Goal: Check status: Check status

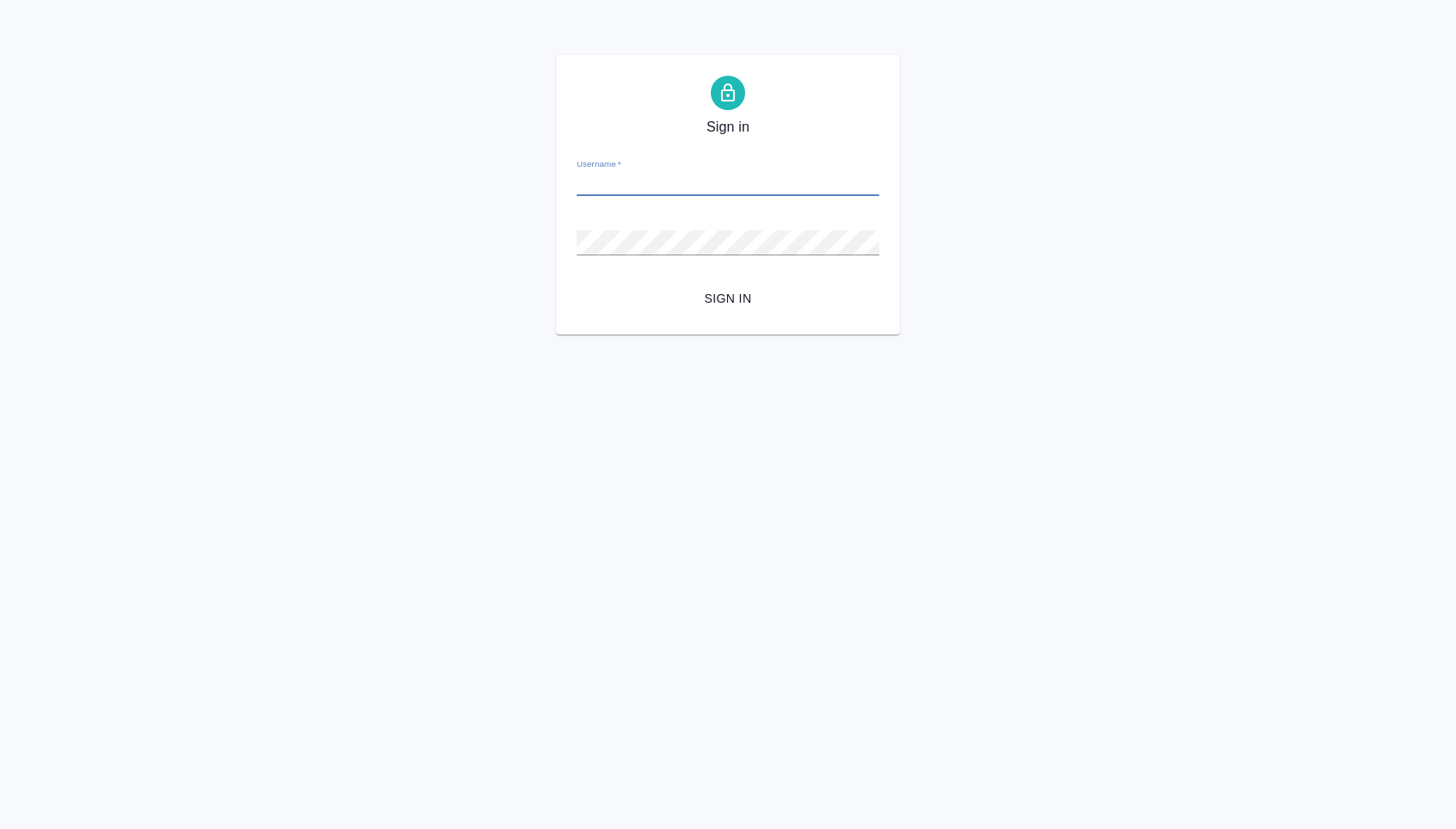
type input "a.menshikova@awatera.com"
click at [728, 298] on button "Sign in" at bounding box center [728, 298] width 303 height 32
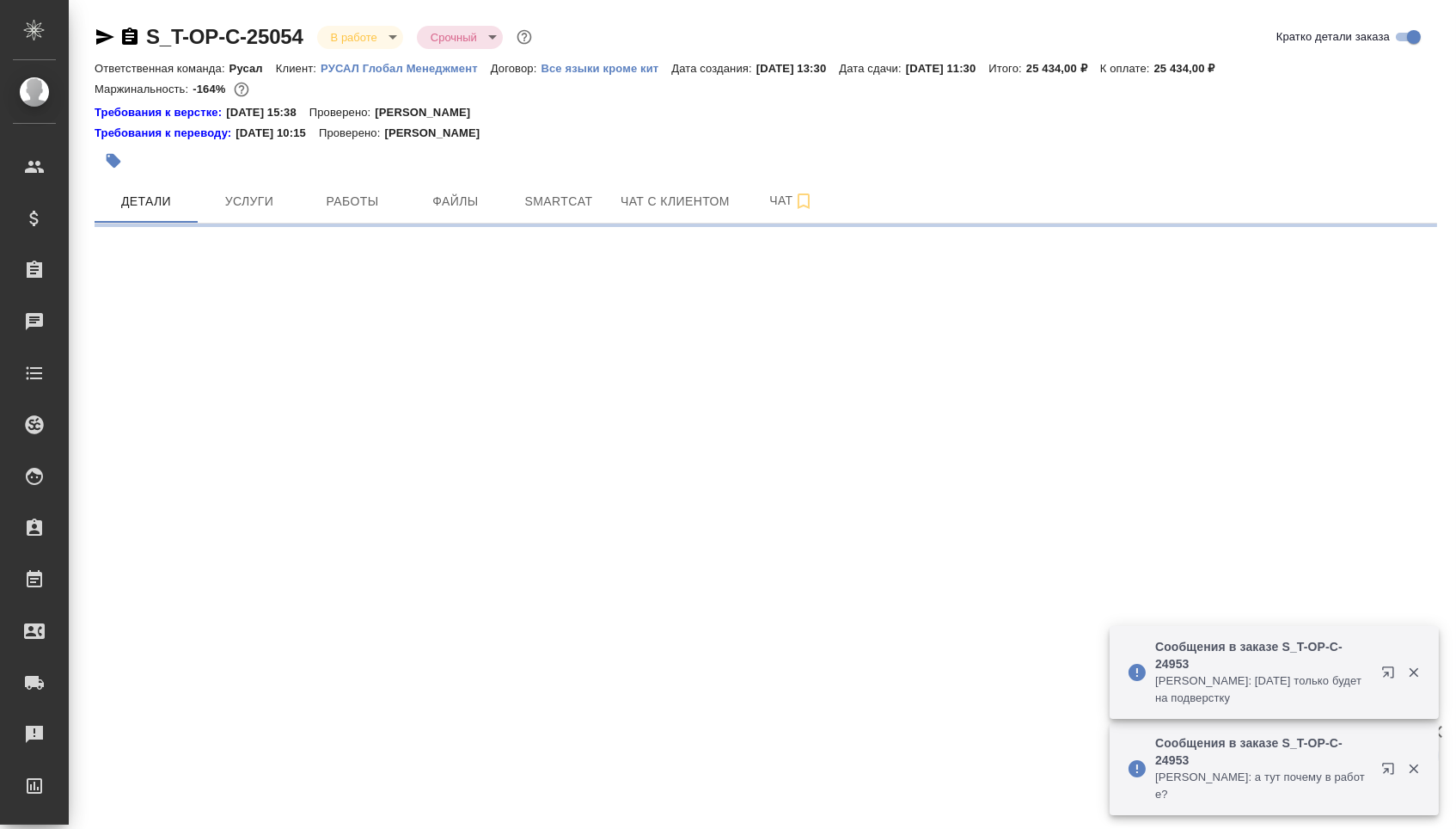
select select "RU"
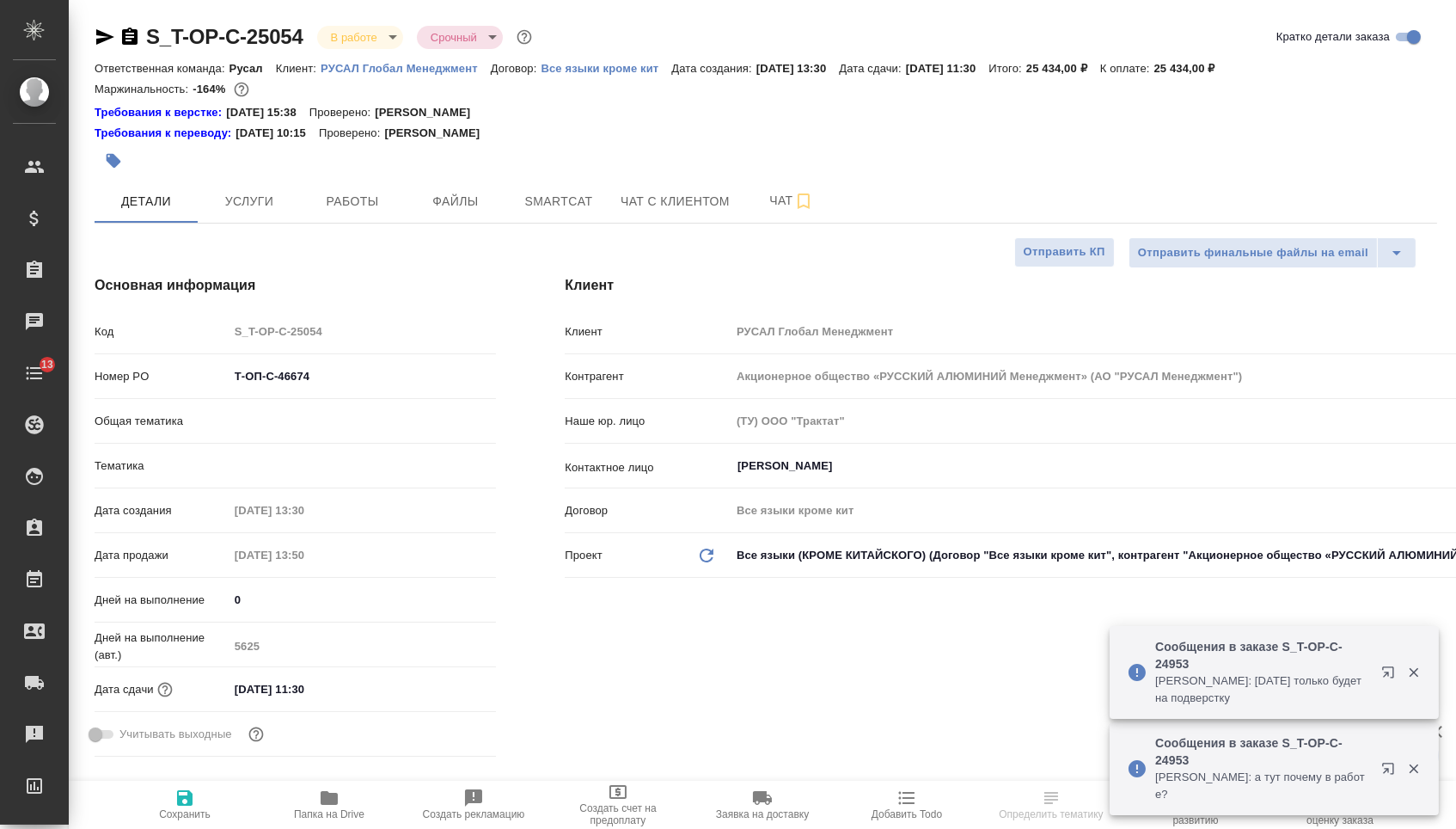
type textarea "x"
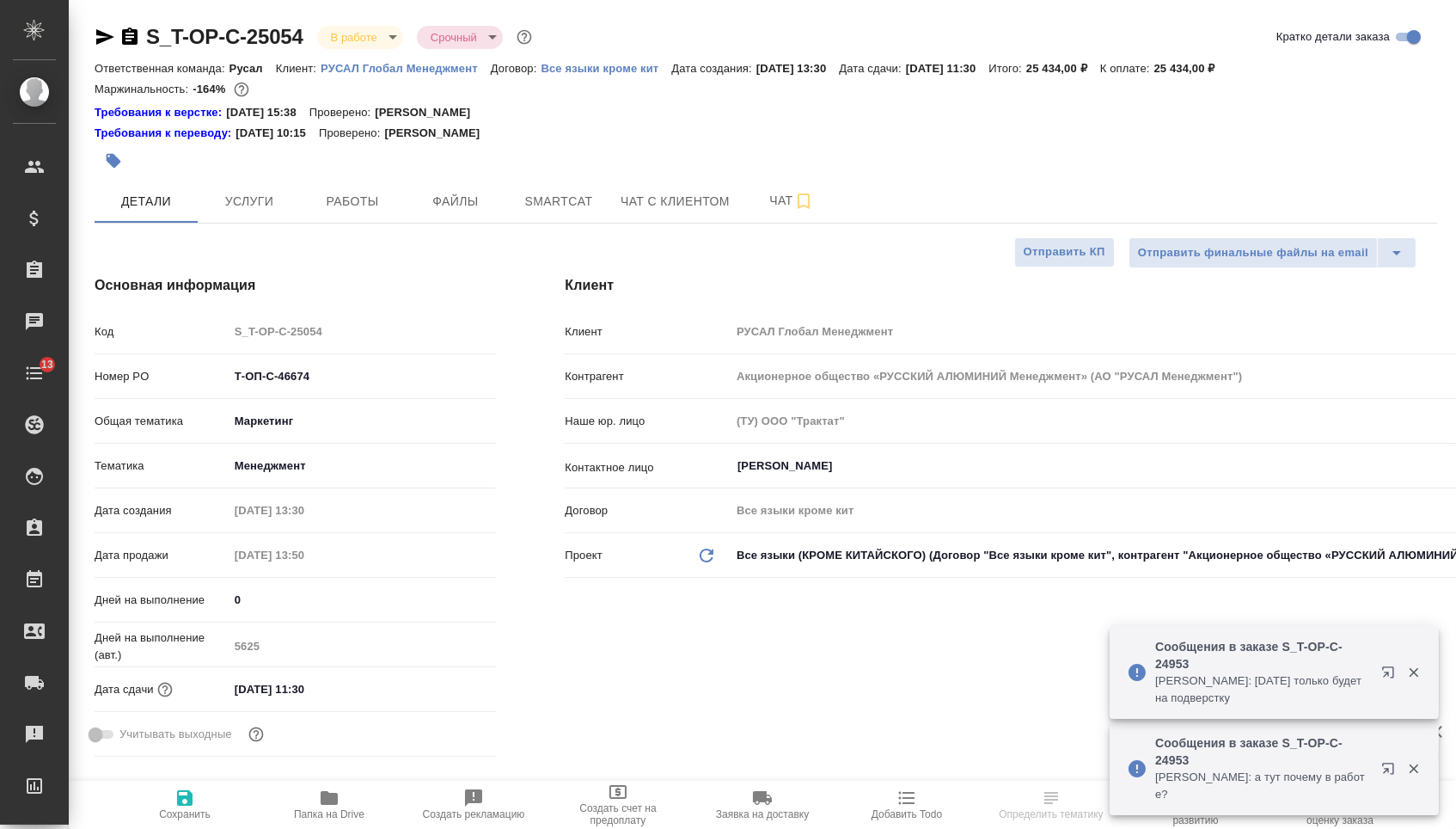
type textarea "x"
type input "Русал"
type input "Журавлева Александра"
type input "[PERSON_NAME] [PERSON_NAME]"
type textarea "x"
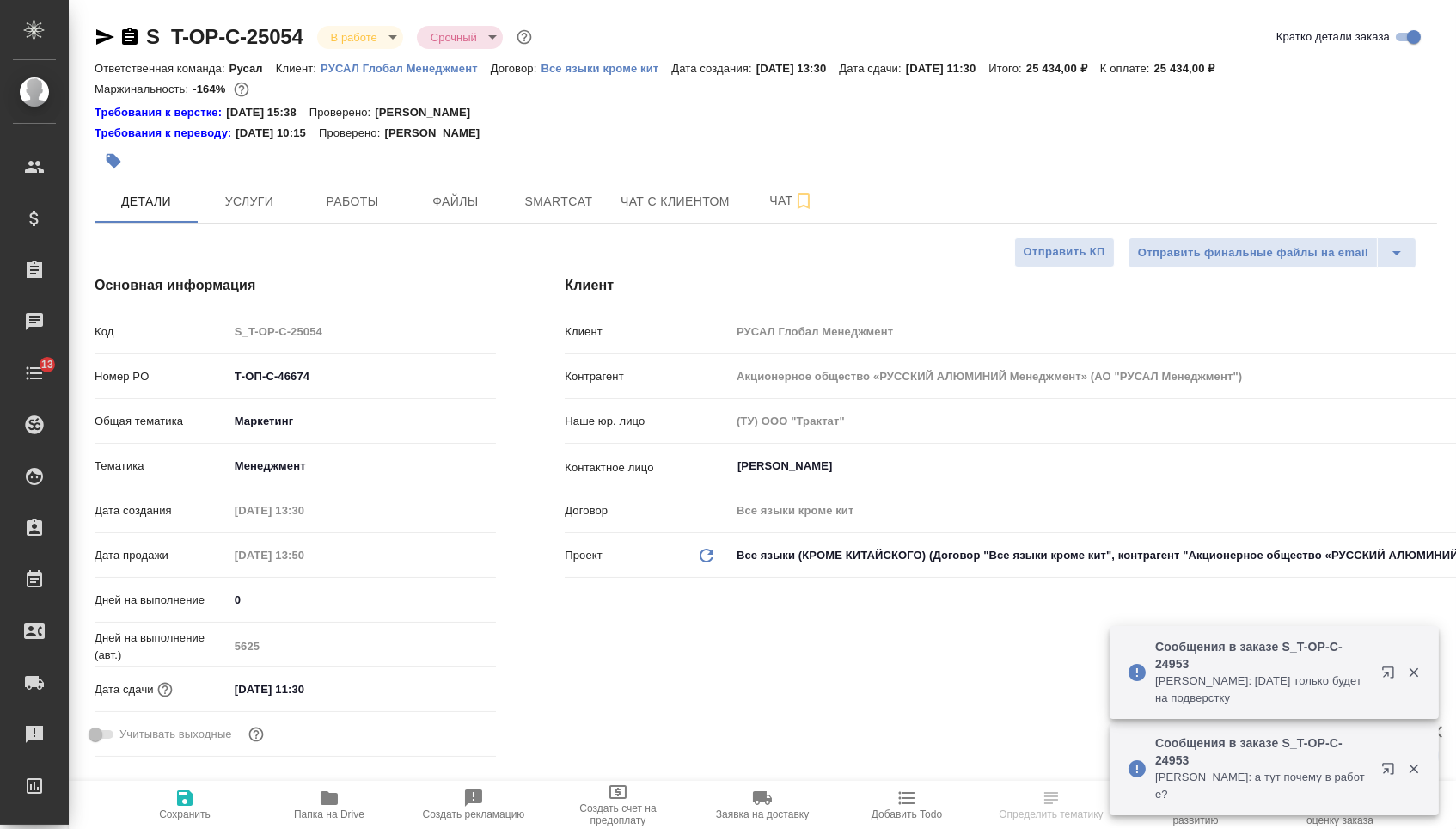
type textarea "x"
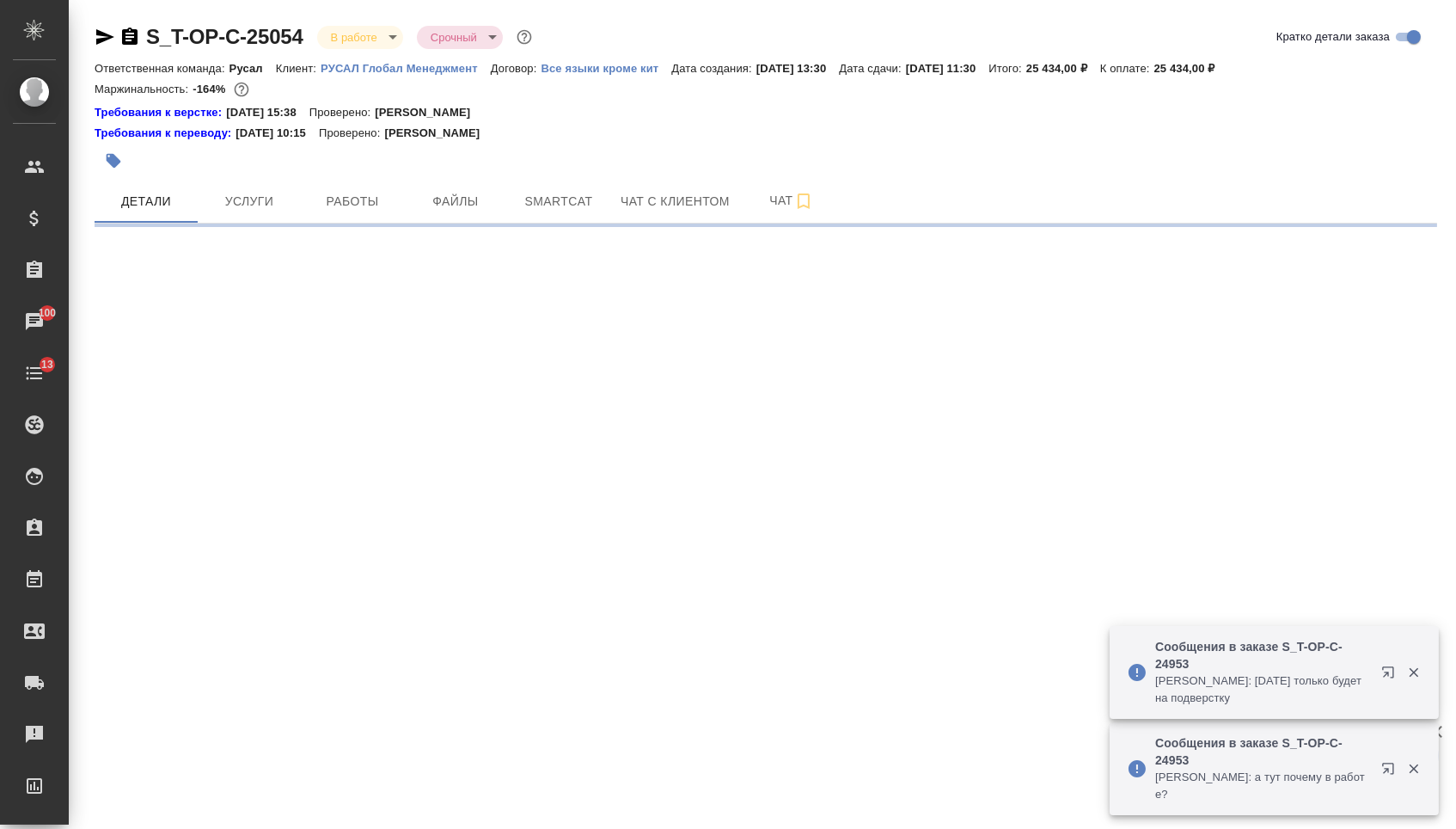
select select "RU"
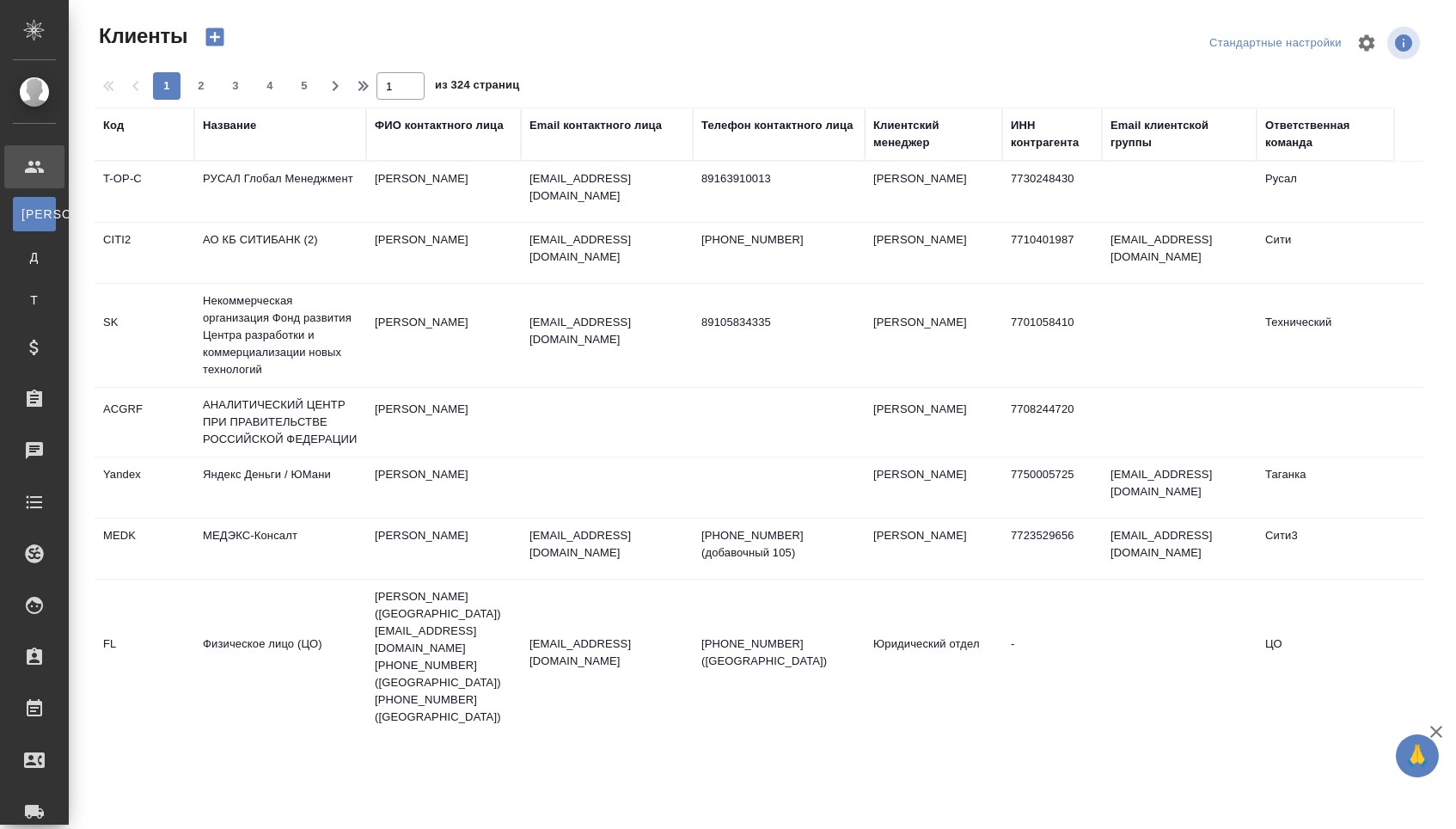
select select "RU"
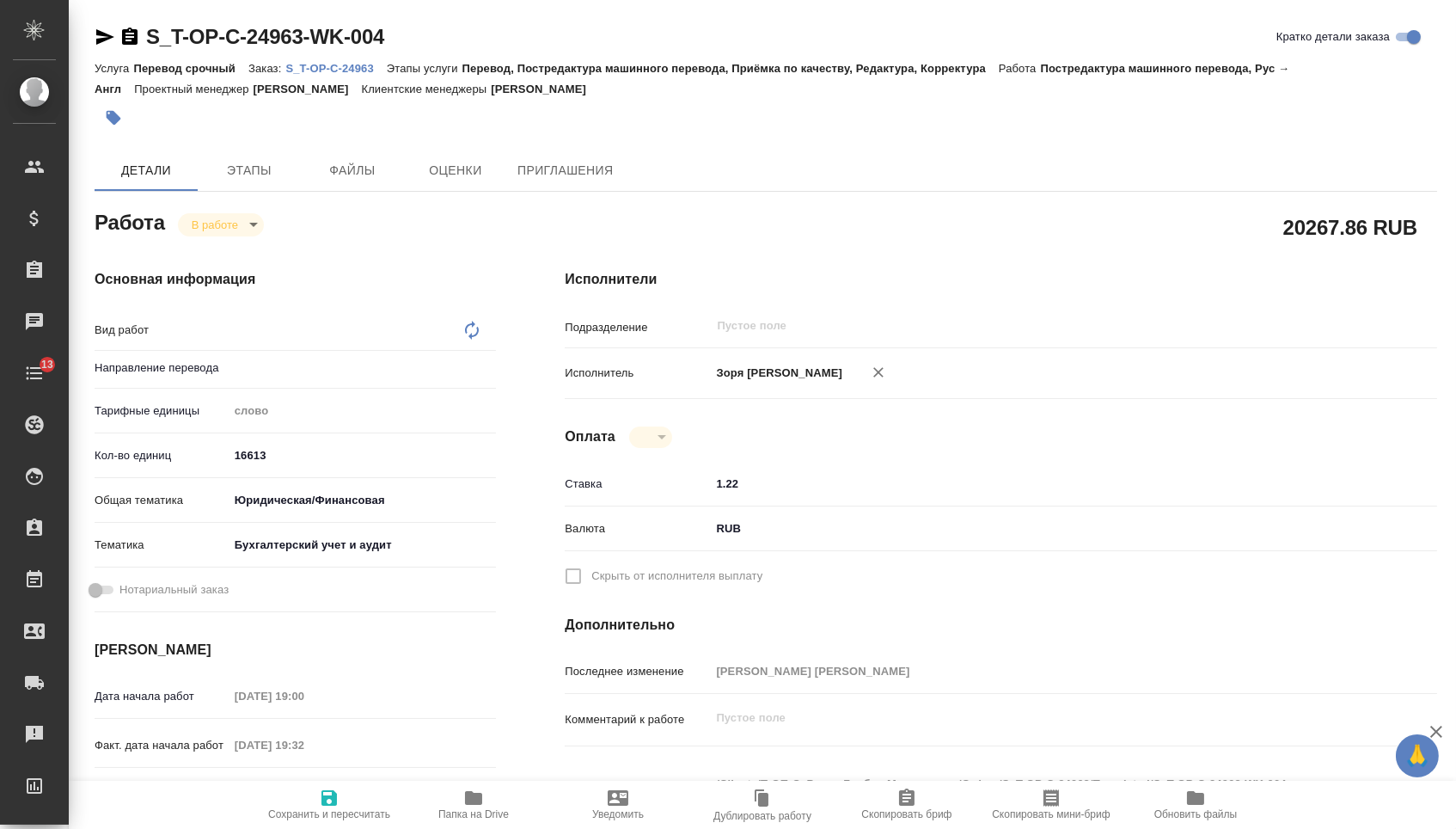
type textarea "Постредактура машинного перевода"
type textarea "x"
type input "рус-англ"
type textarea "x"
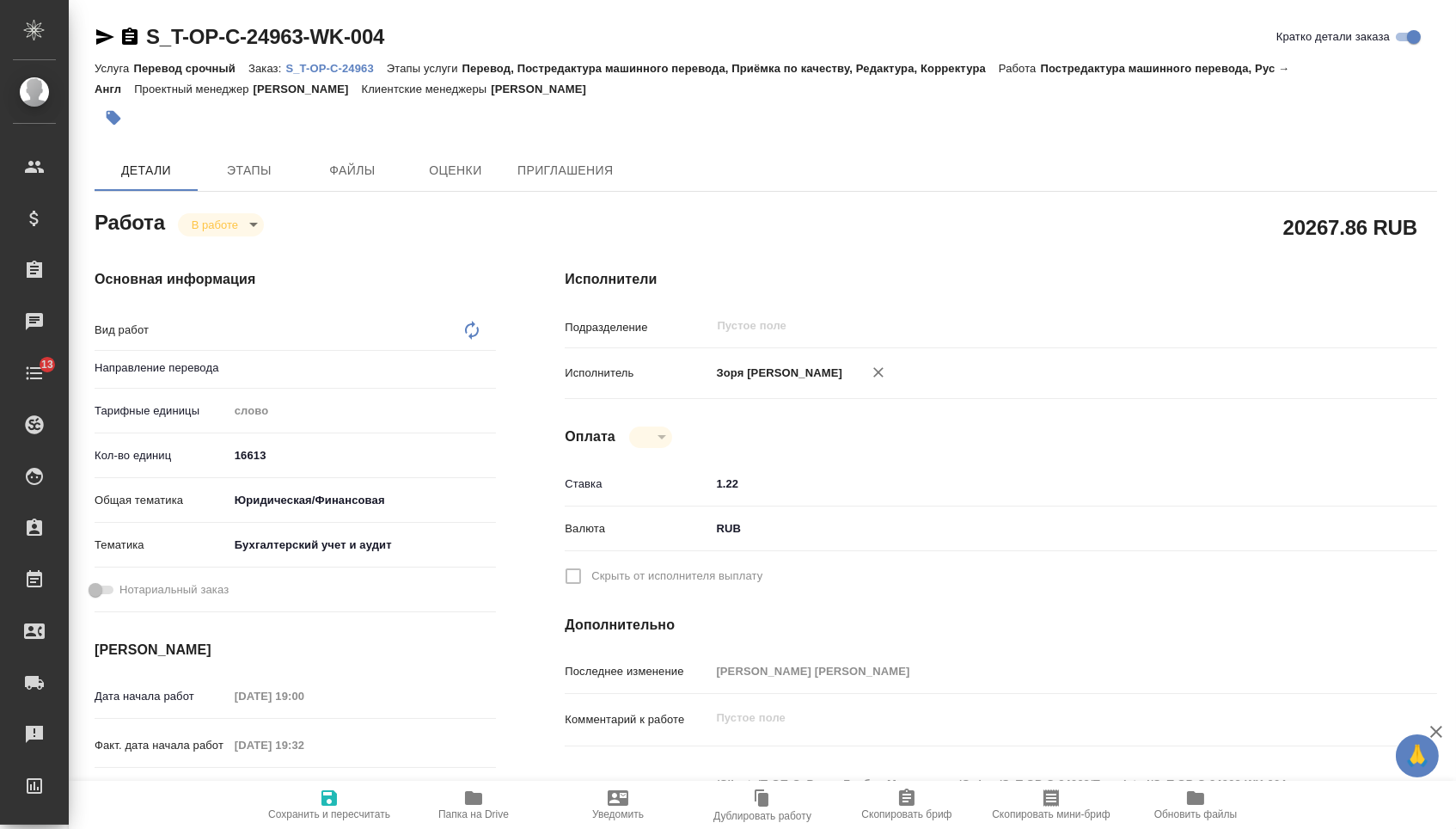
type textarea "x"
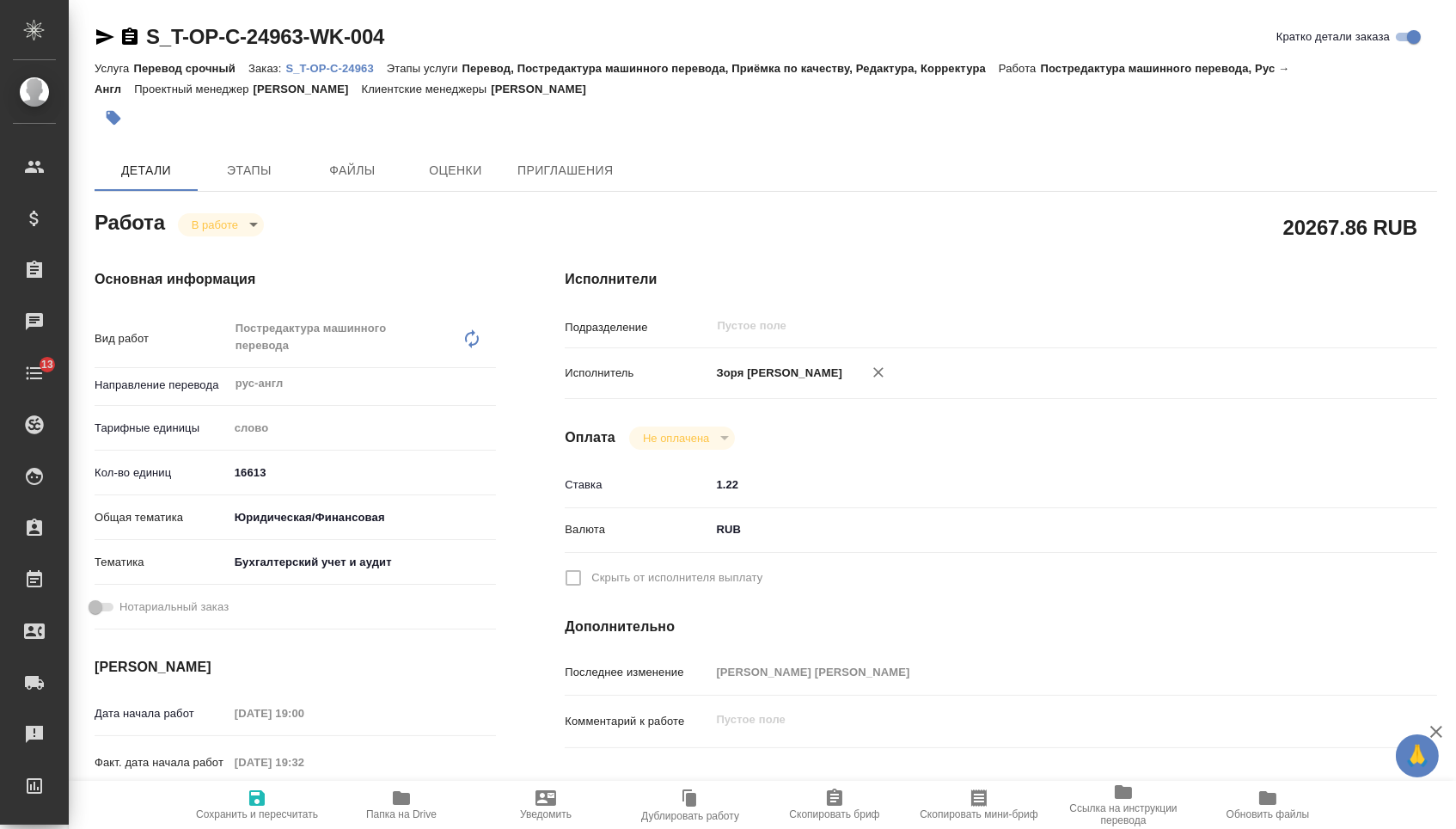
click at [342, 67] on p "S_T-OP-C-24963" at bounding box center [336, 68] width 101 height 13
type textarea "x"
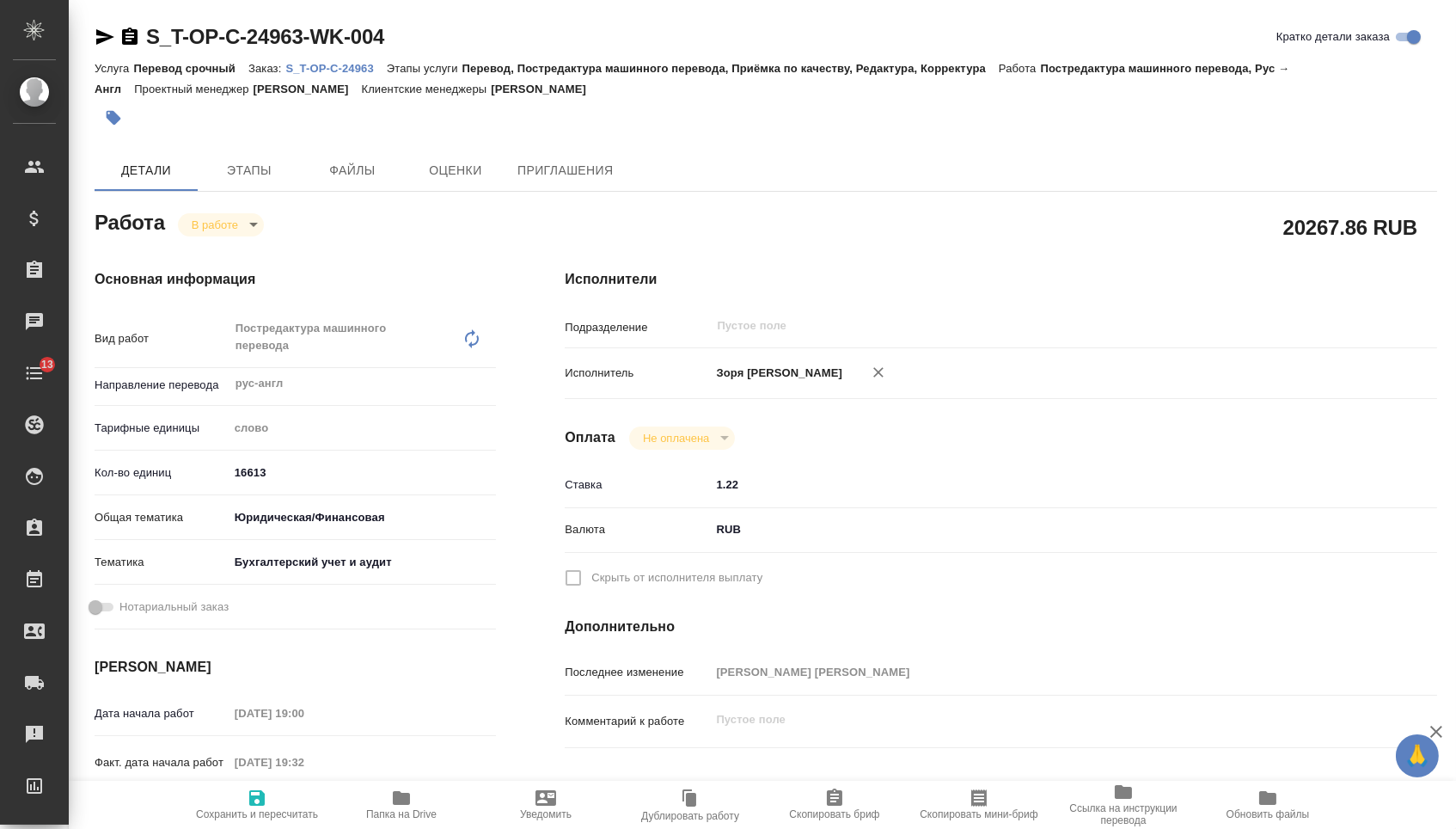
type textarea "x"
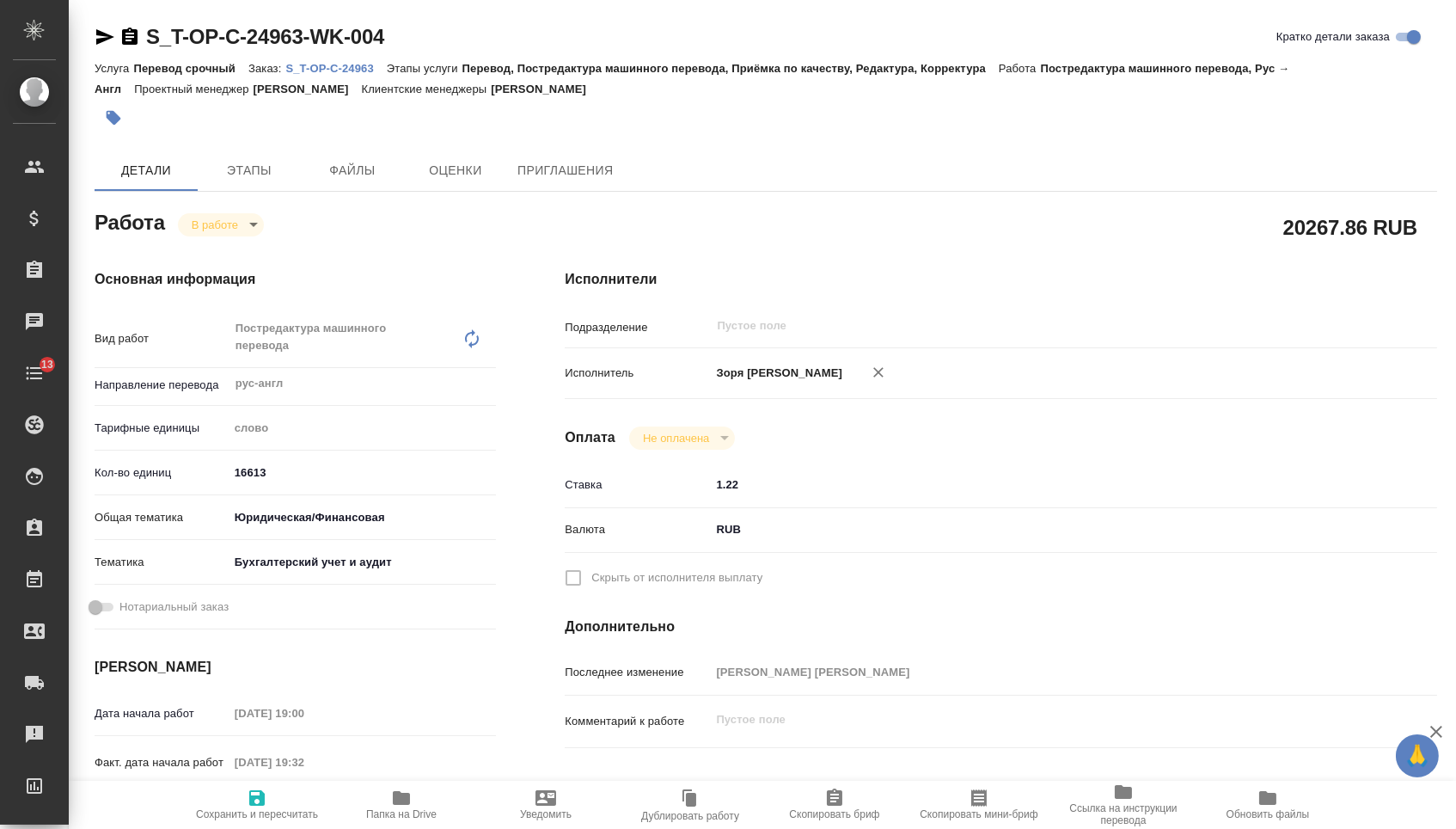
type textarea "x"
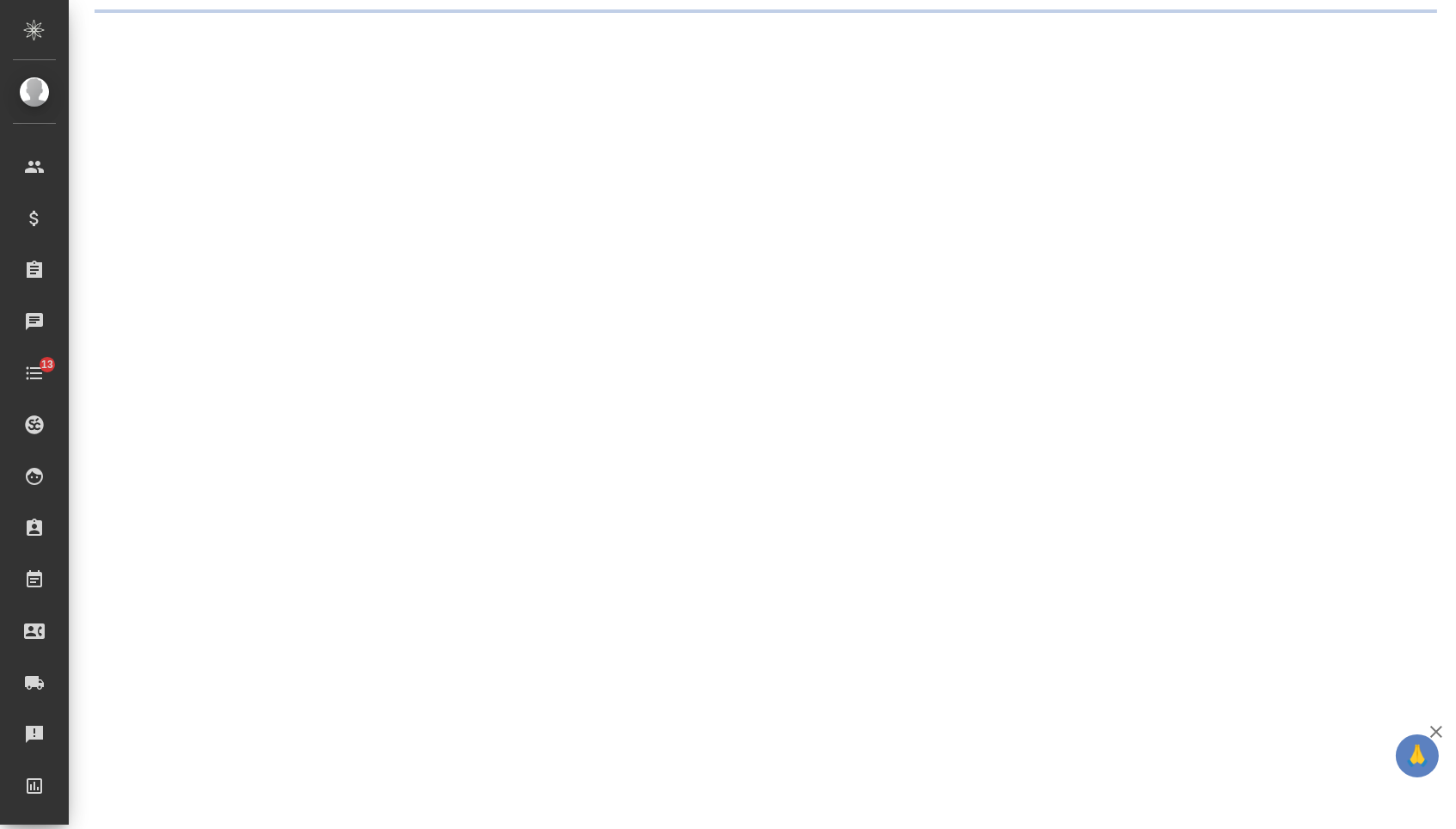
select select "RU"
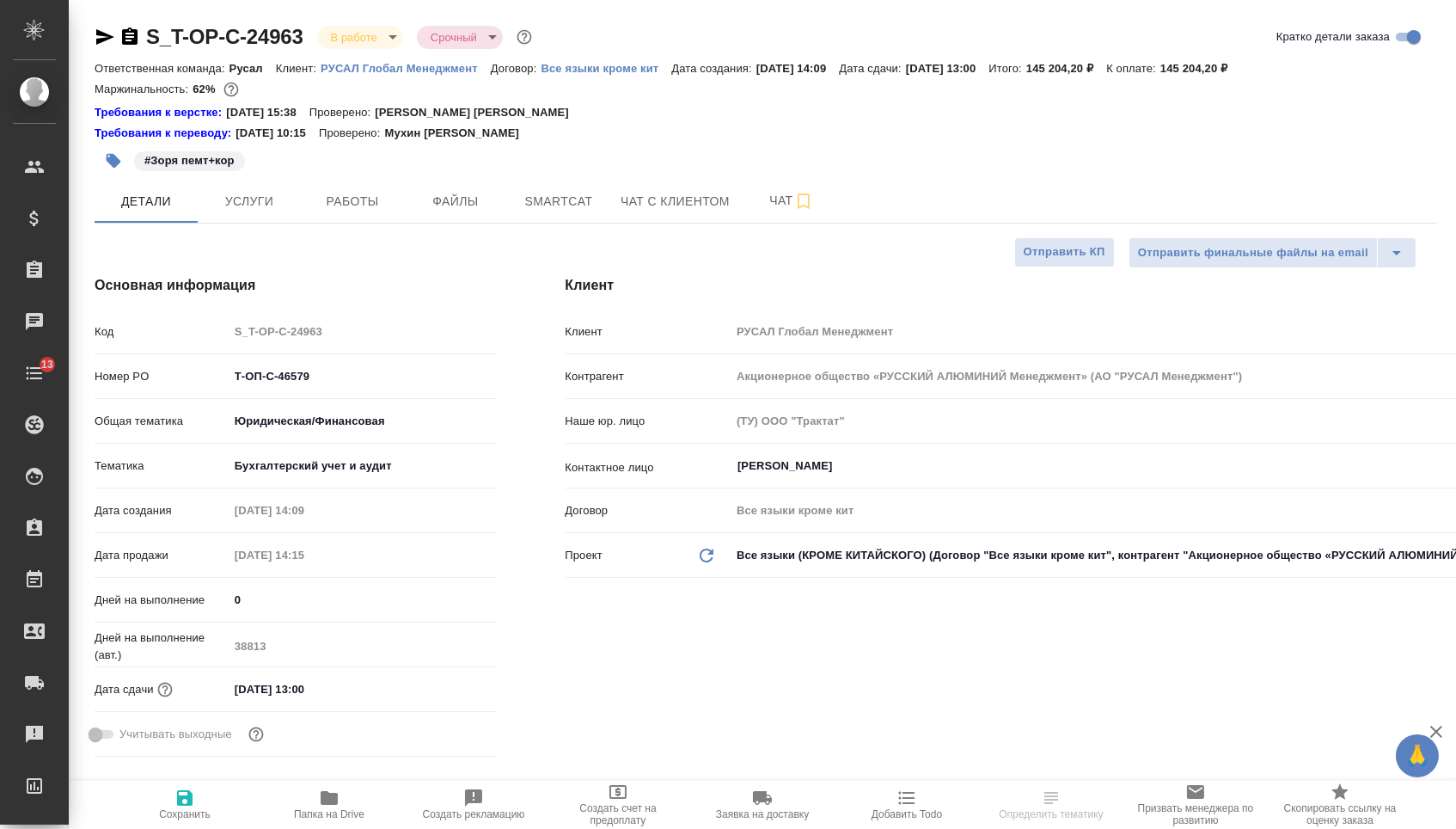
type textarea "x"
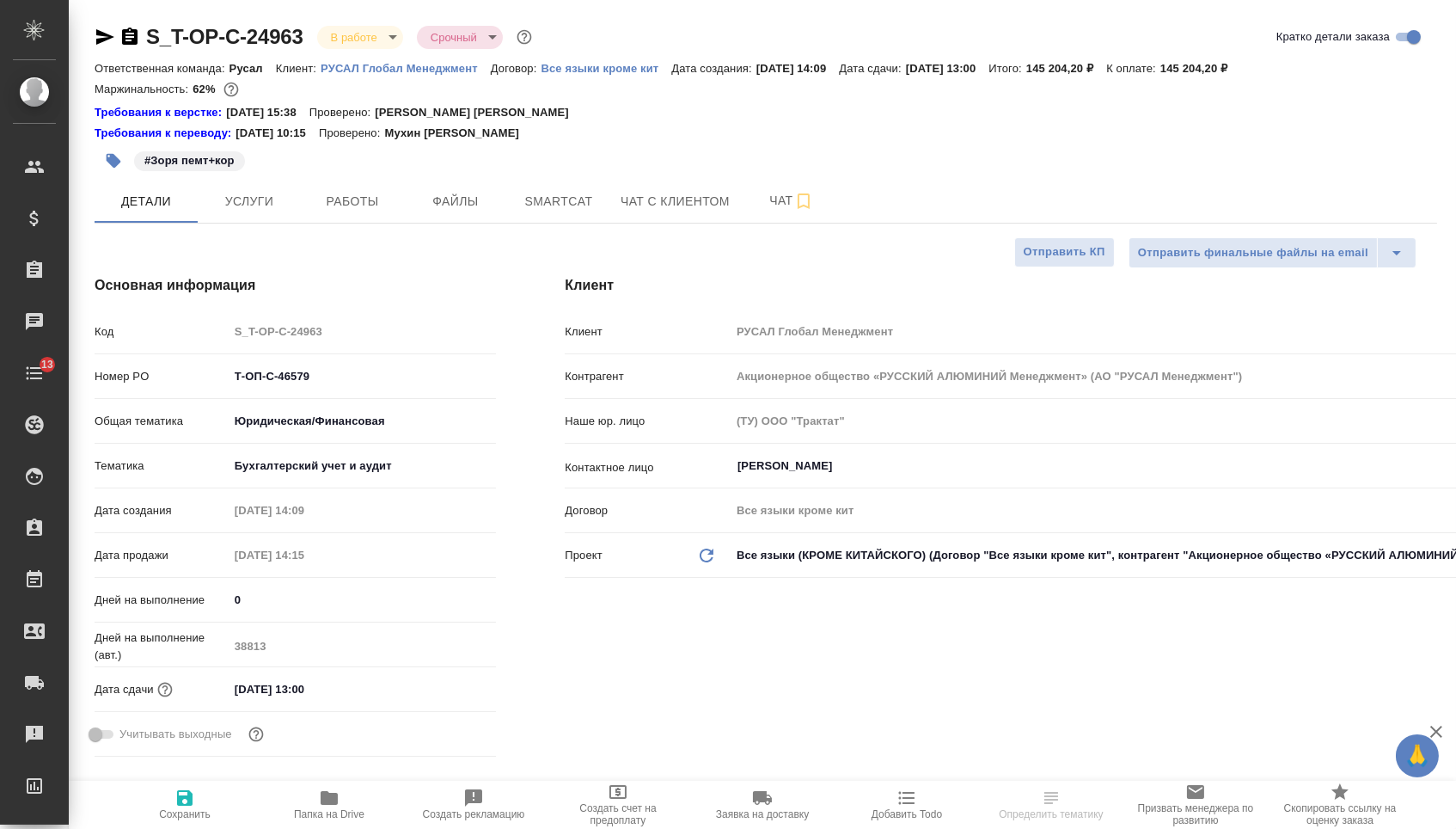
type textarea "x"
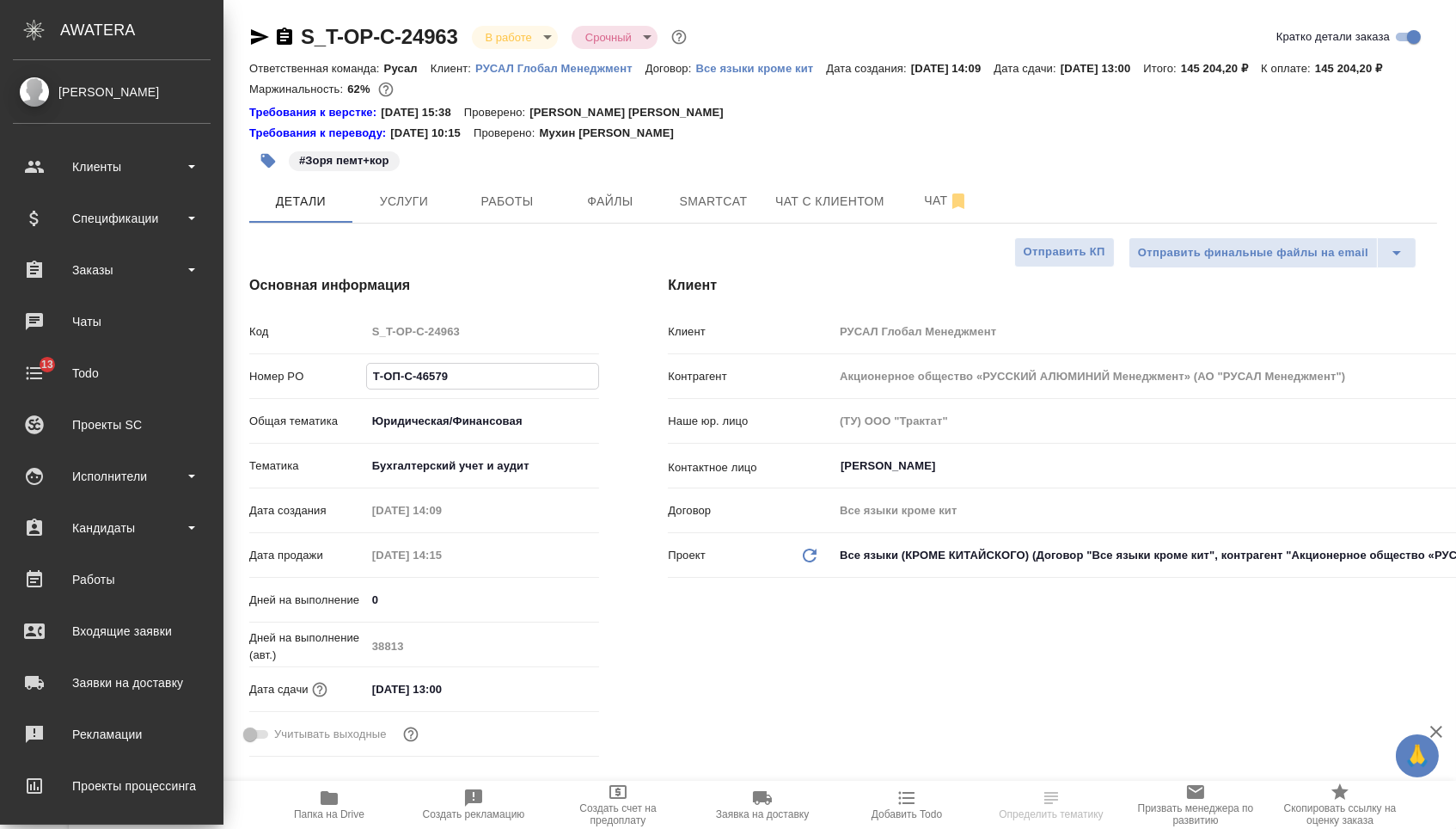
type textarea "x"
drag, startPoint x: 334, startPoint y: 384, endPoint x: 66, endPoint y: 382, distance: 268.0
click at [66, 382] on div ".cls-1 fill:#fff; AWATERA Menshikova Aleksandra Клиенты Спецификации Заказы Чат…" at bounding box center [728, 414] width 1456 height 829
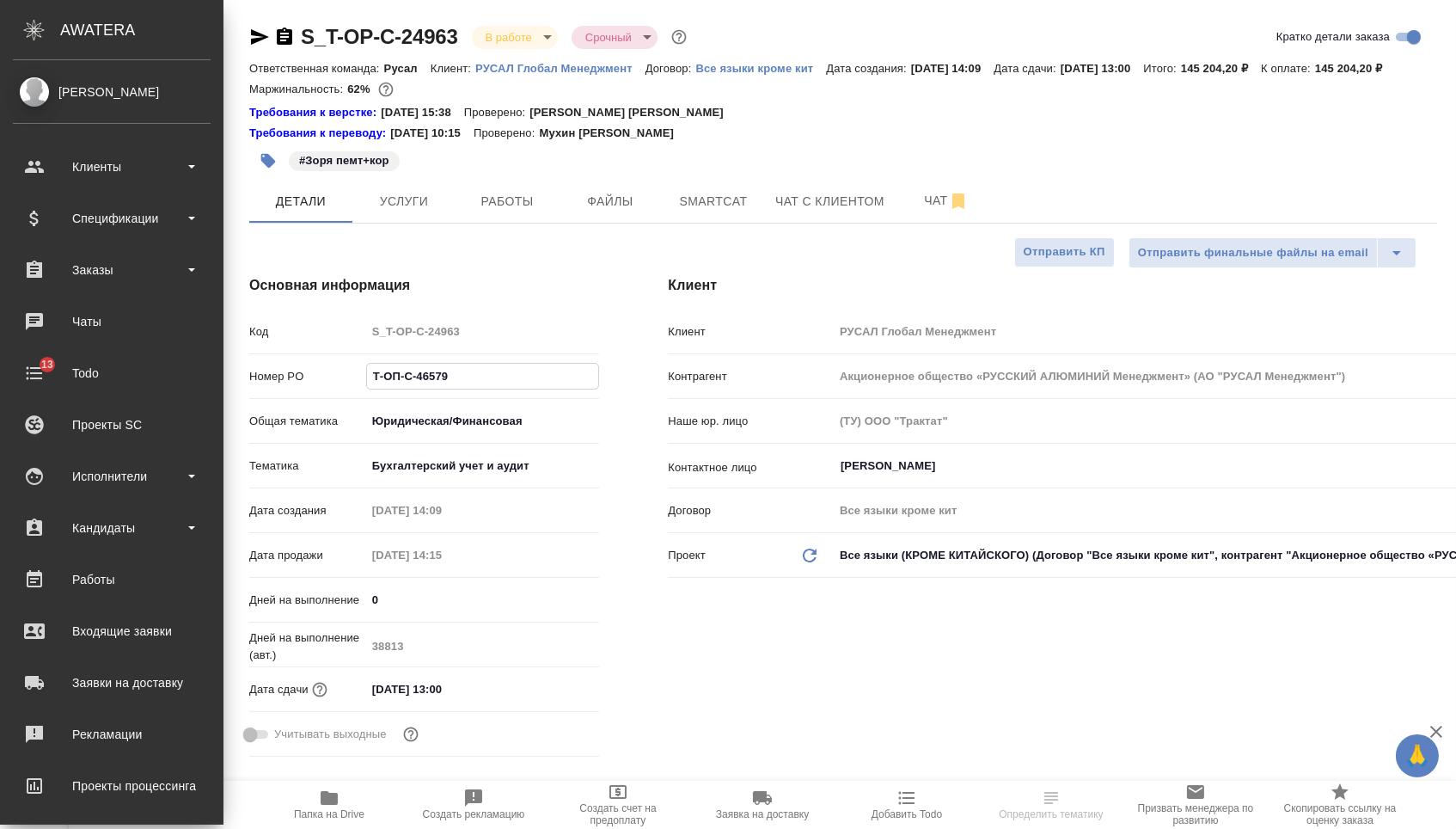
type textarea "x"
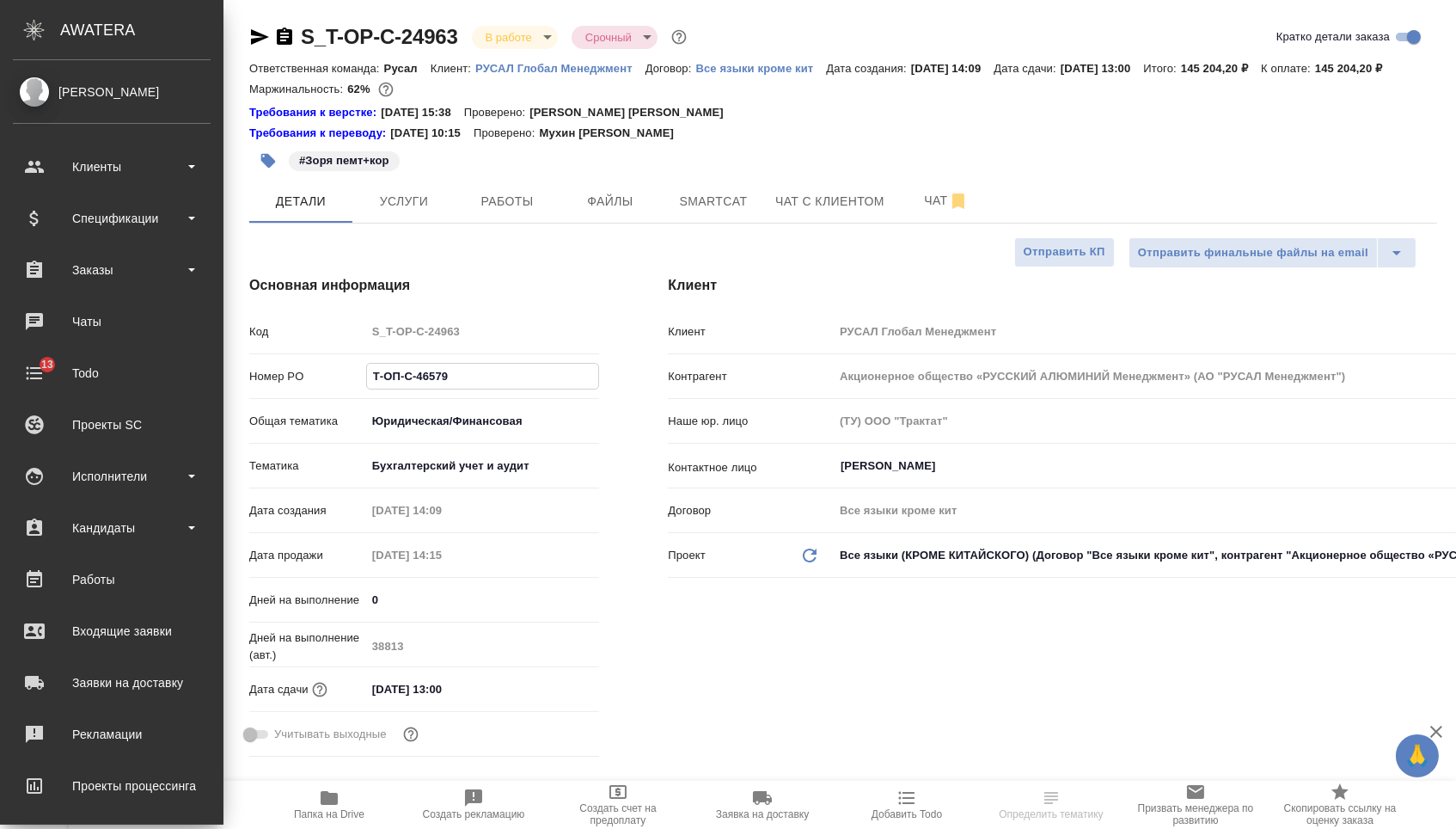
type textarea "x"
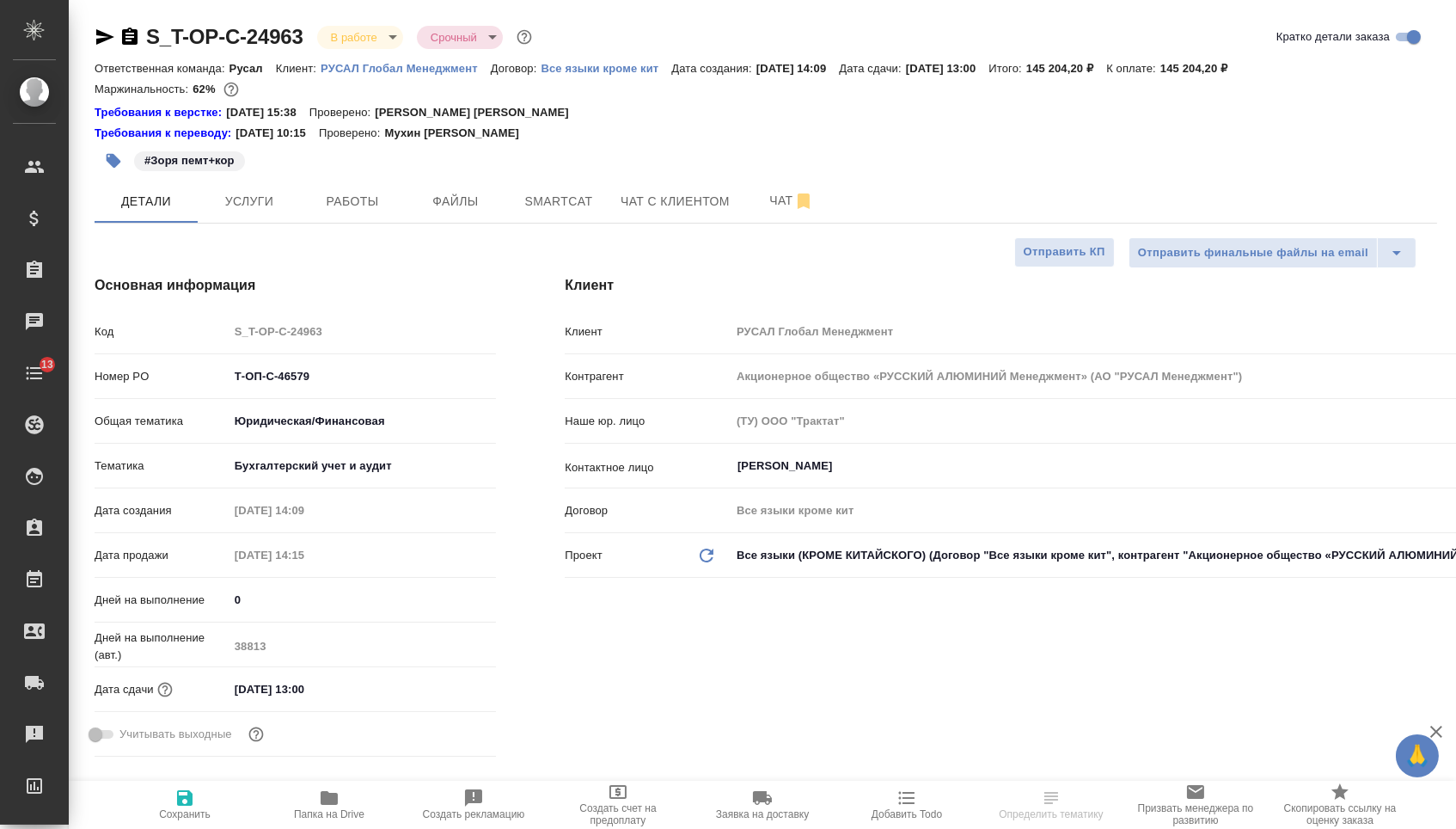
type textarea "x"
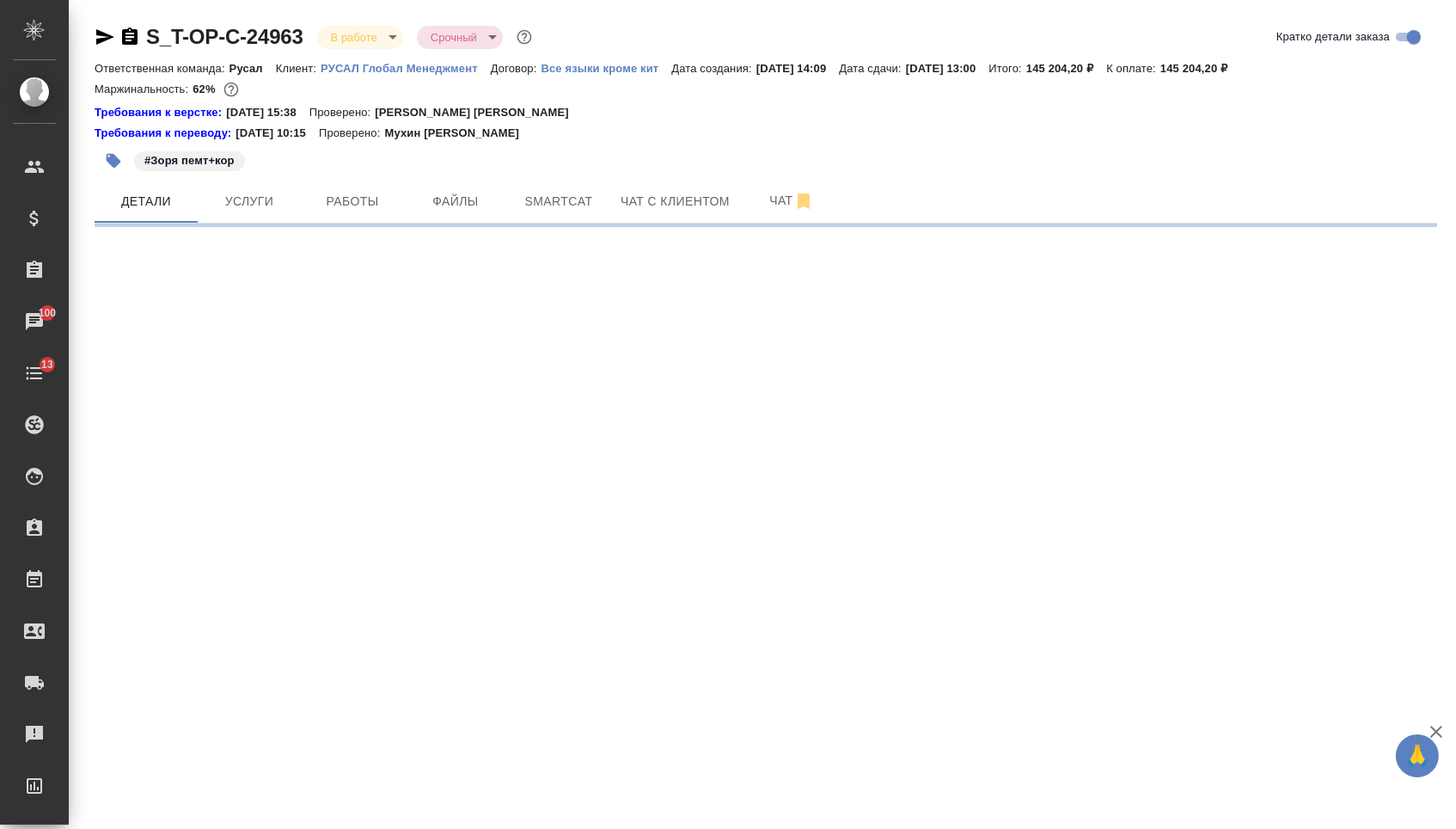
select select "RU"
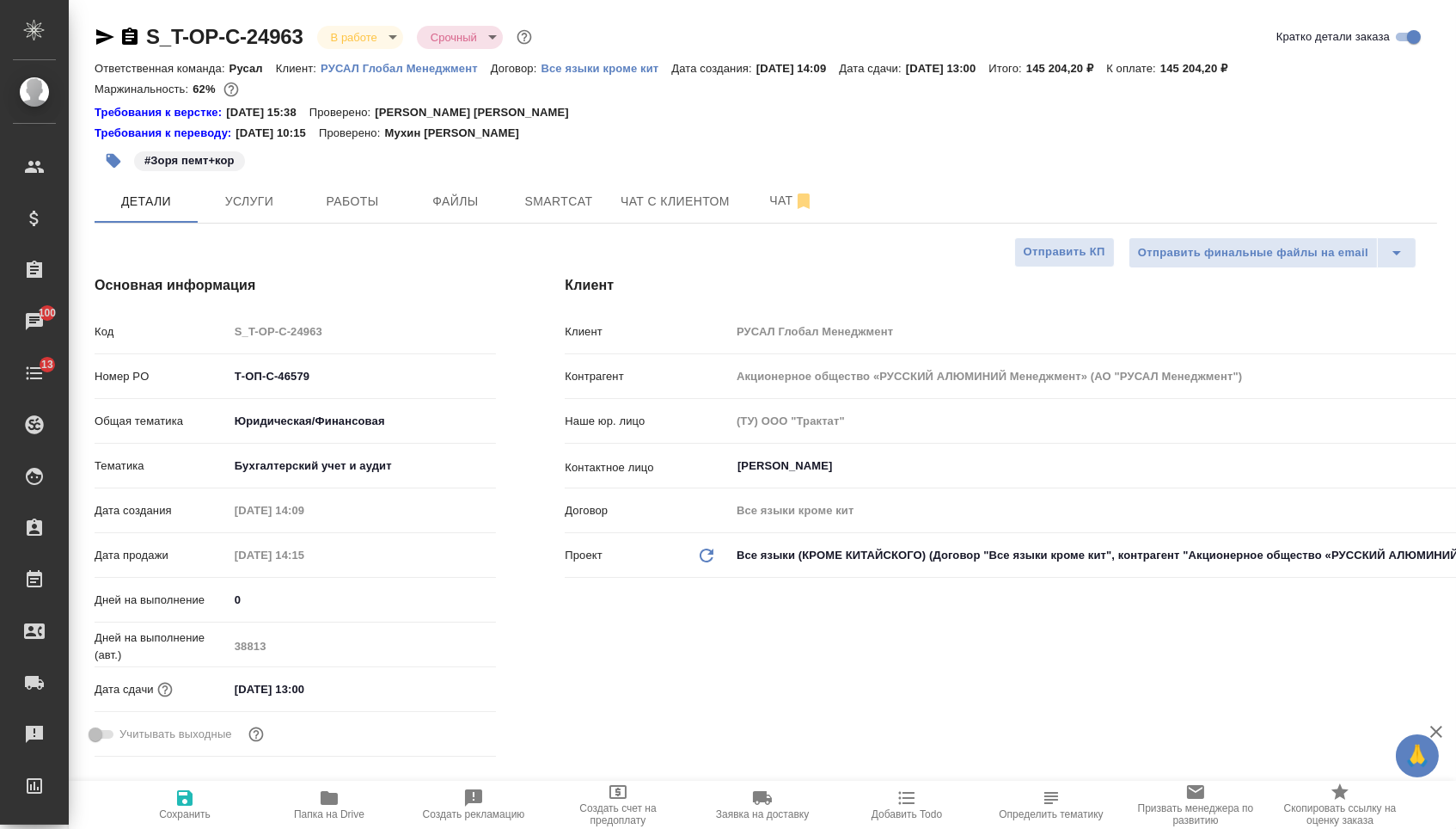
type textarea "x"
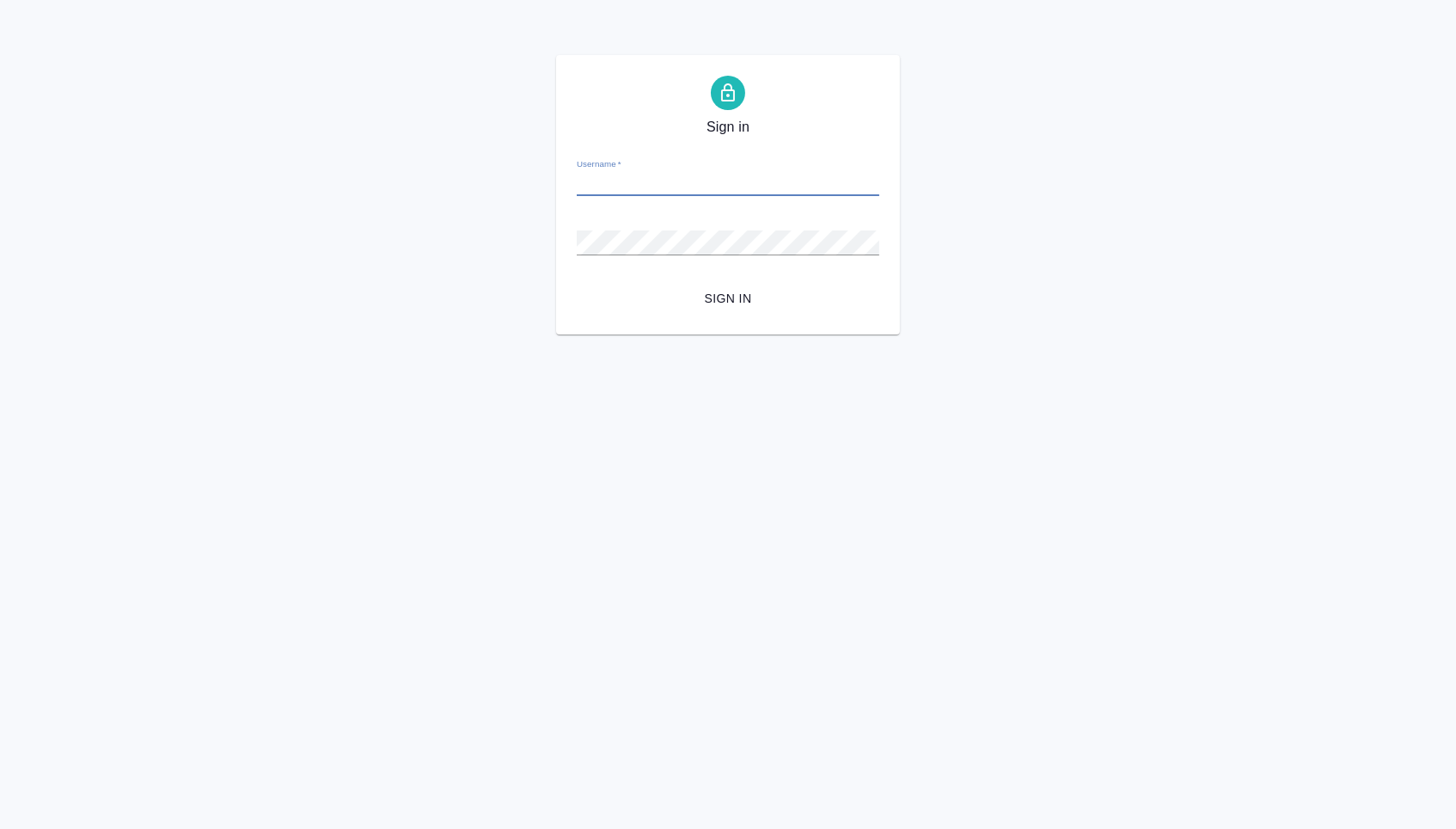
type input "[EMAIL_ADDRESS][DOMAIN_NAME]"
click at [728, 298] on button "Sign in" at bounding box center [728, 298] width 303 height 32
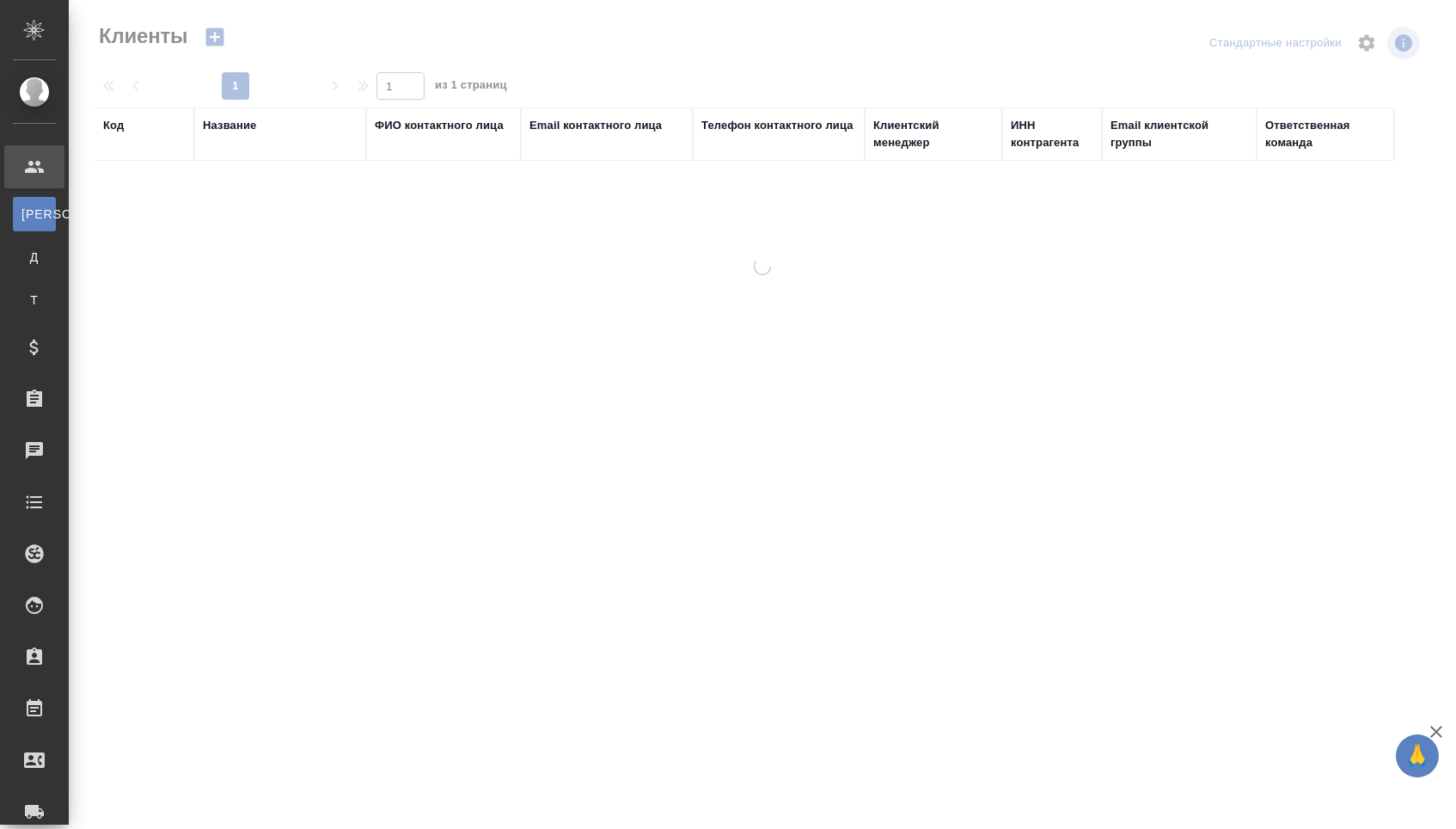
select select "RU"
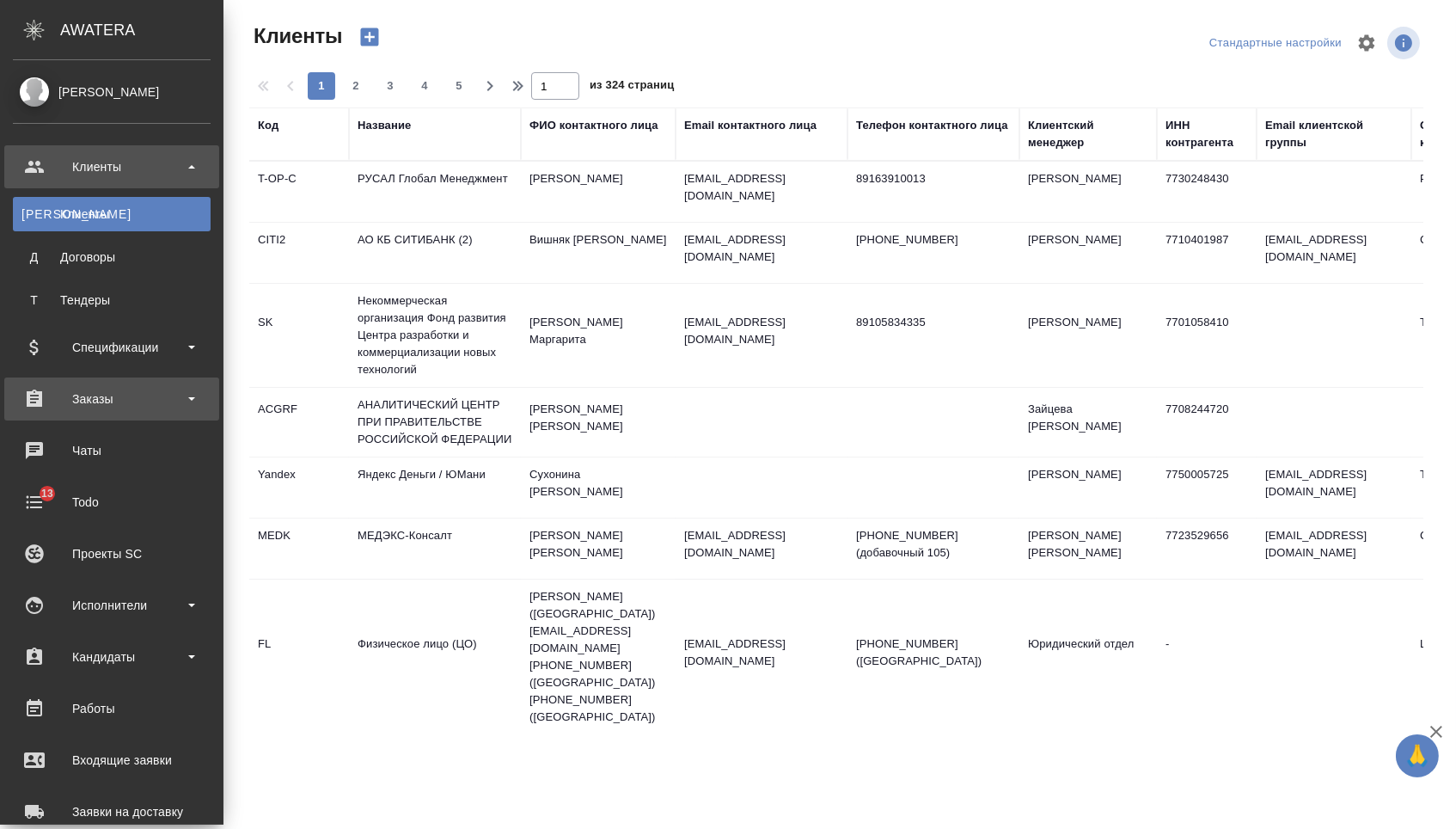
click at [127, 408] on div "Заказы" at bounding box center [111, 399] width 197 height 26
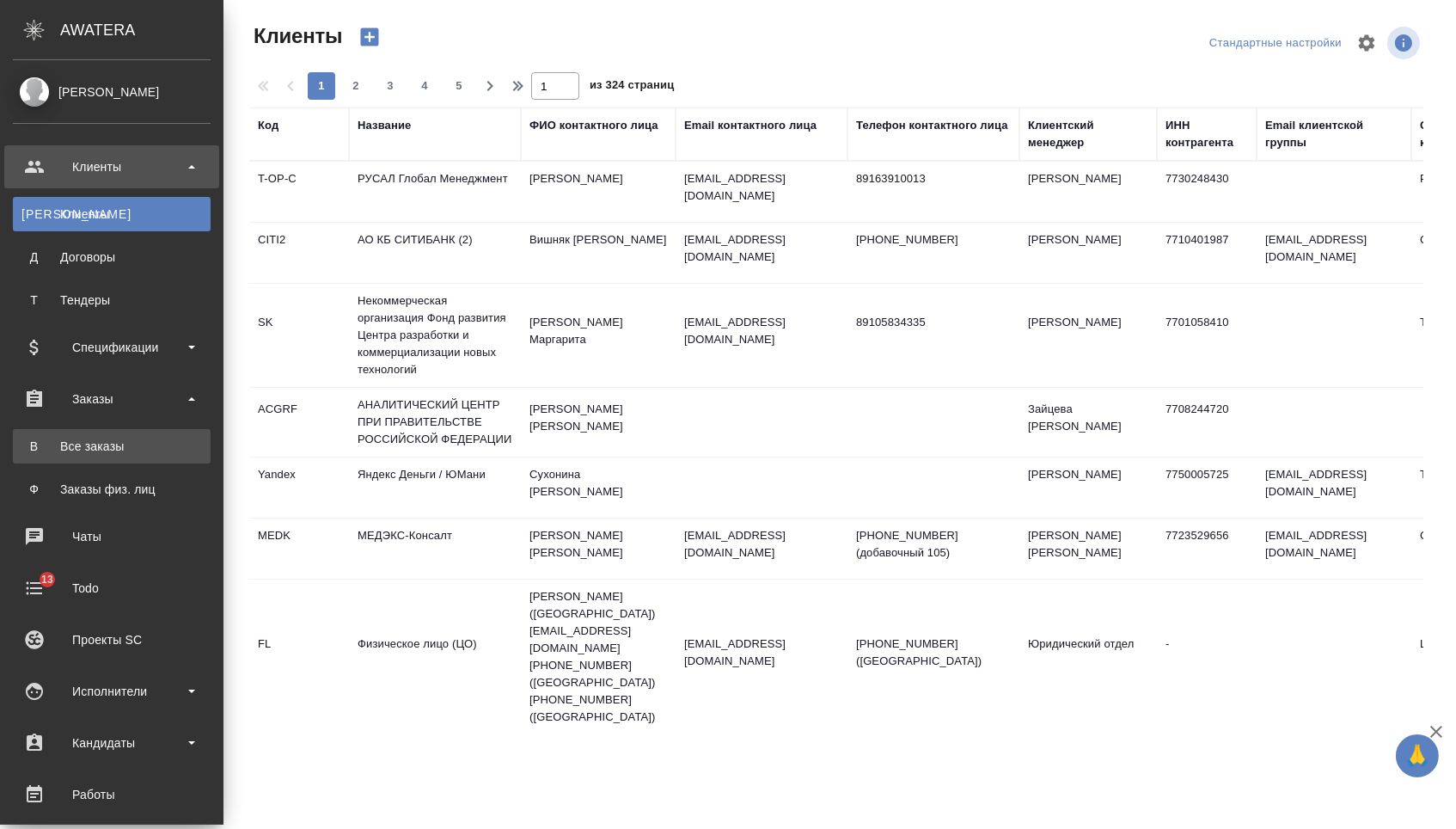
click at [121, 443] on div "Все заказы" at bounding box center [112, 446] width 181 height 17
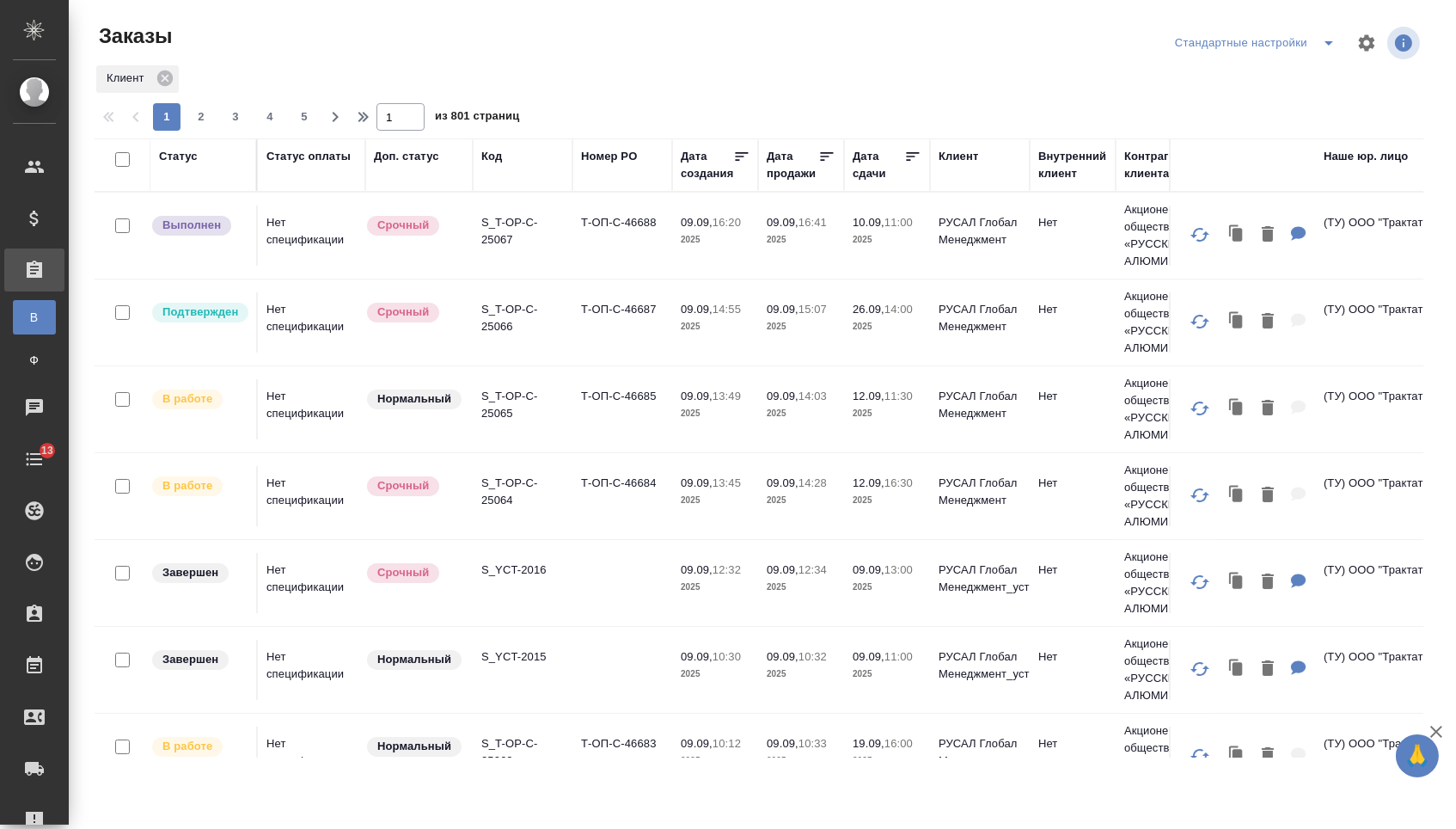
drag, startPoint x: 872, startPoint y: 171, endPoint x: 870, endPoint y: 183, distance: 12.2
click at [872, 171] on div "Дата сдачи" at bounding box center [878, 165] width 51 height 35
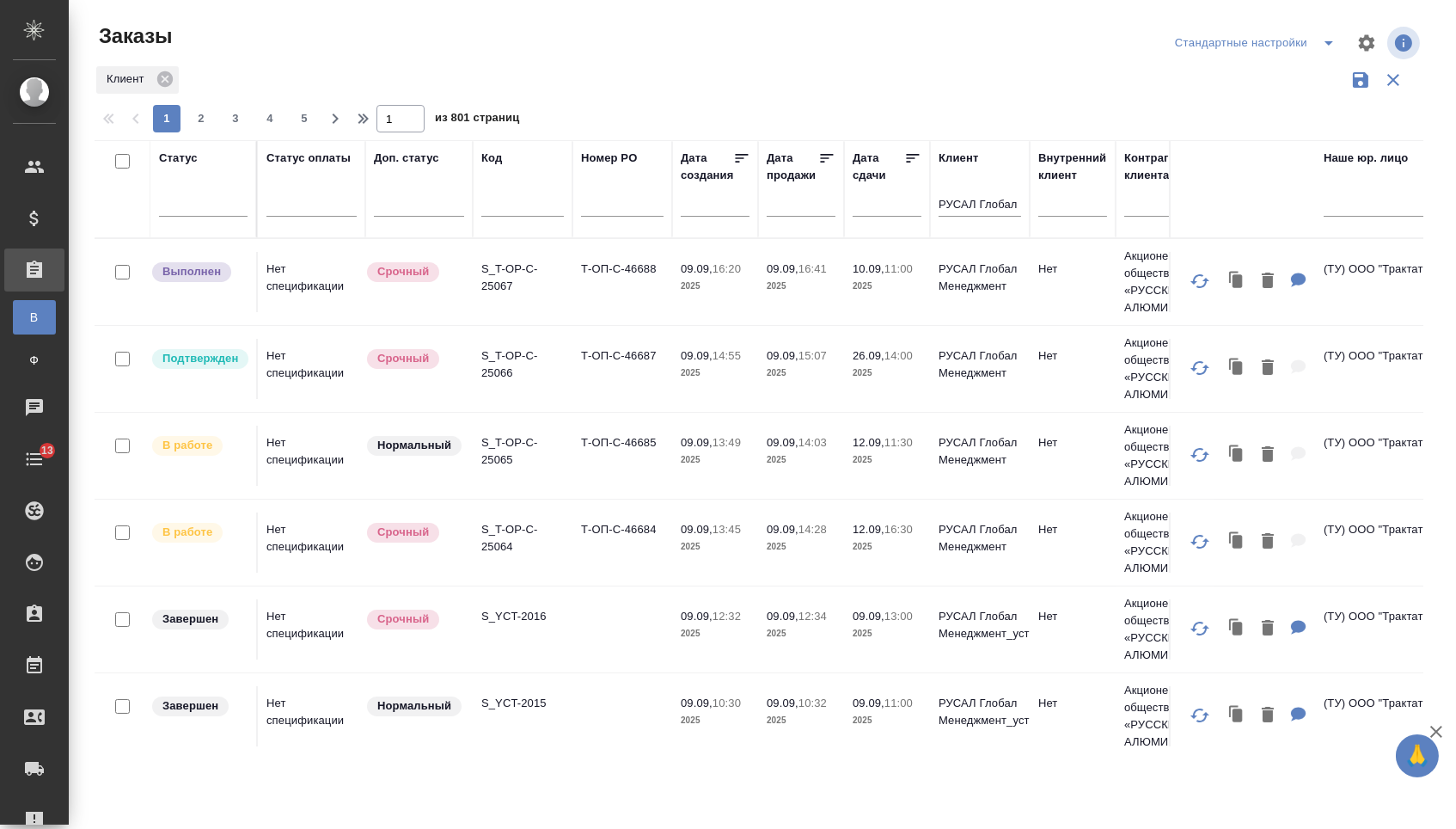
click at [870, 178] on div "Дата сдачи" at bounding box center [878, 167] width 51 height 35
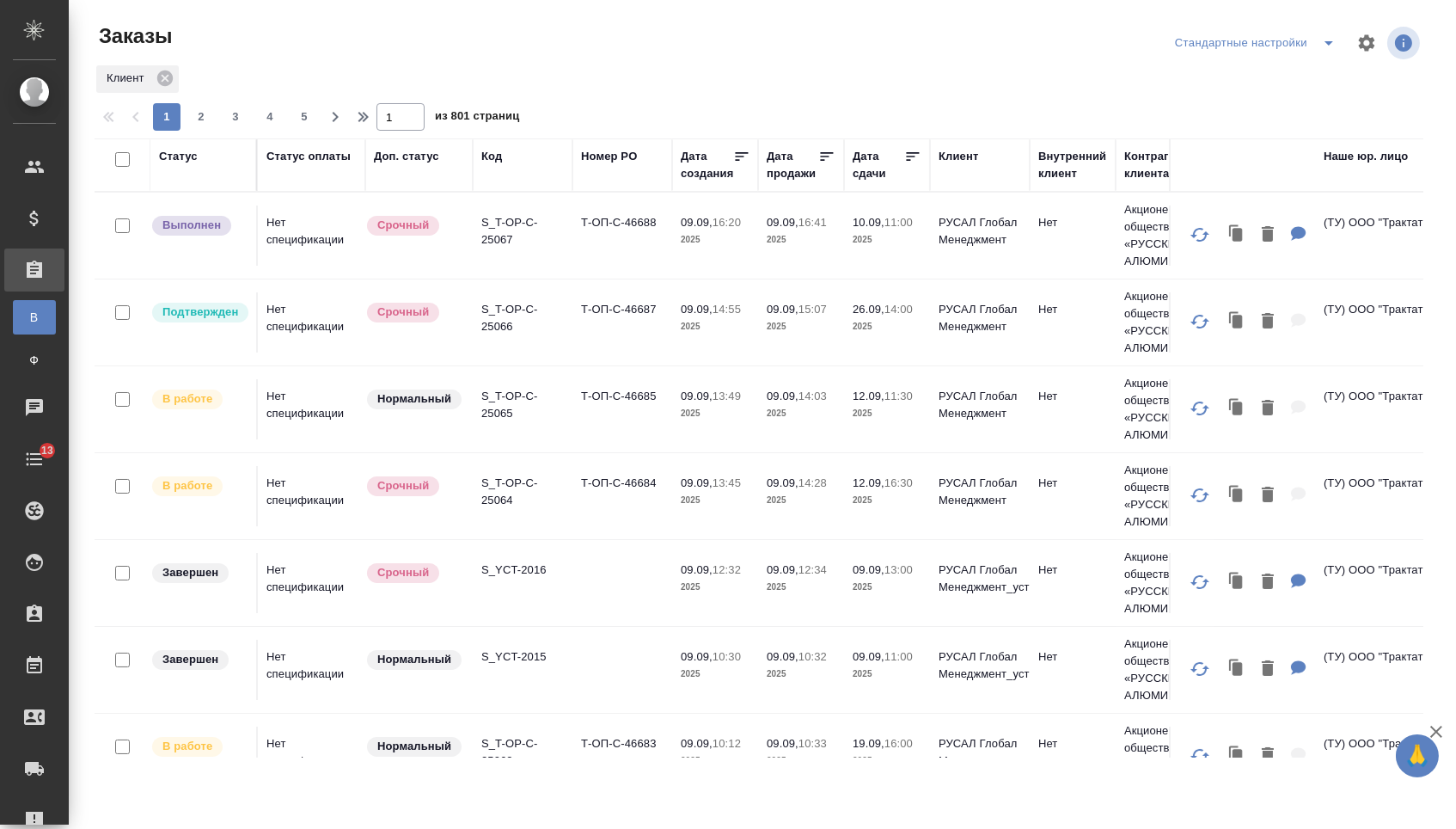
click at [881, 168] on div "Дата сдачи" at bounding box center [878, 165] width 51 height 35
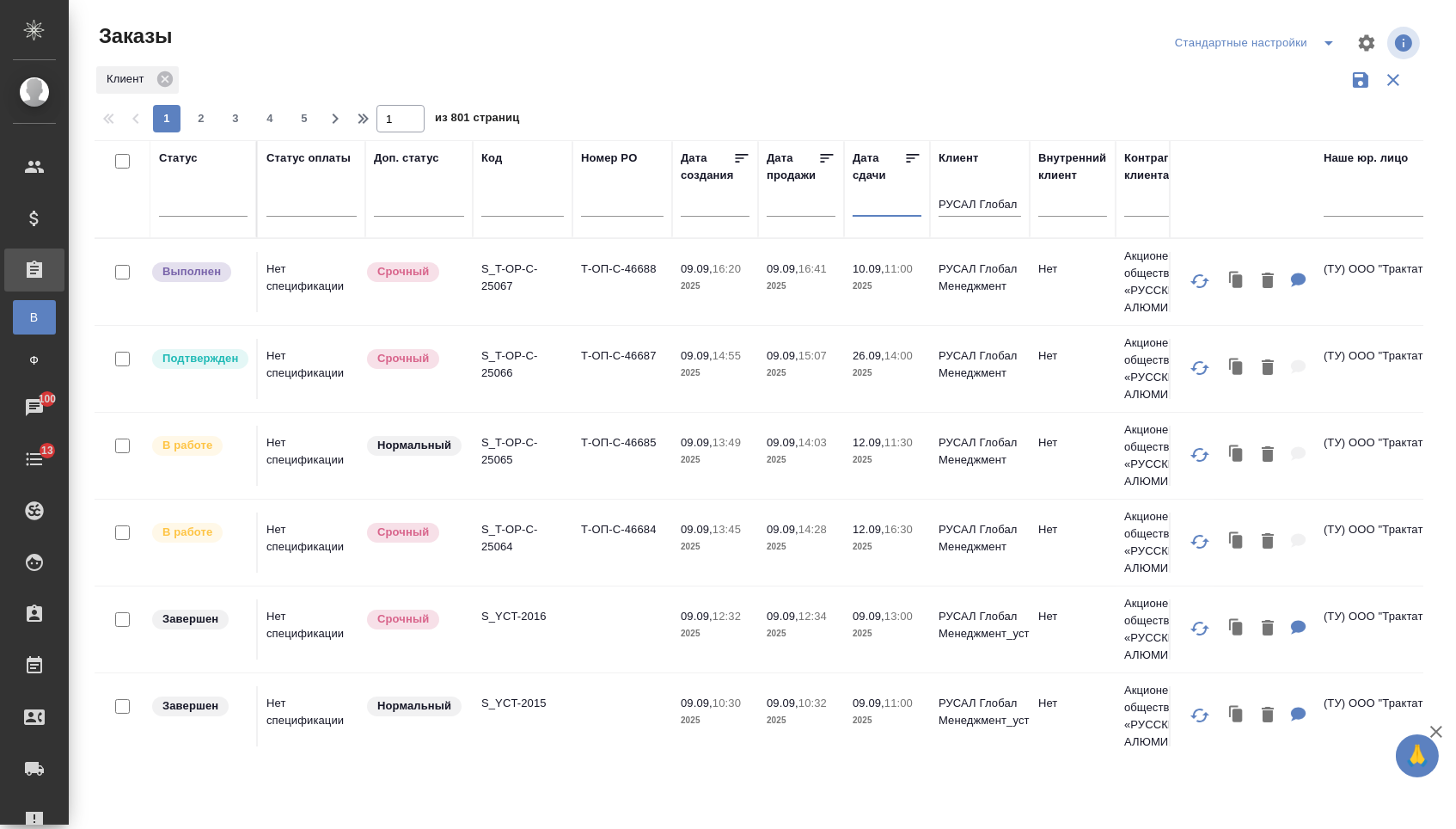
click at [887, 210] on input "text" at bounding box center [892, 203] width 58 height 24
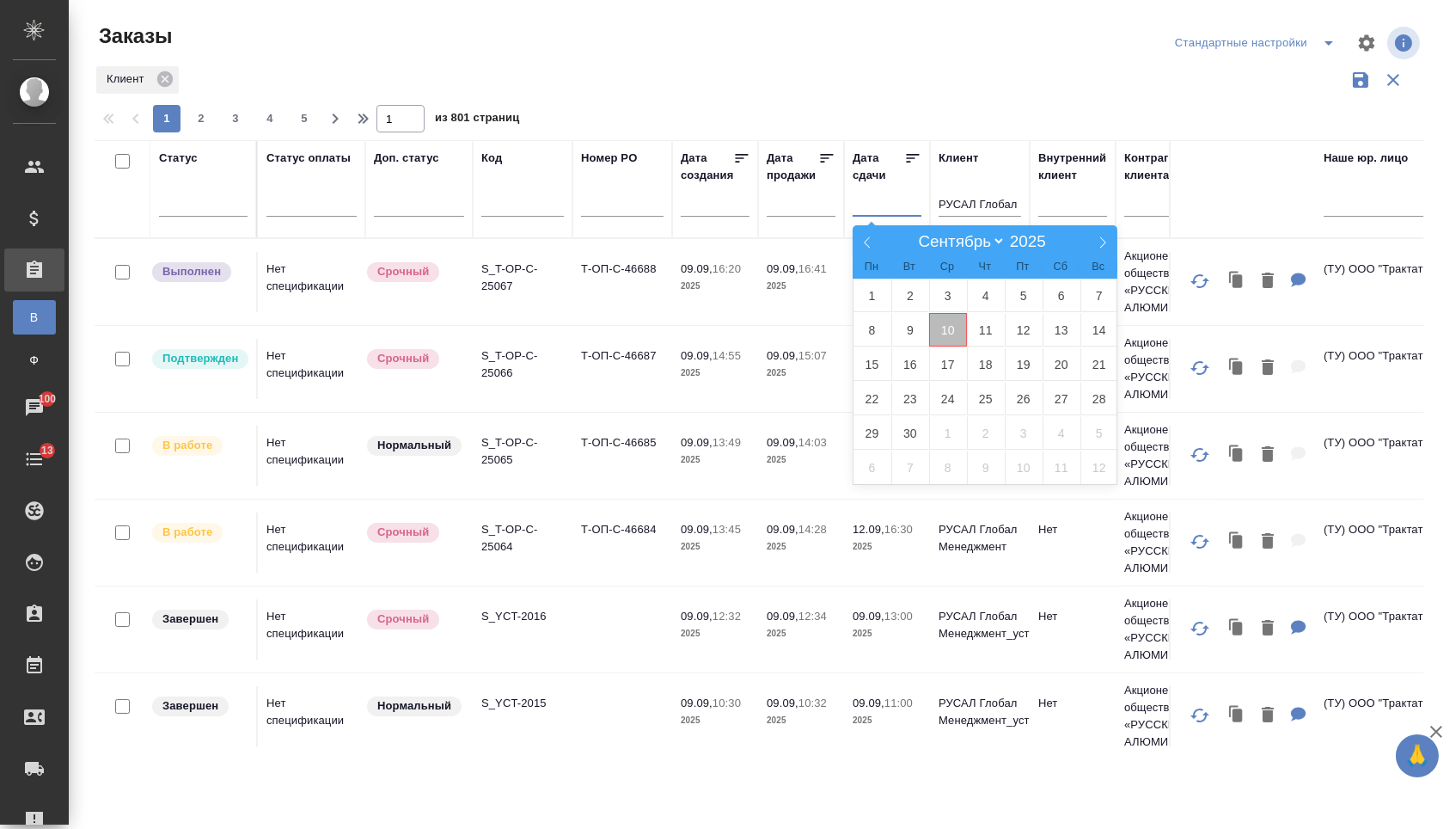
click at [956, 329] on span "10" at bounding box center [948, 330] width 37 height 34
type div "2025-09-09T21:00:00.000Z"
click at [978, 329] on span "11" at bounding box center [985, 330] width 37 height 34
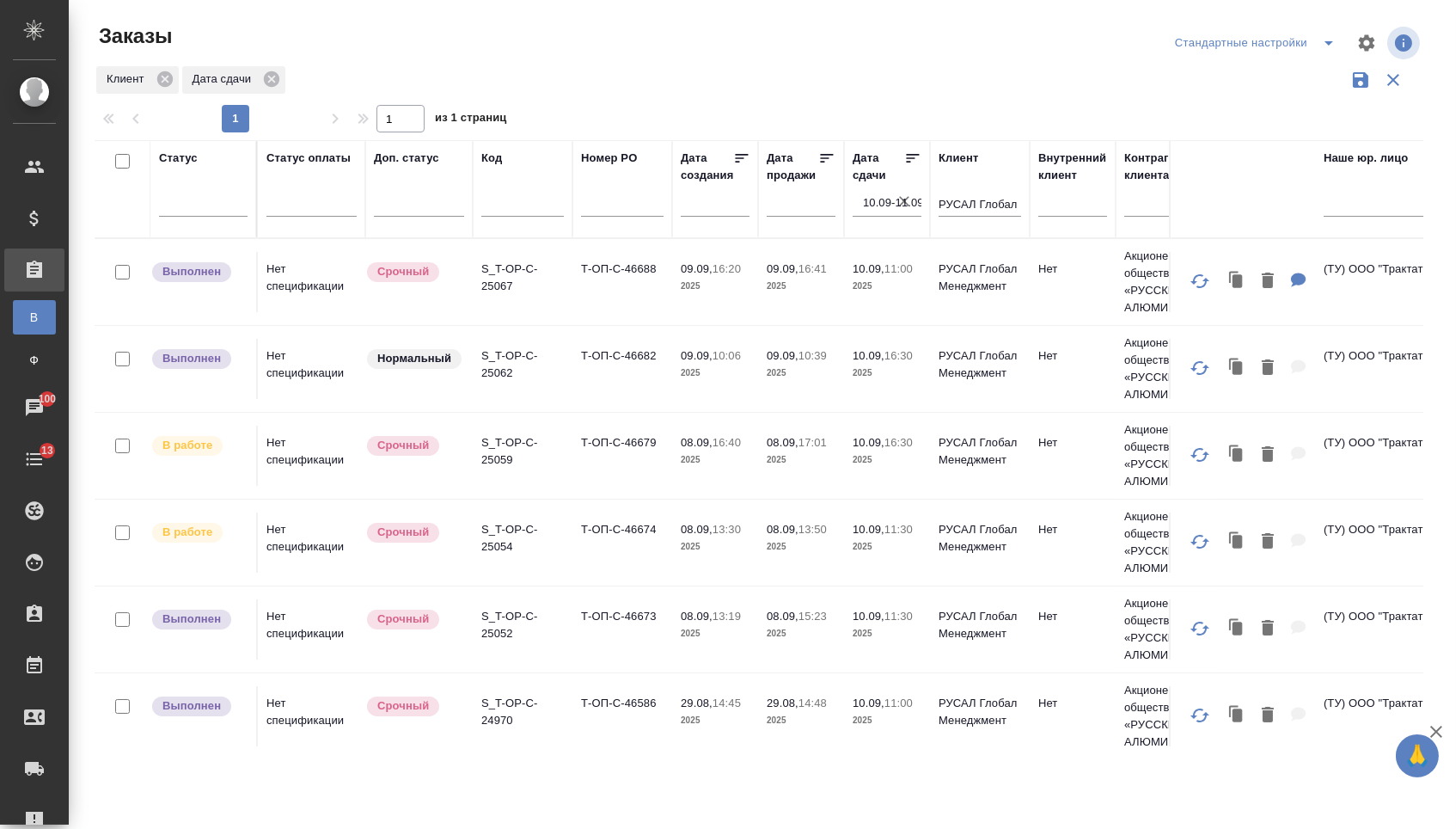
click at [905, 167] on icon at bounding box center [913, 158] width 17 height 17
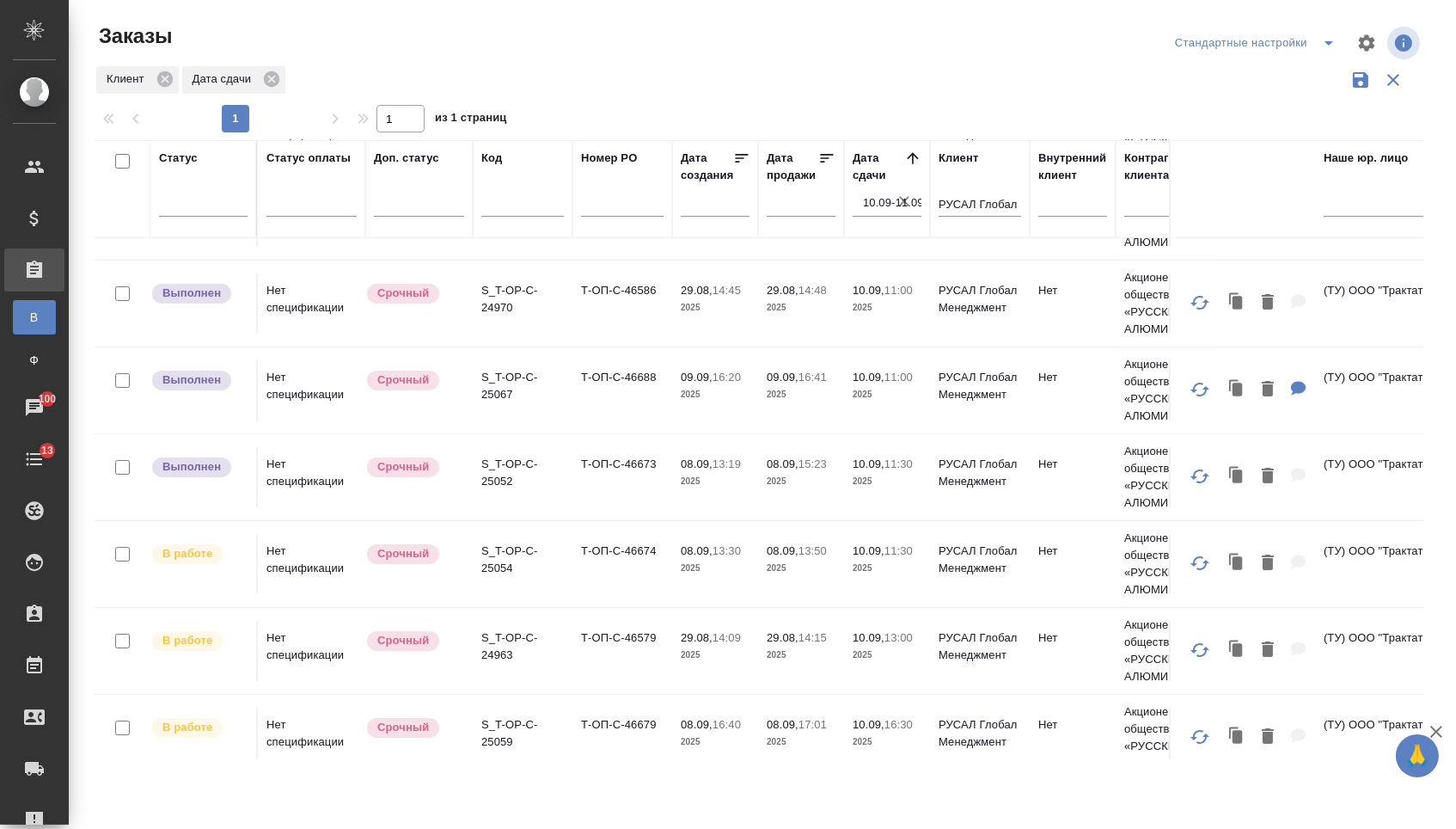
scroll to position [297, 0]
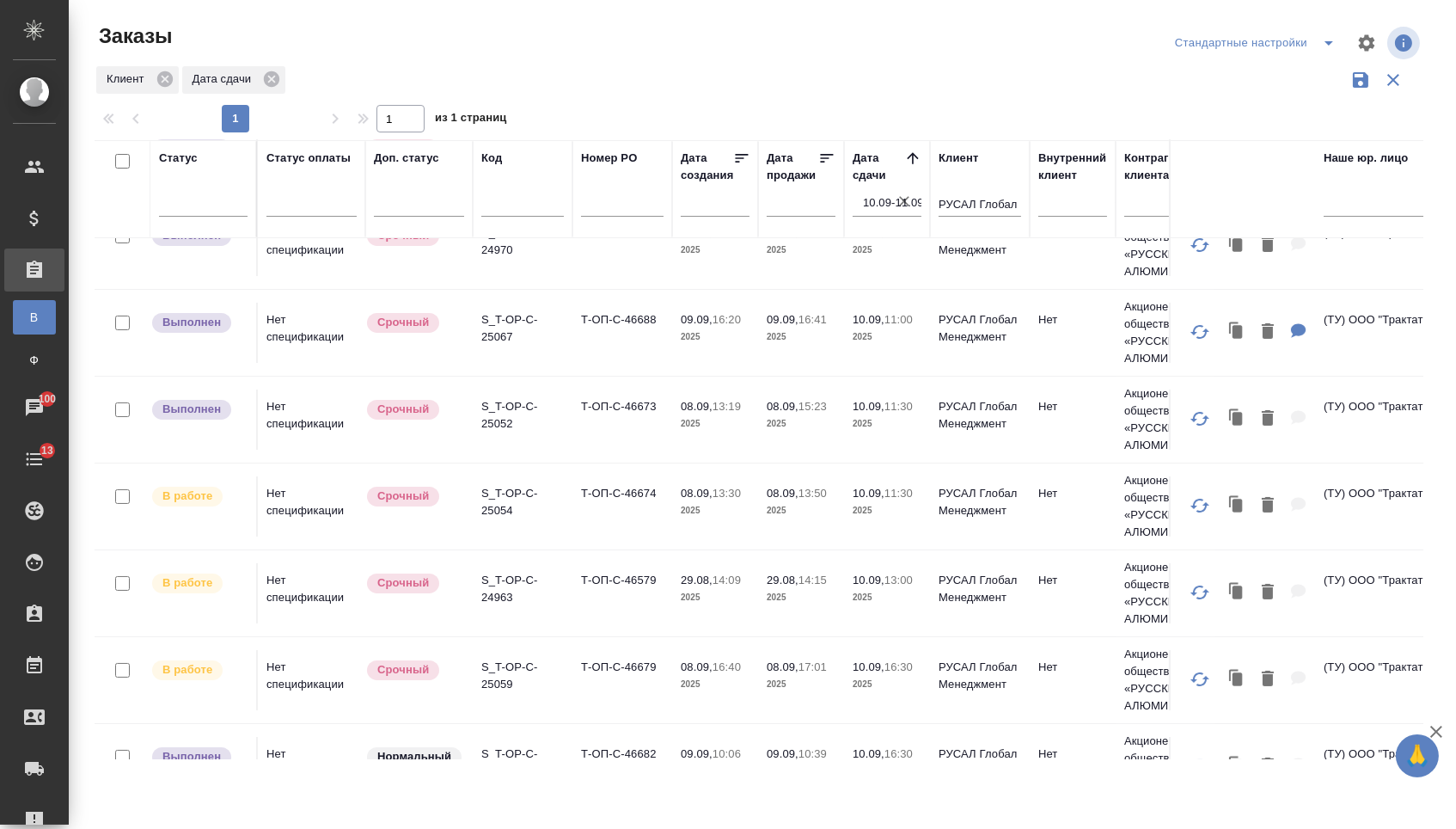
click at [574, 335] on td "Т-ОП-С-46688" at bounding box center [622, 332] width 100 height 60
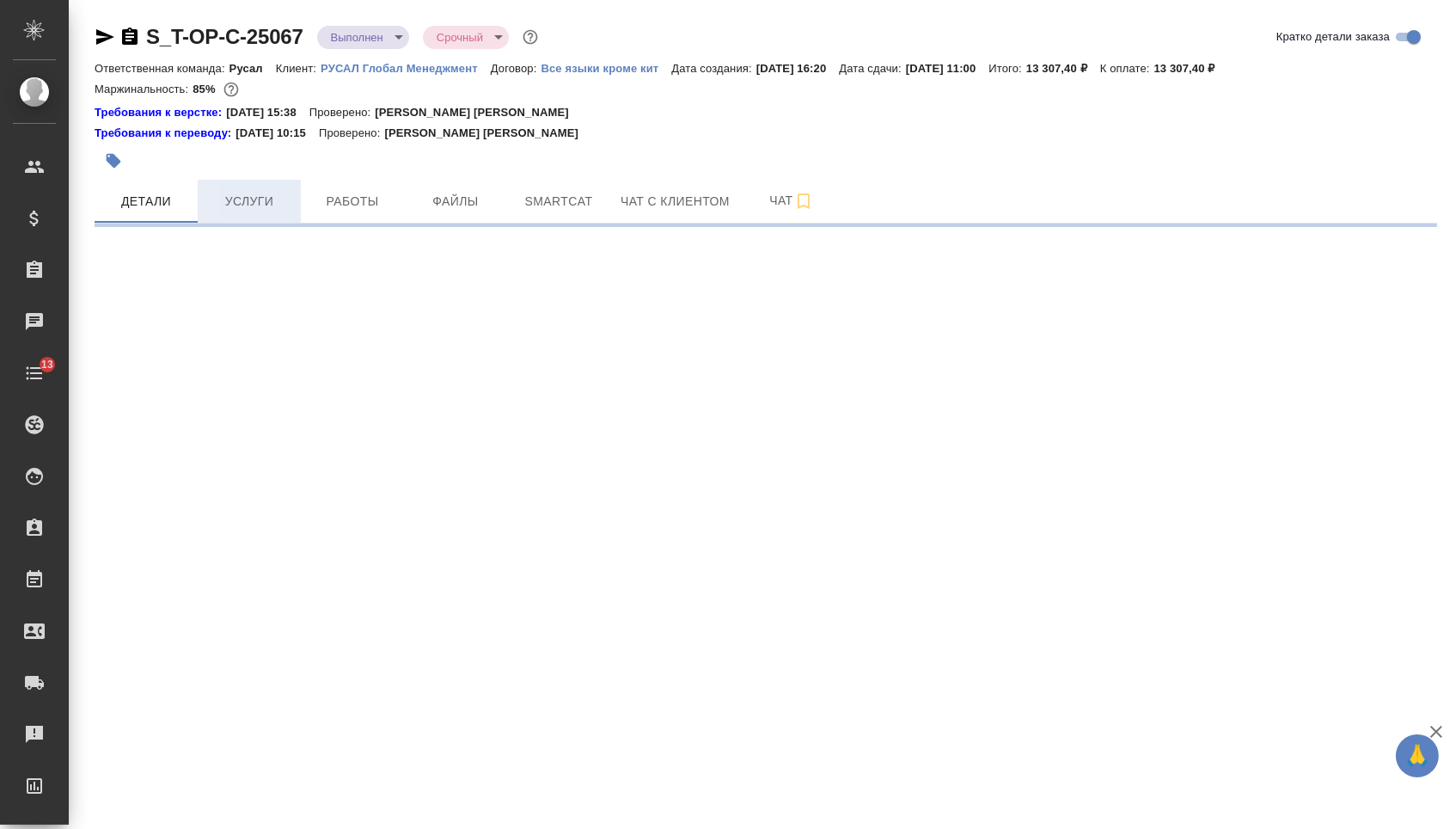
select select "RU"
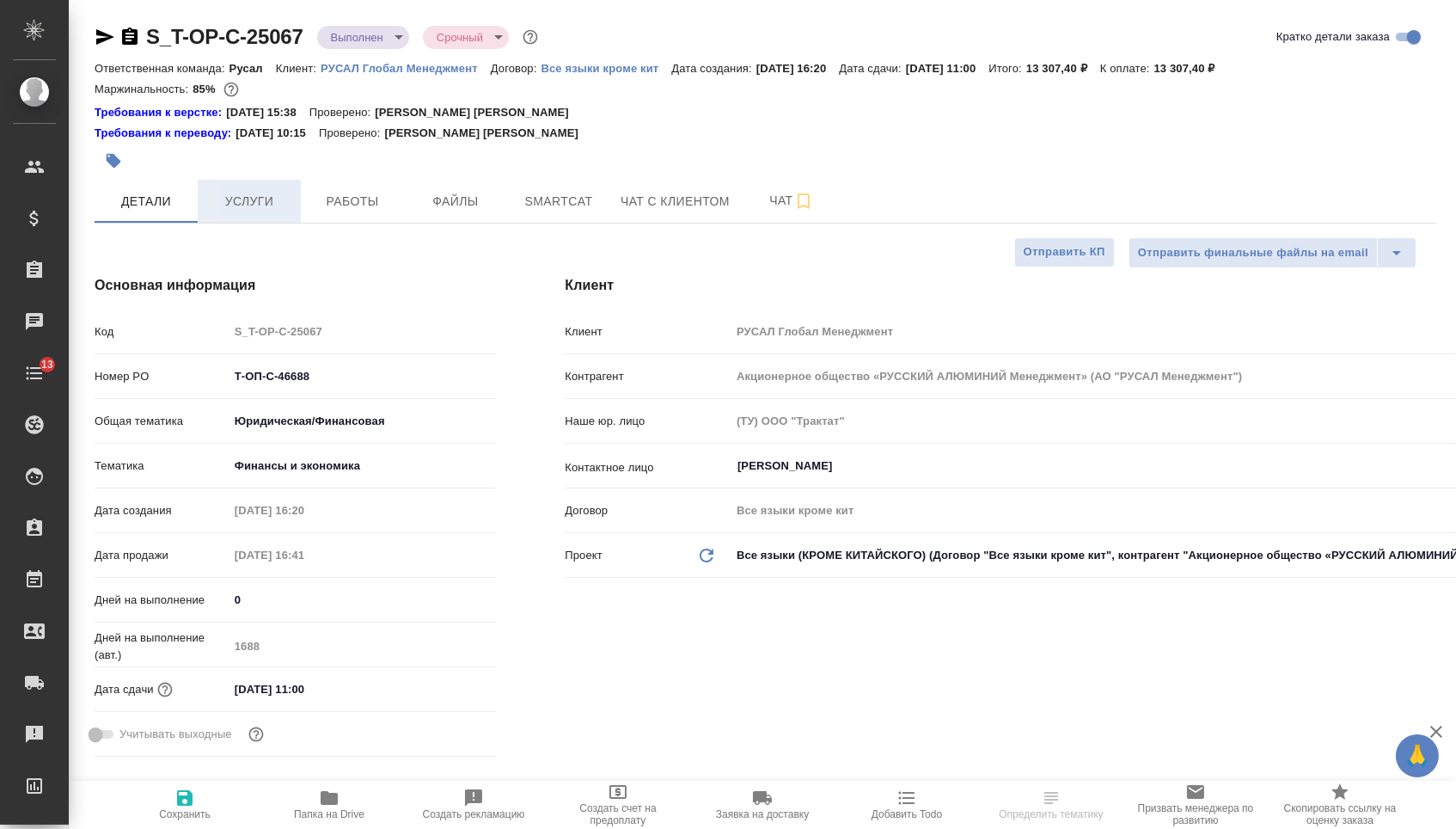
type textarea "x"
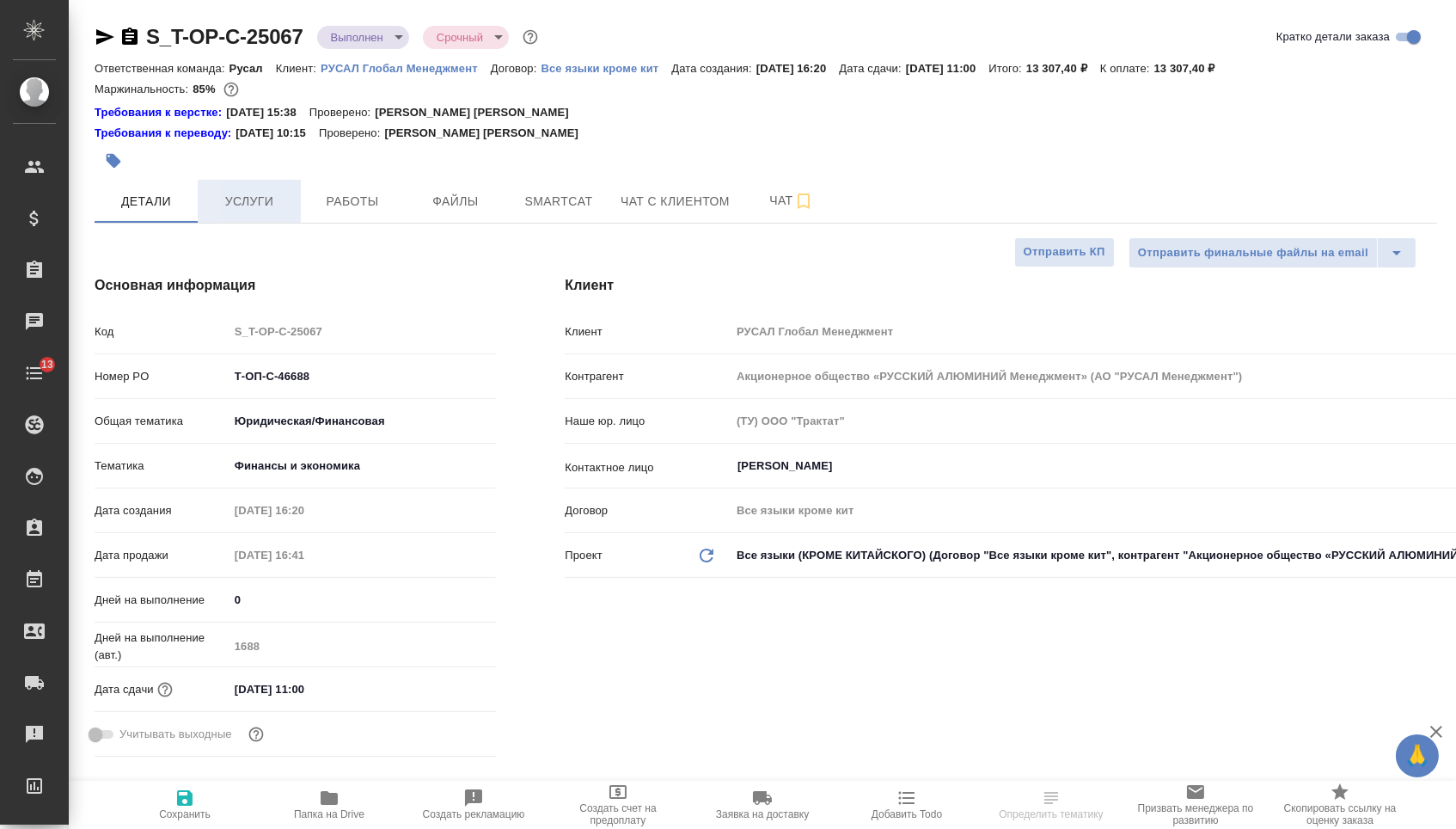
type textarea "x"
select select "RU"
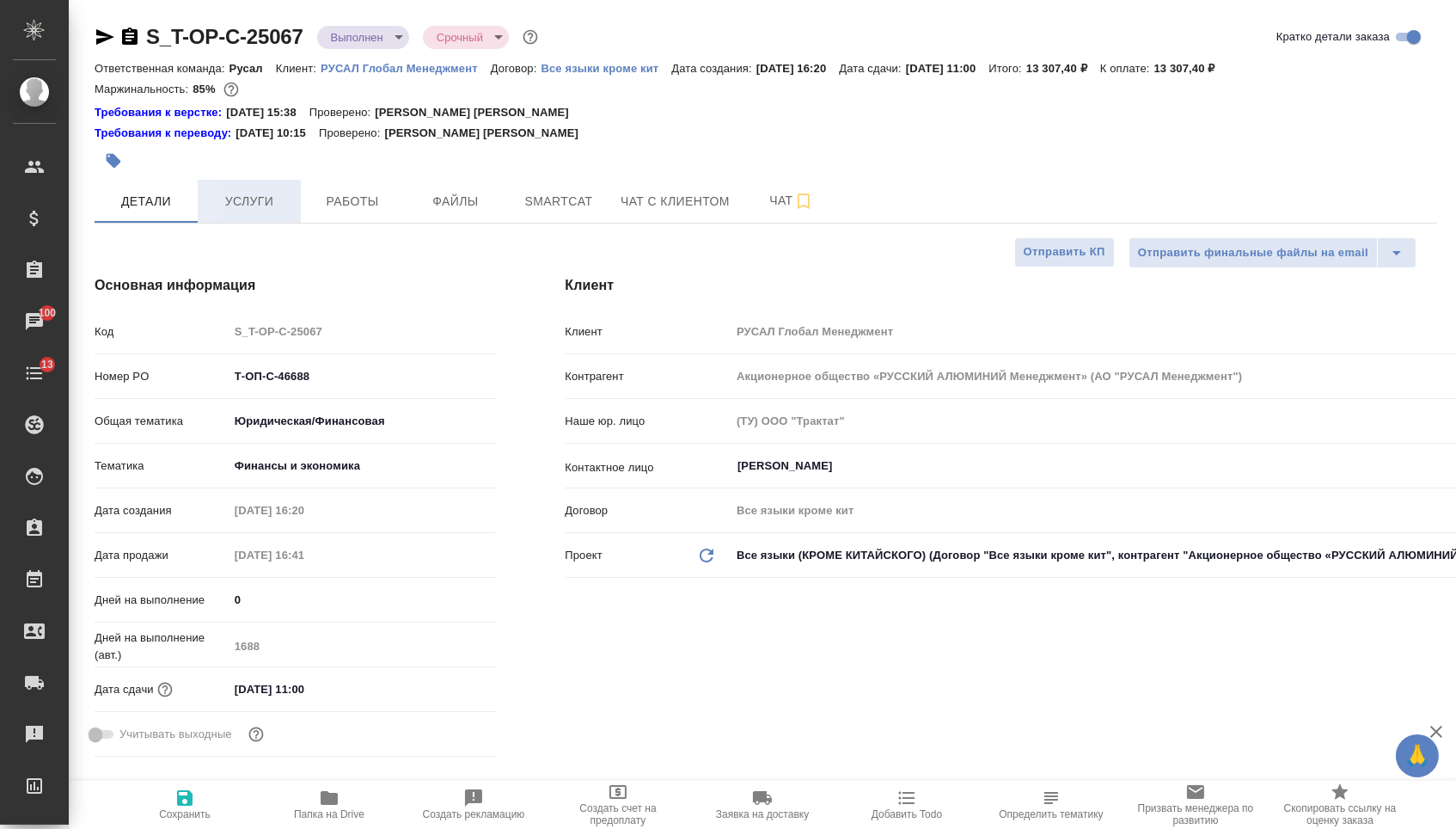
type textarea "x"
click at [311, 809] on span "Папка на Drive" at bounding box center [329, 804] width 124 height 33
type textarea "x"
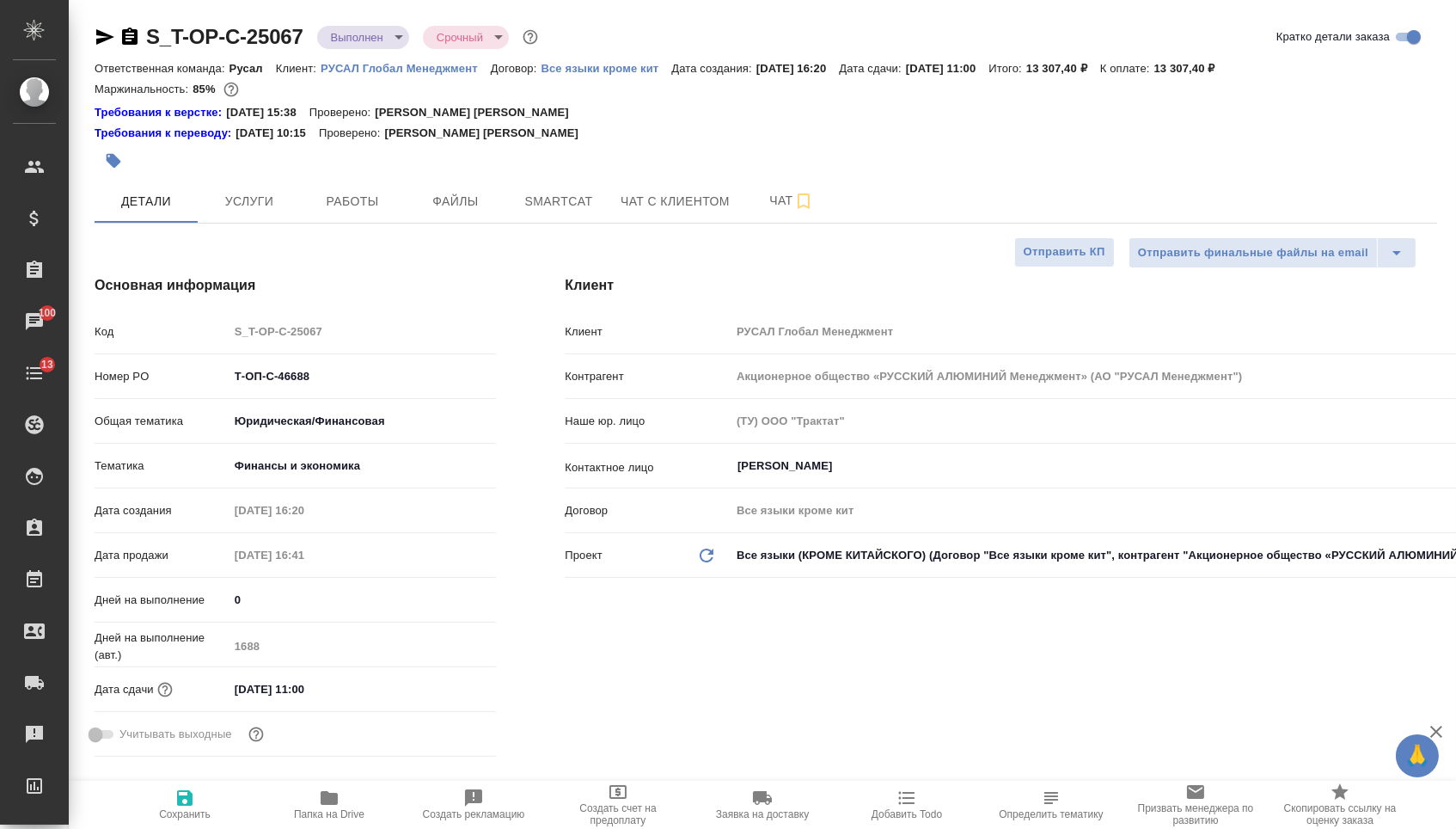
type textarea "x"
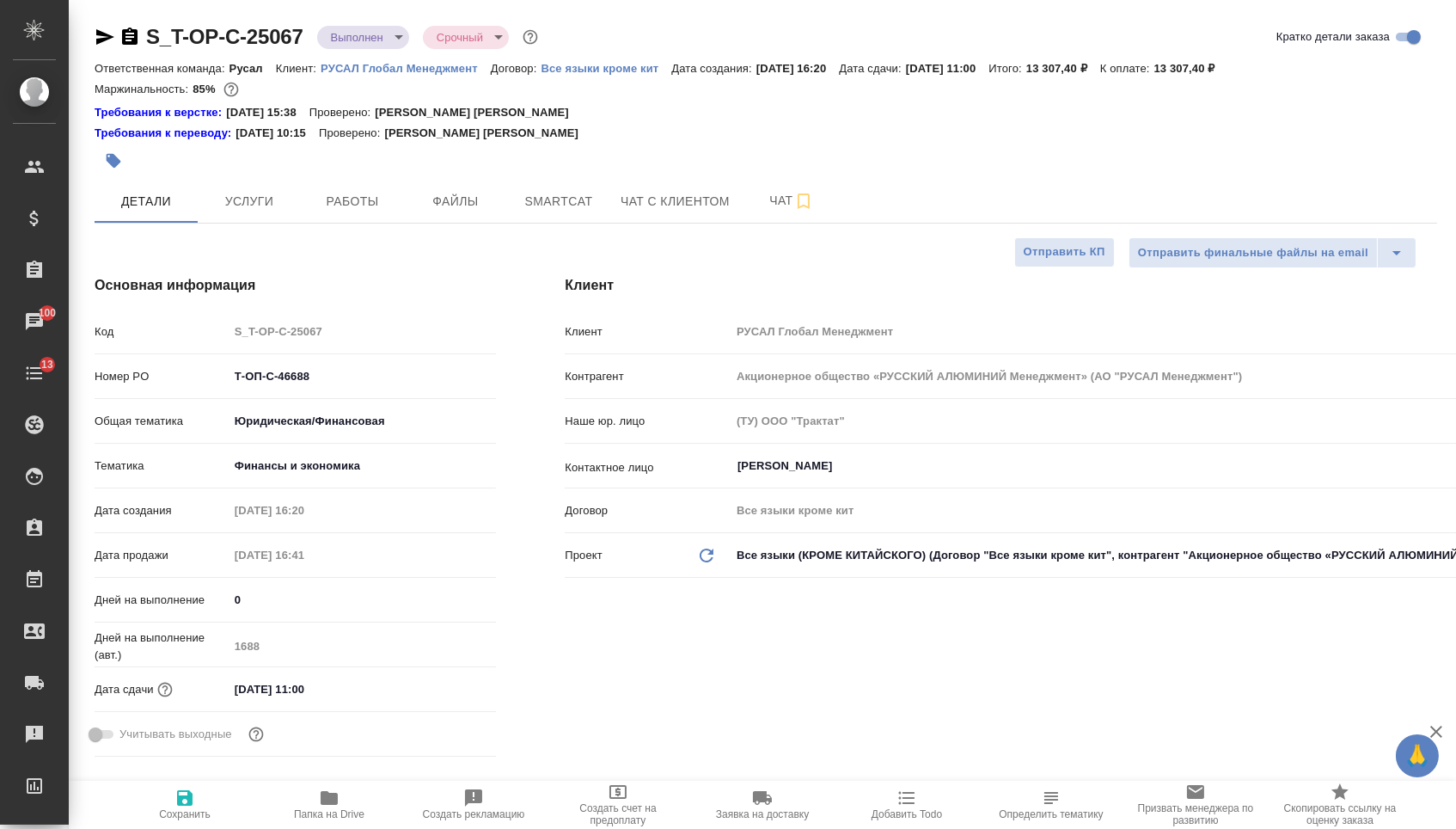
click at [105, 34] on icon "button" at bounding box center [105, 37] width 18 height 16
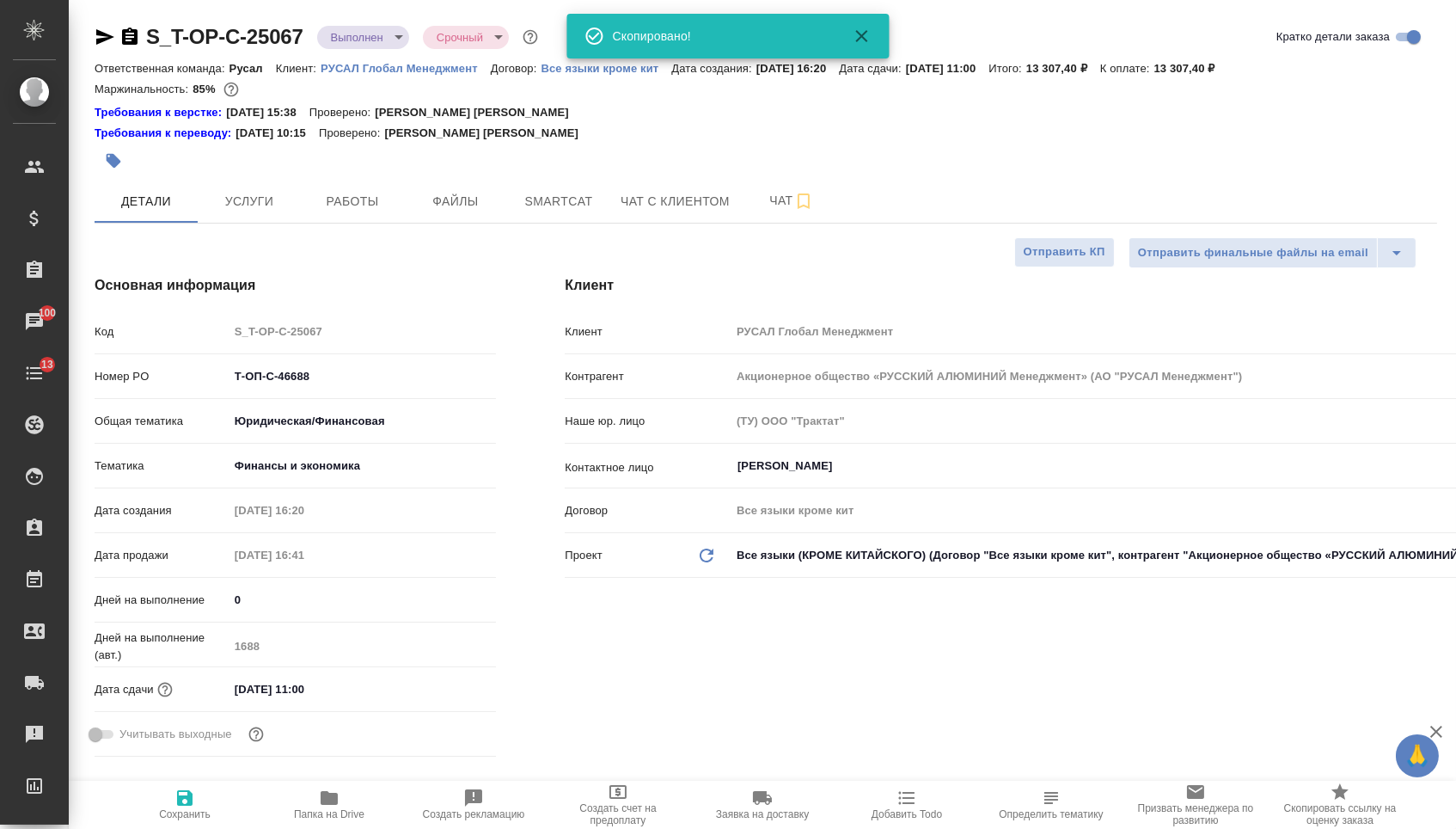
type textarea "x"
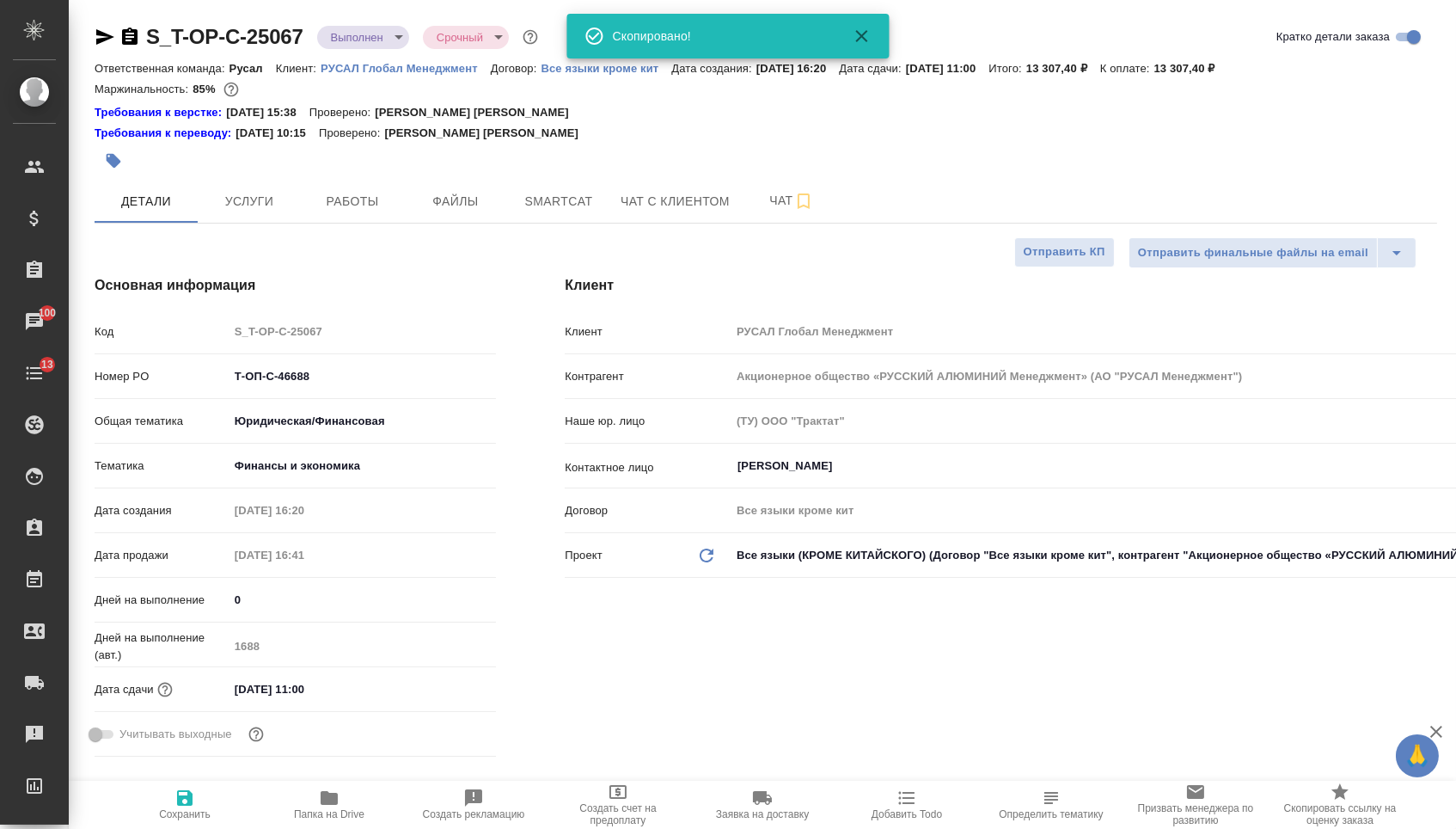
type textarea "x"
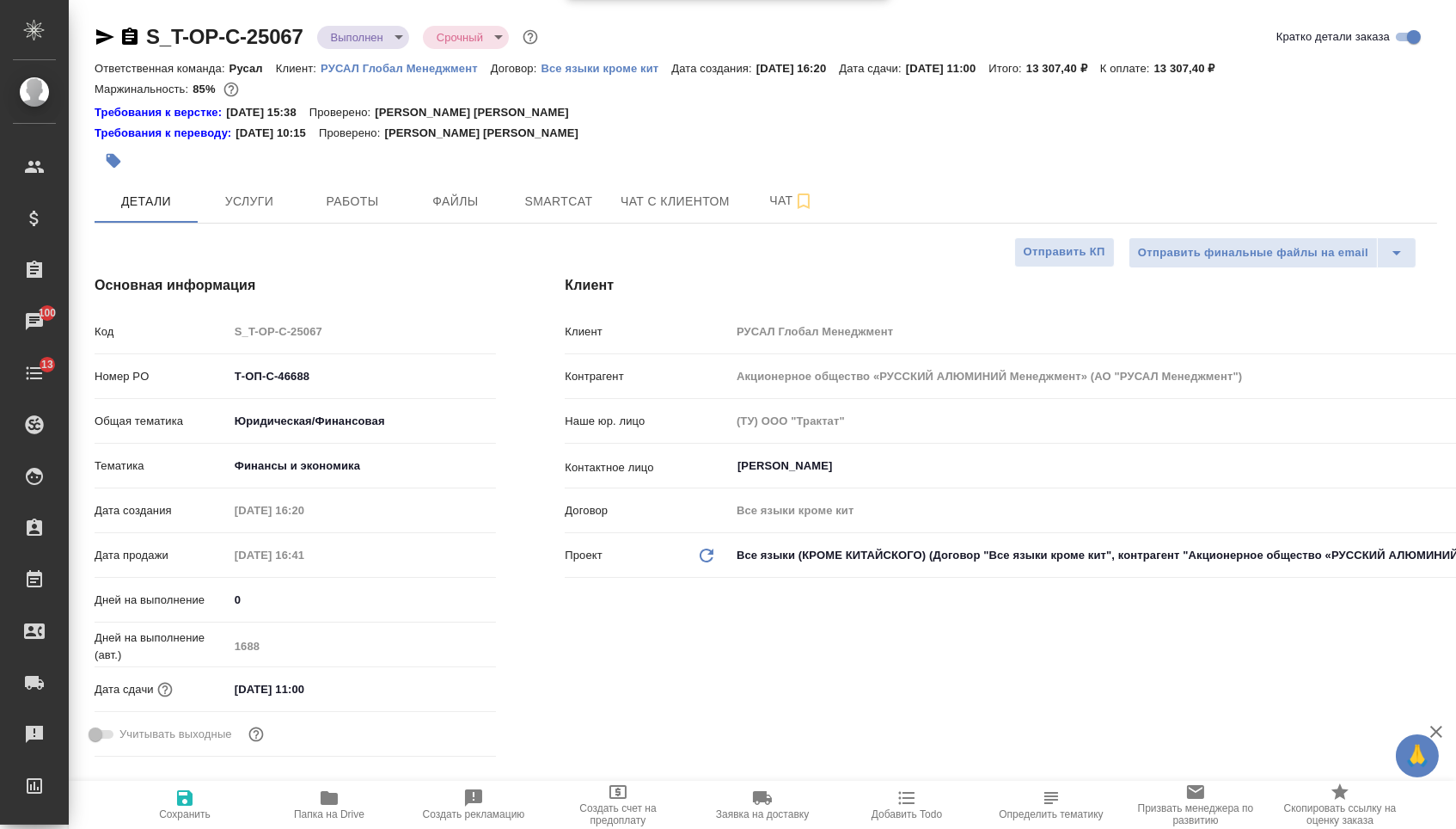
type textarea "x"
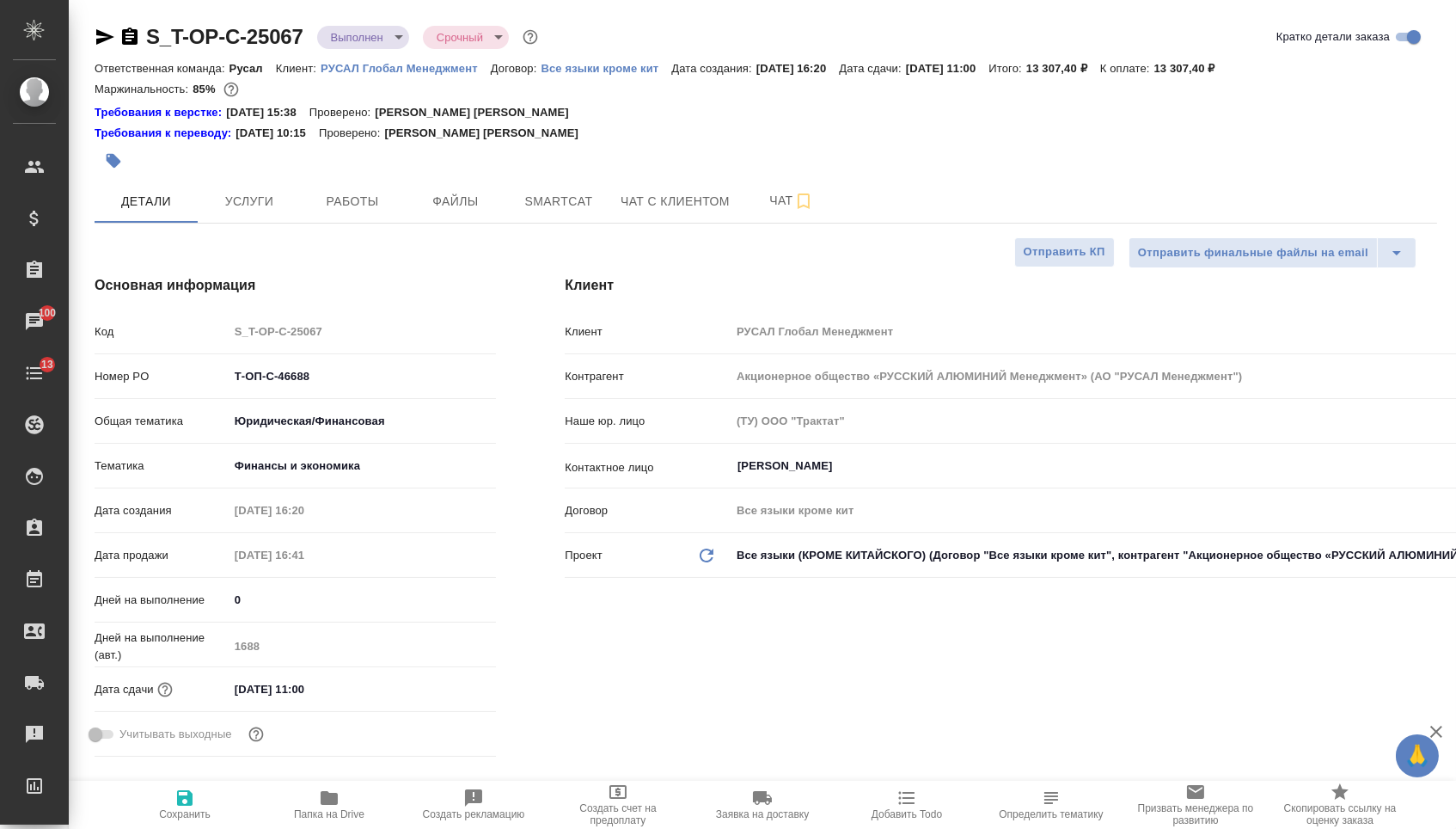
type textarea "x"
click at [244, 223] on button "Услуги" at bounding box center [249, 201] width 104 height 43
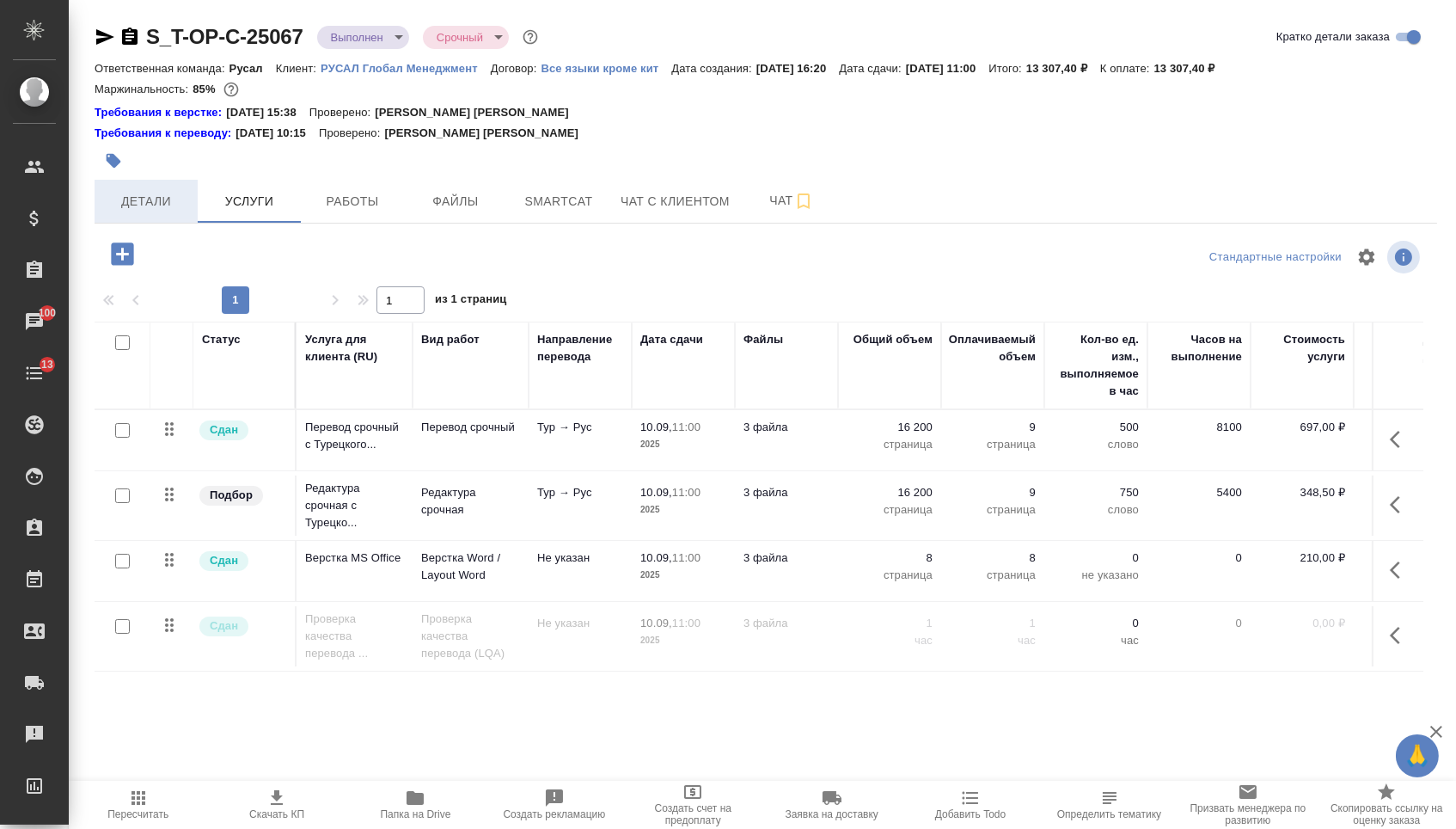
click at [150, 207] on span "Детали" at bounding box center [146, 201] width 83 height 22
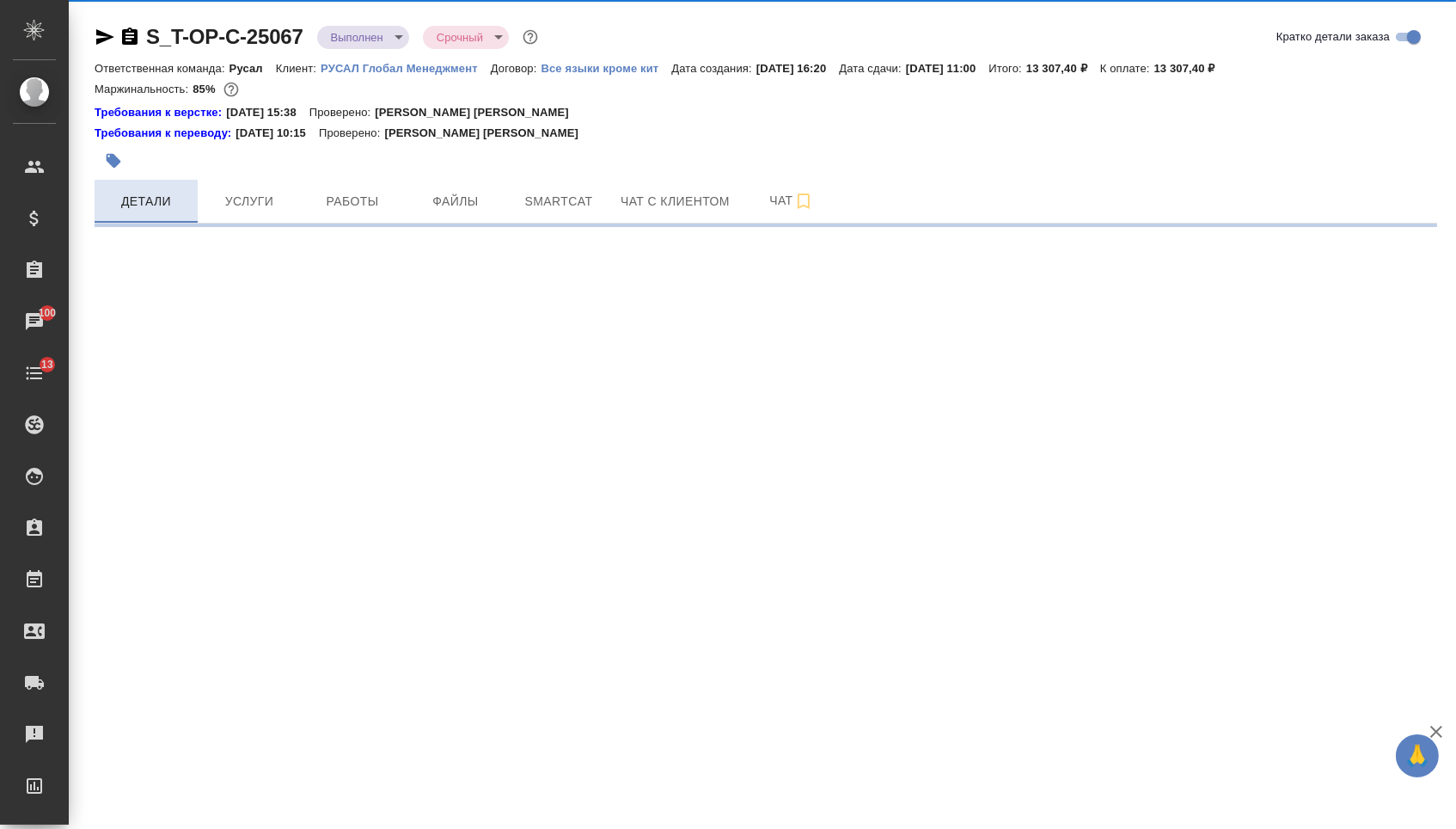
select select "RU"
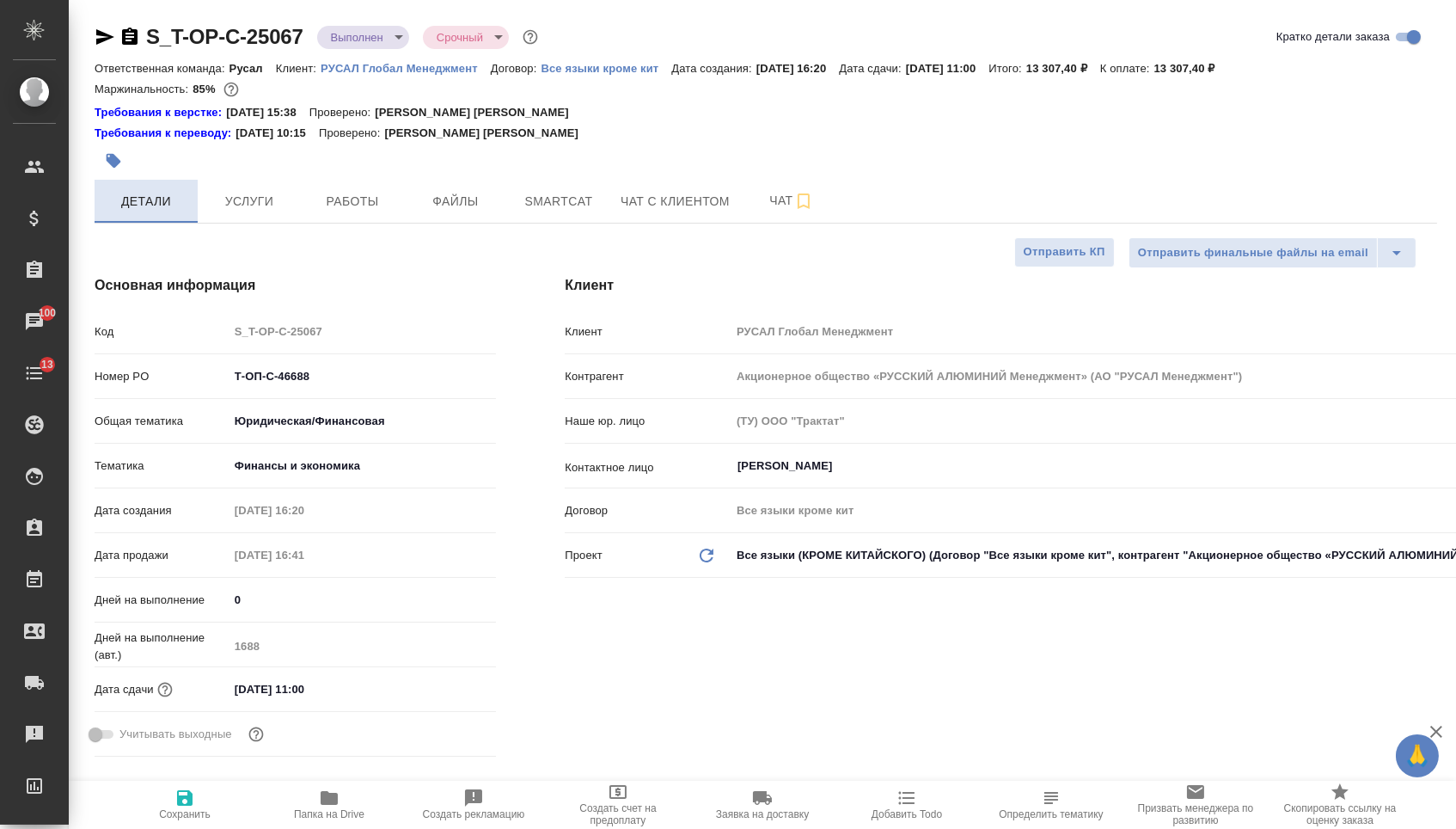
type textarea "x"
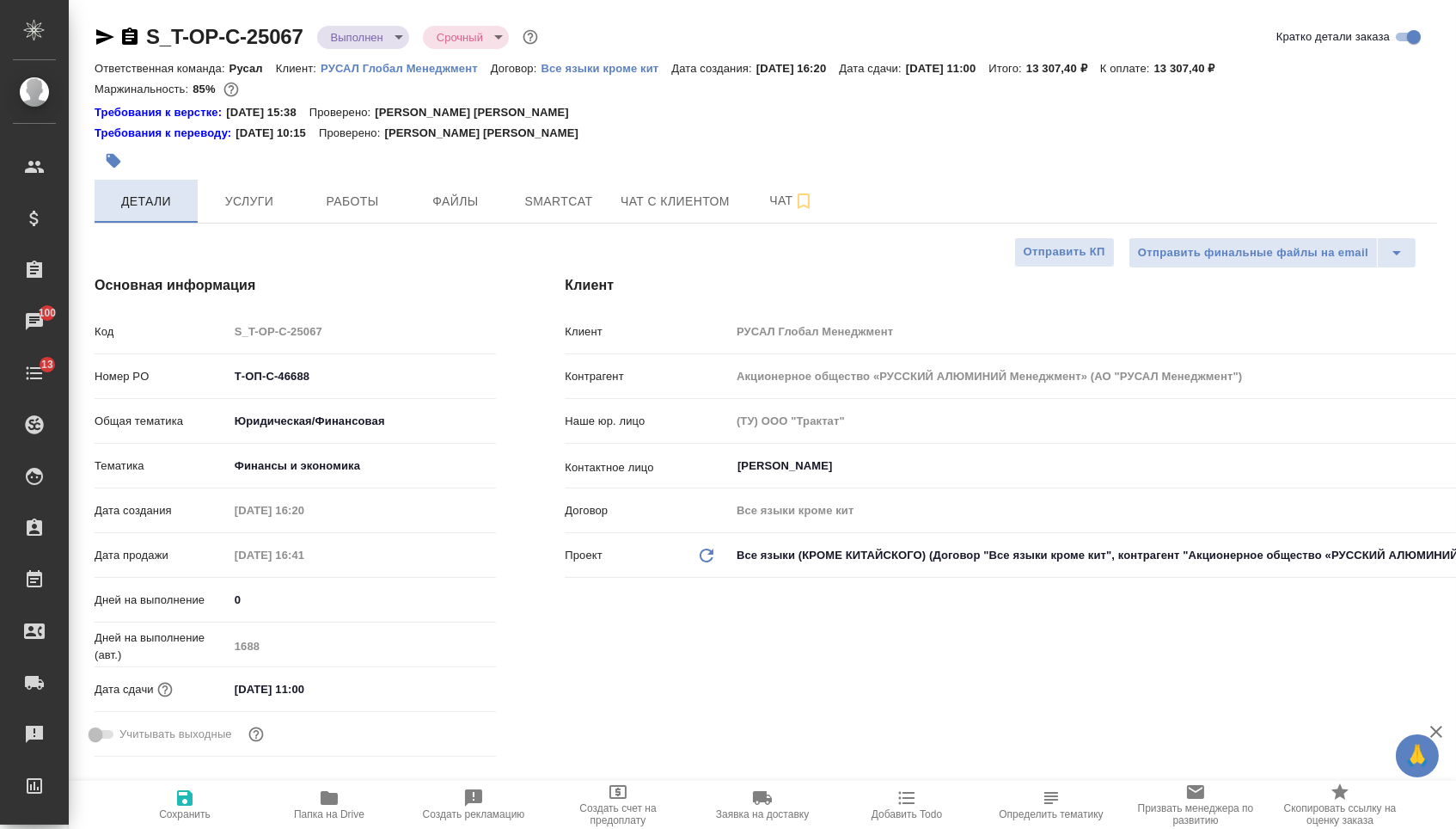
type textarea "x"
click at [298, 208] on button "Услуги" at bounding box center [249, 201] width 104 height 43
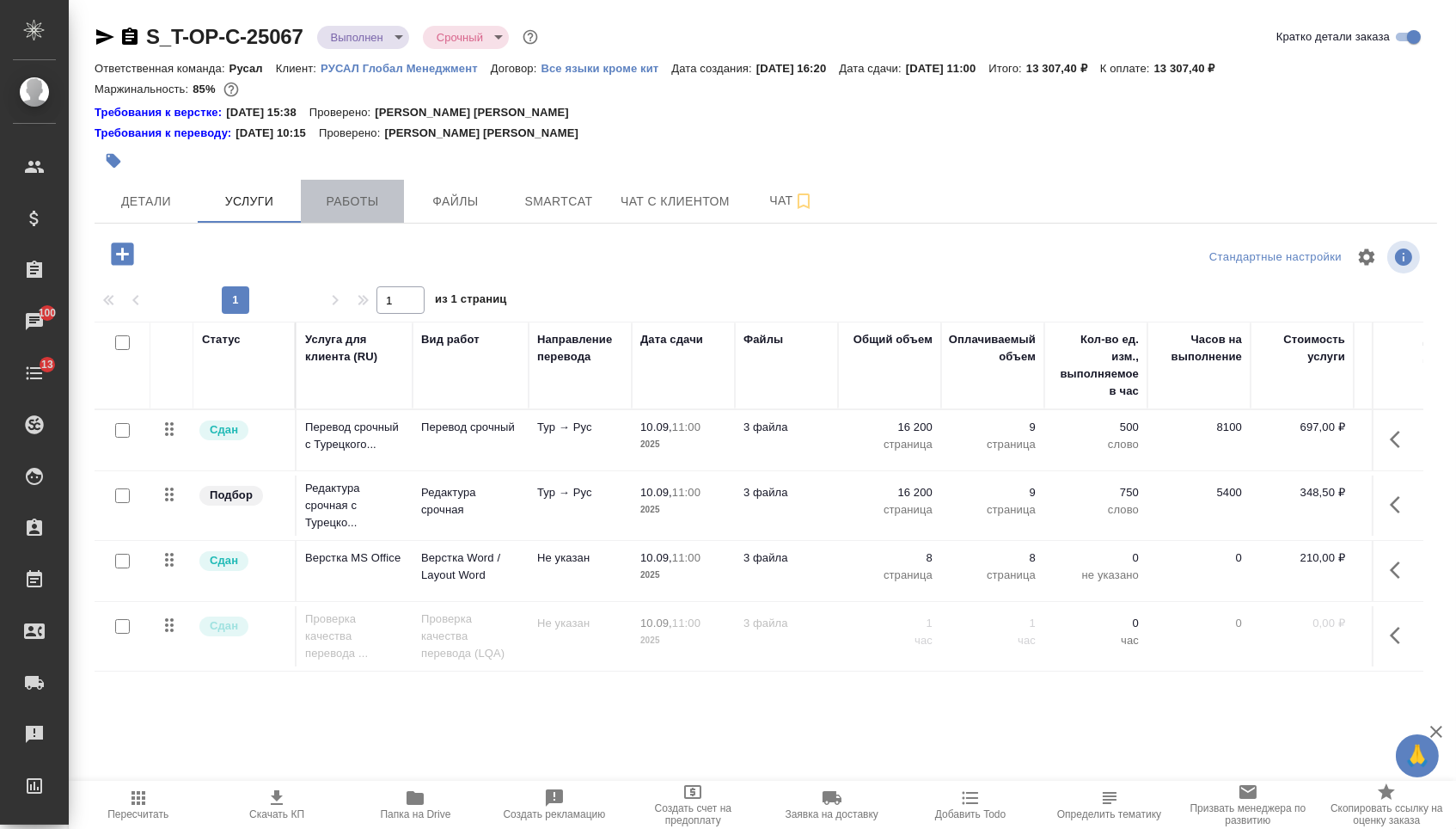
drag, startPoint x: 299, startPoint y: 208, endPoint x: 336, endPoint y: 208, distance: 37.0
click at [336, 208] on span "Работы" at bounding box center [352, 201] width 83 height 22
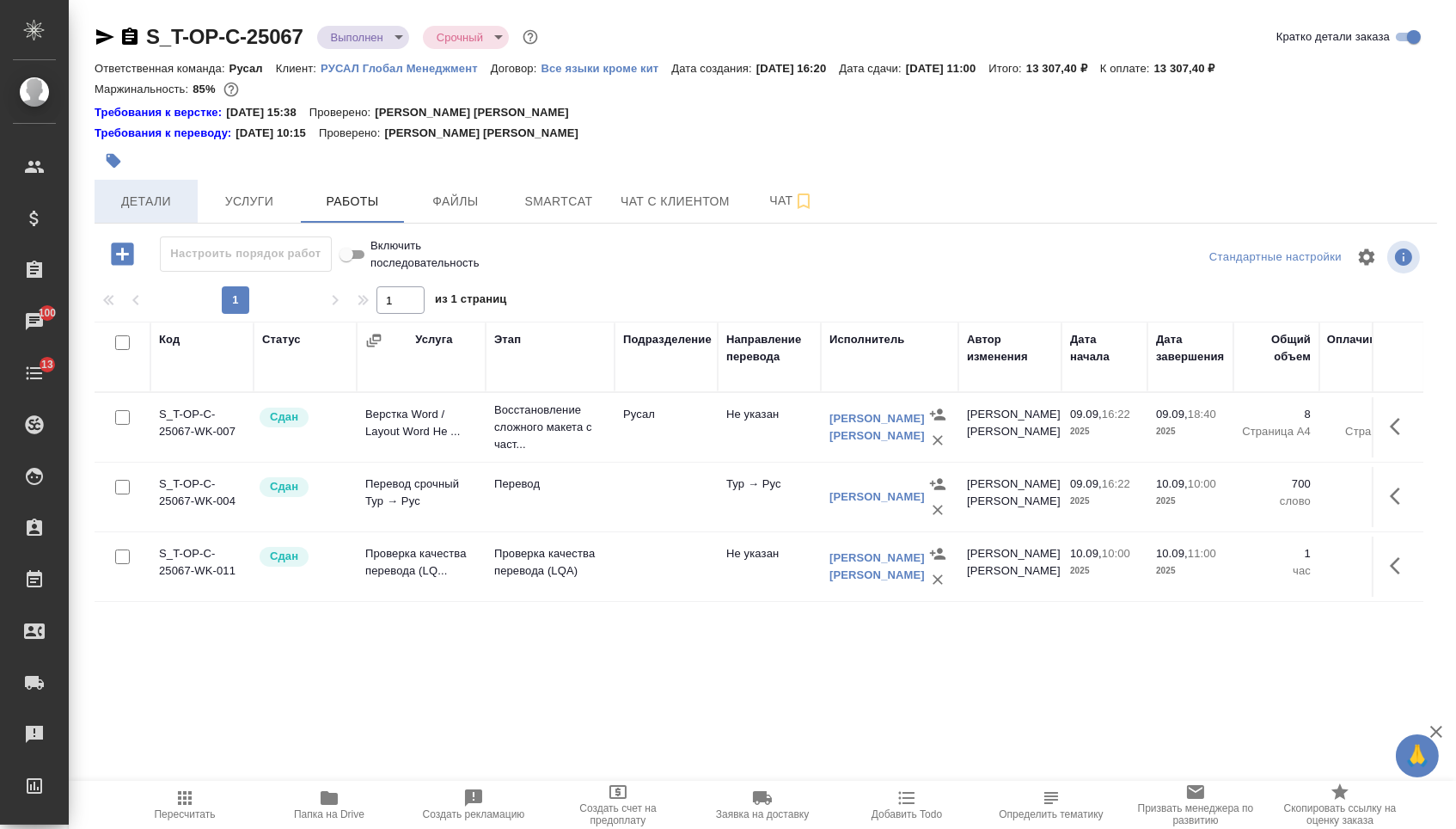
click at [153, 199] on span "Детали" at bounding box center [146, 201] width 83 height 22
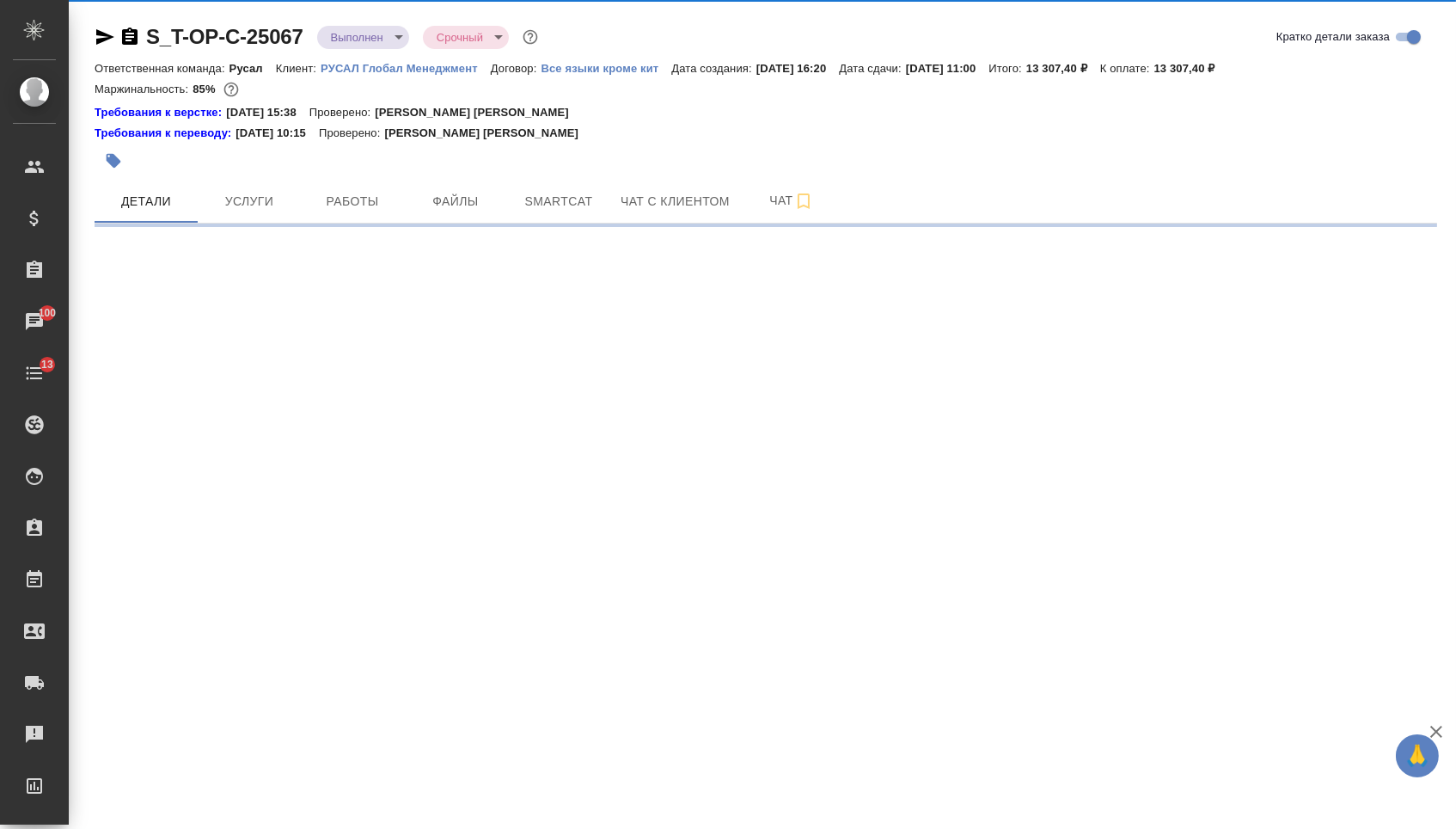
select select "RU"
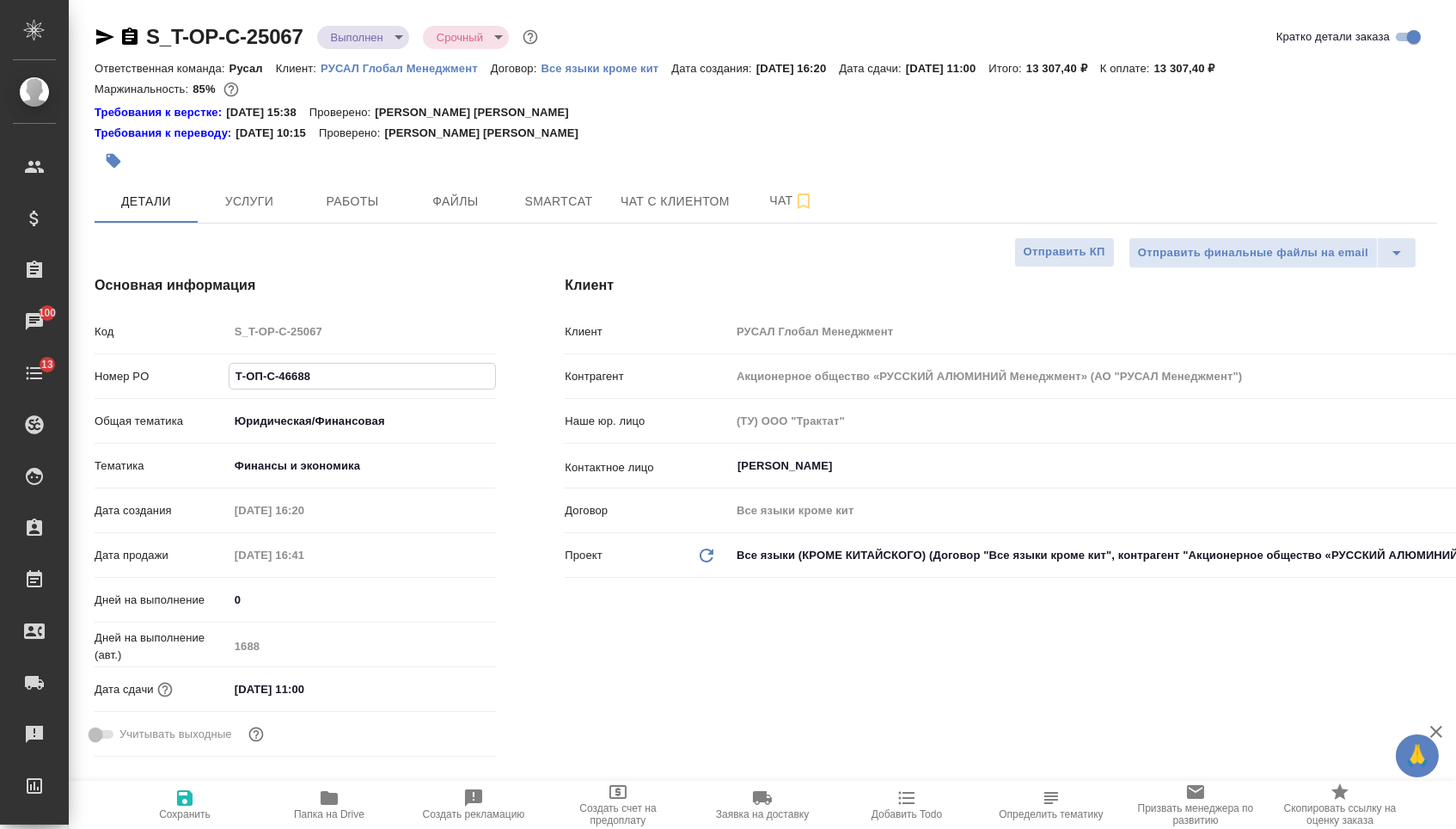
drag, startPoint x: 343, startPoint y: 392, endPoint x: 167, endPoint y: 386, distance: 176.1
click at [167, 386] on div "Номер PO Т-ОП-С-46688" at bounding box center [296, 376] width 402 height 30
type textarea "x"
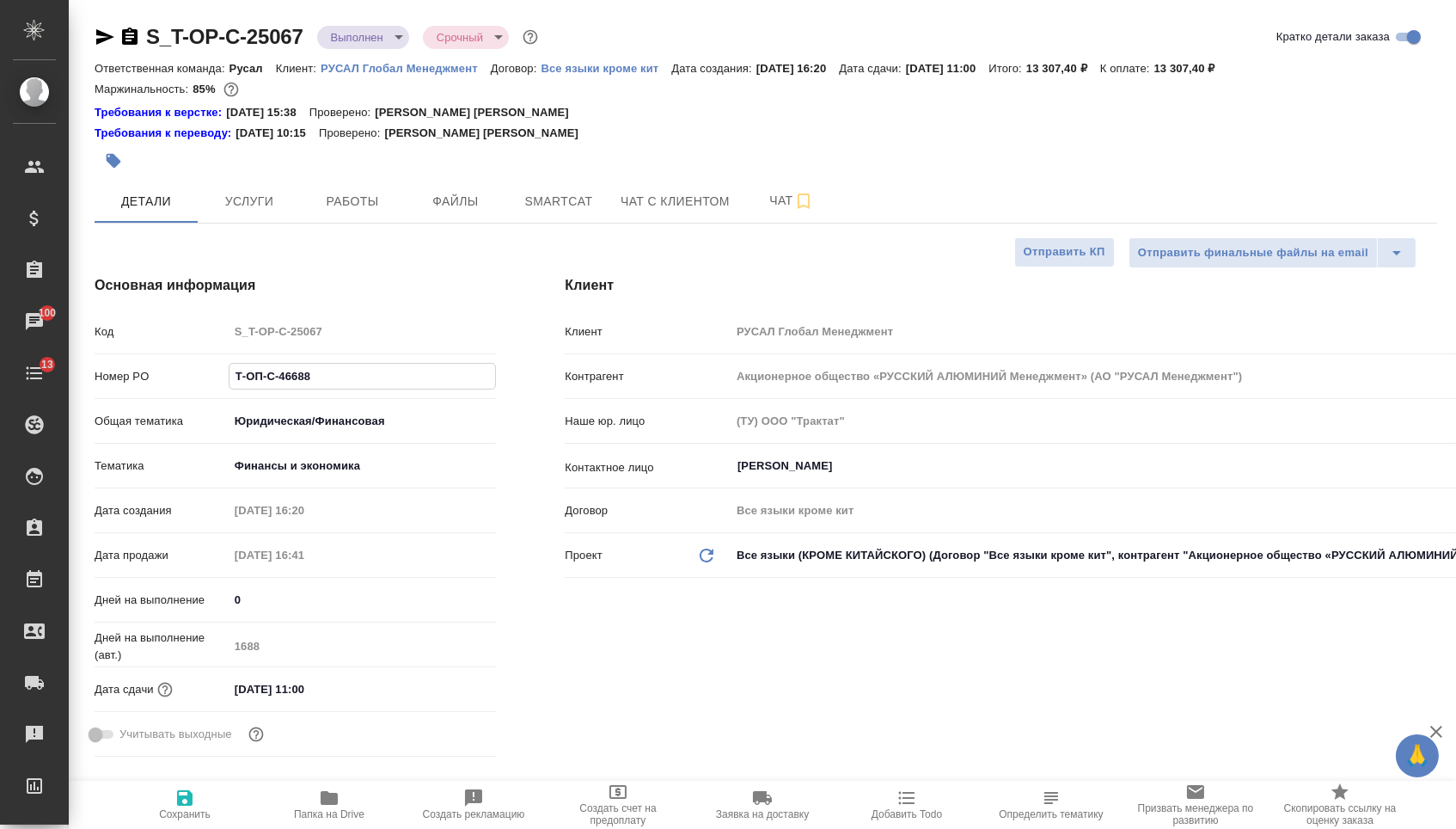
type textarea "x"
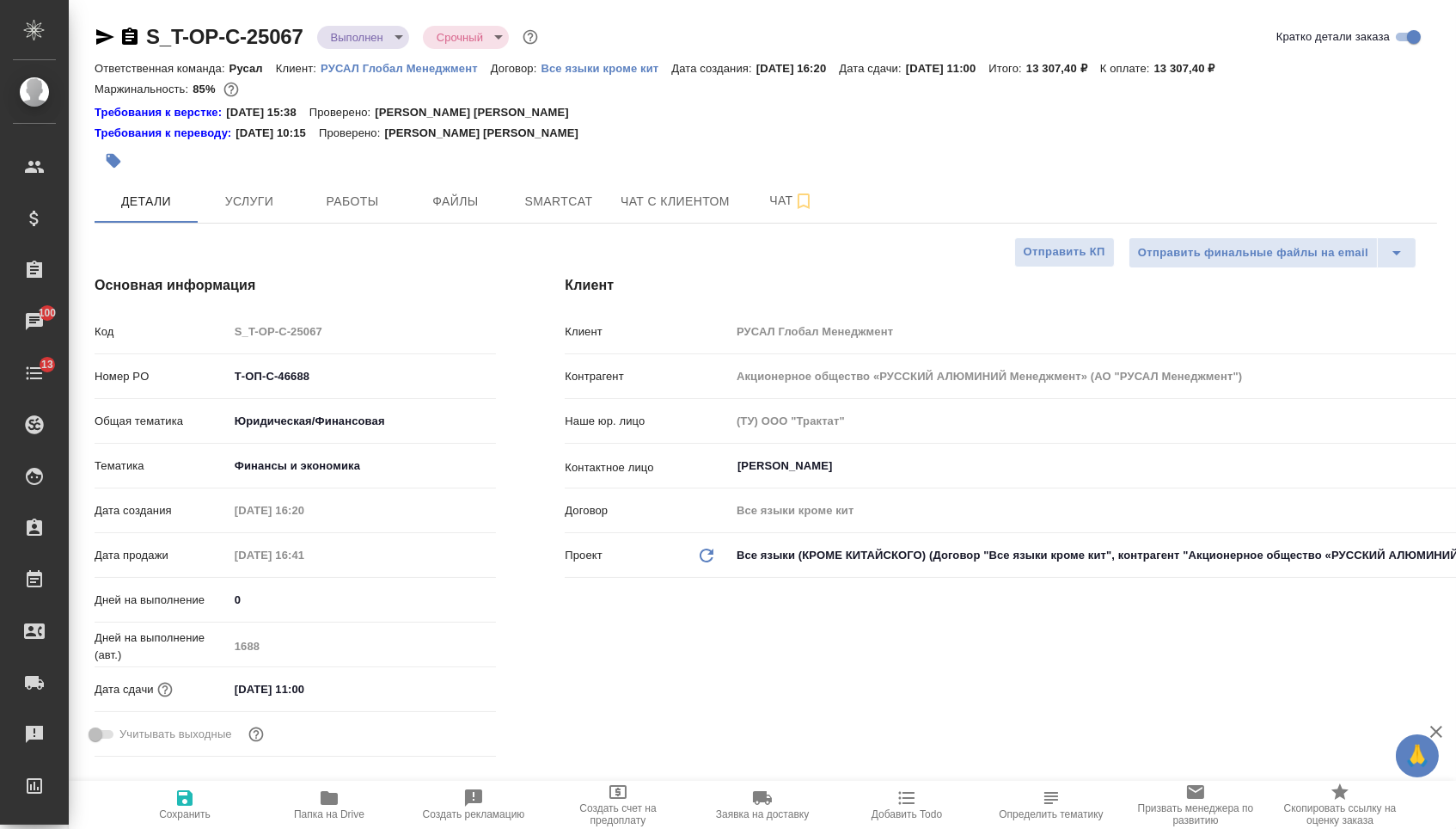
type textarea "x"
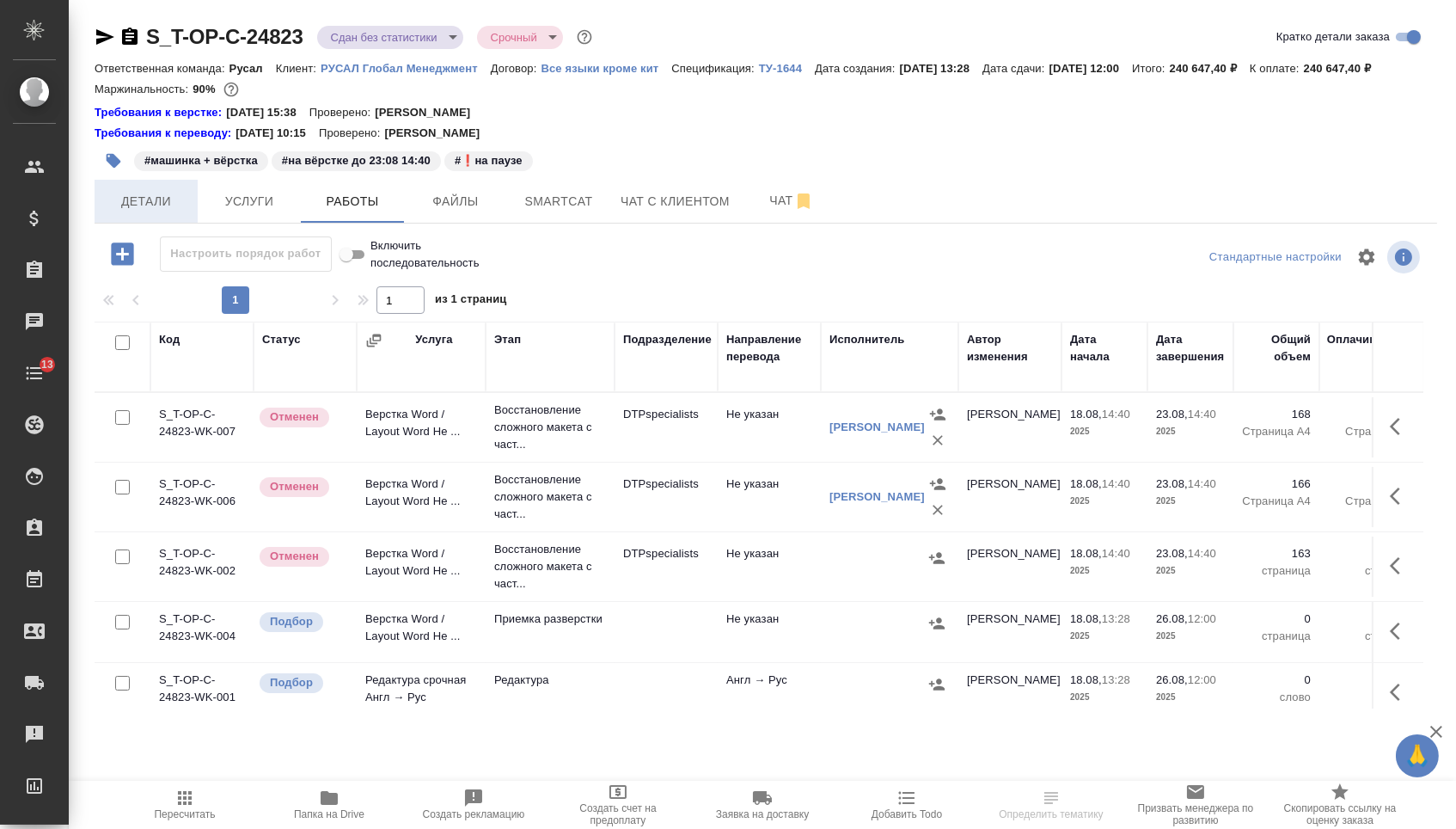
click at [146, 212] on span "Детали" at bounding box center [146, 201] width 83 height 22
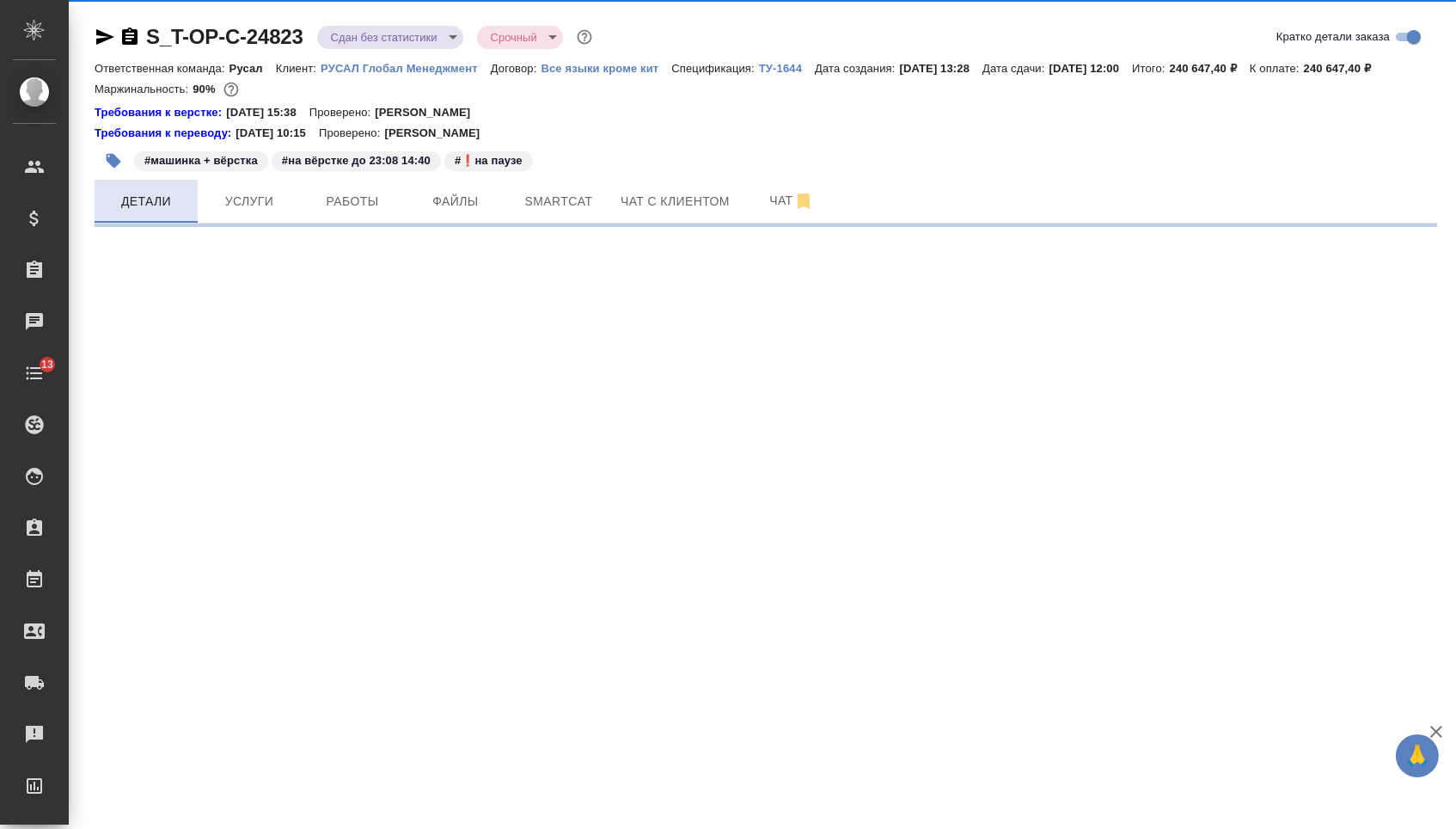
select select "RU"
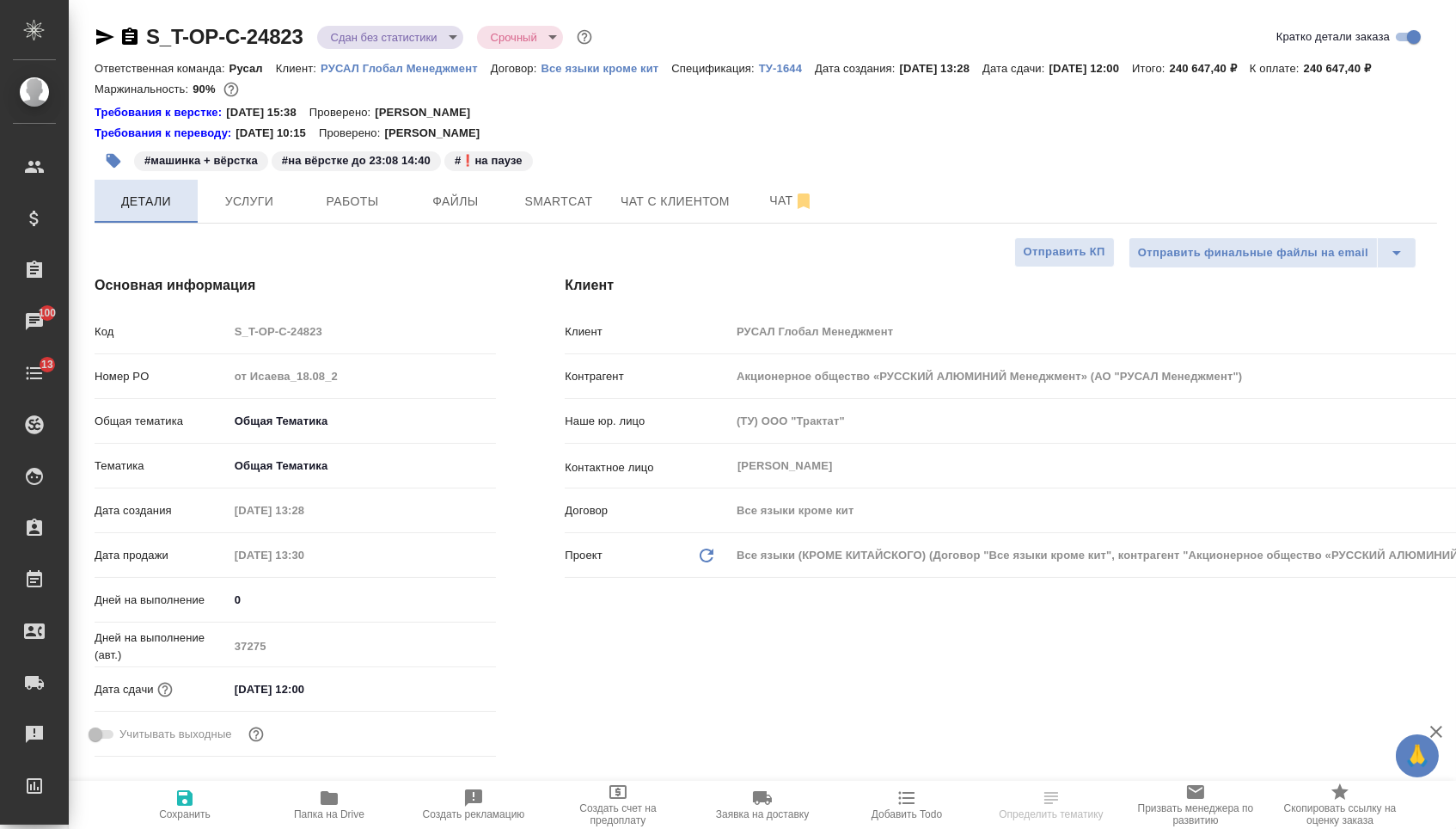
type textarea "x"
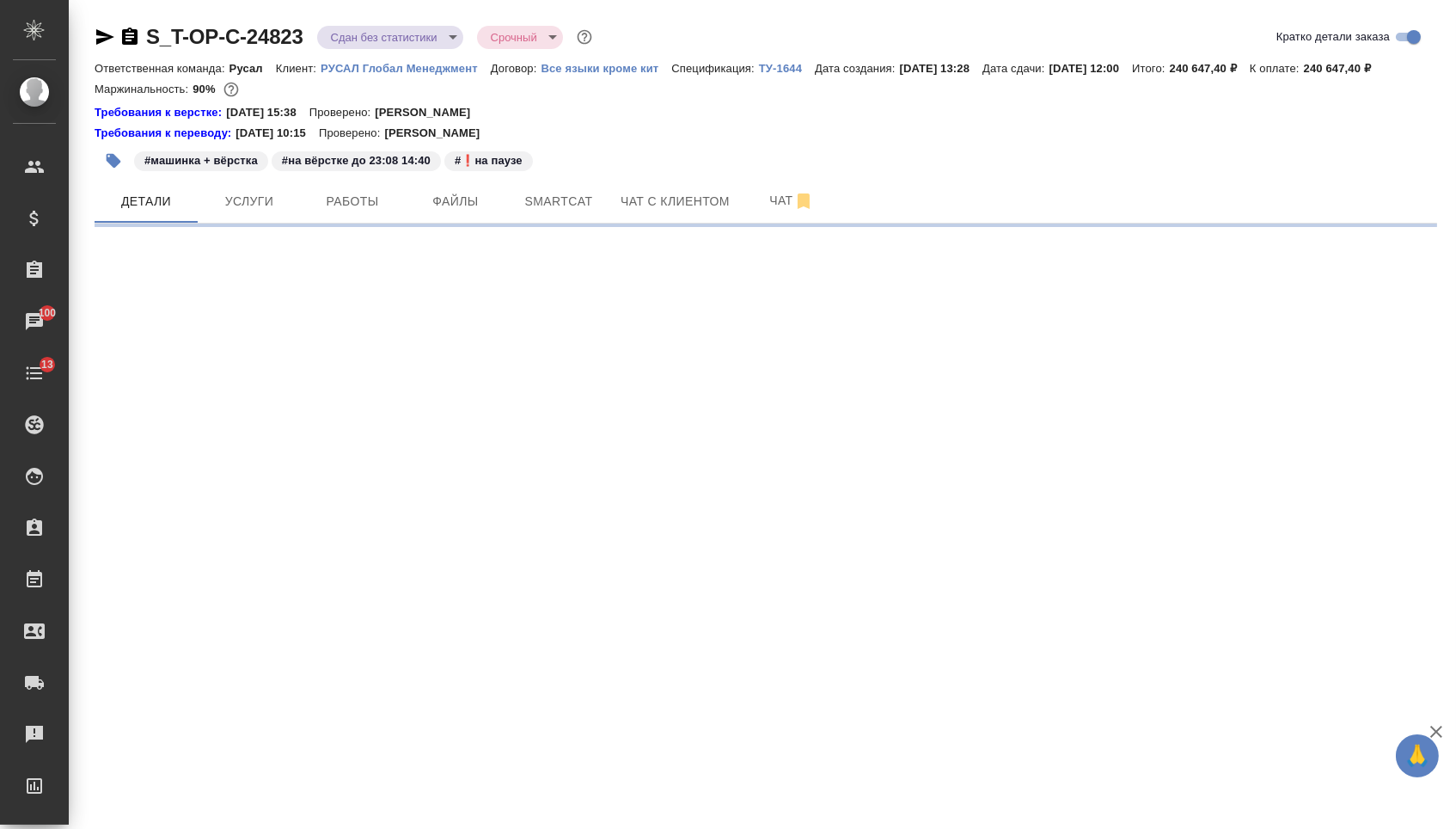
select select "RU"
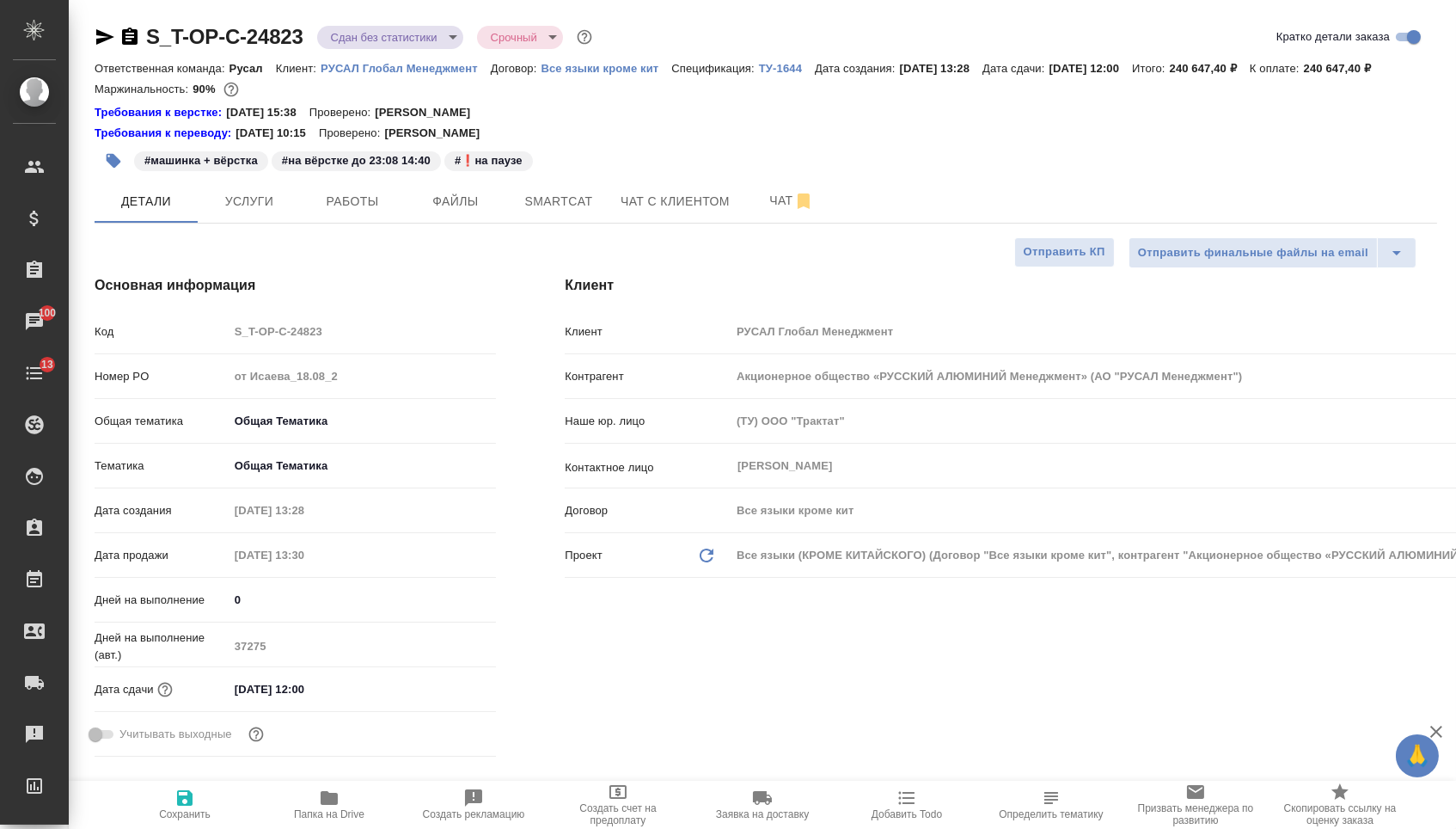
type textarea "x"
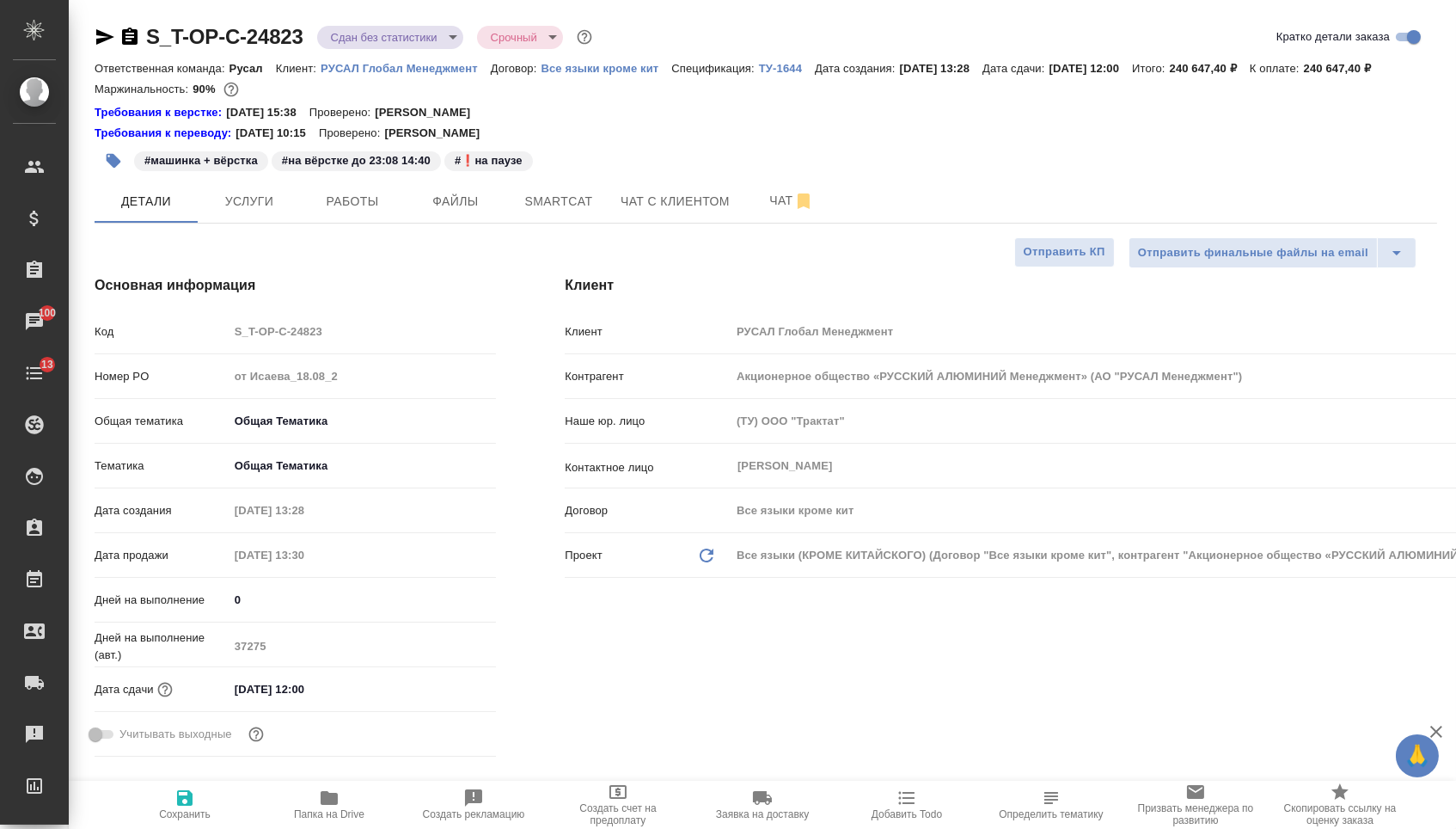
type textarea "x"
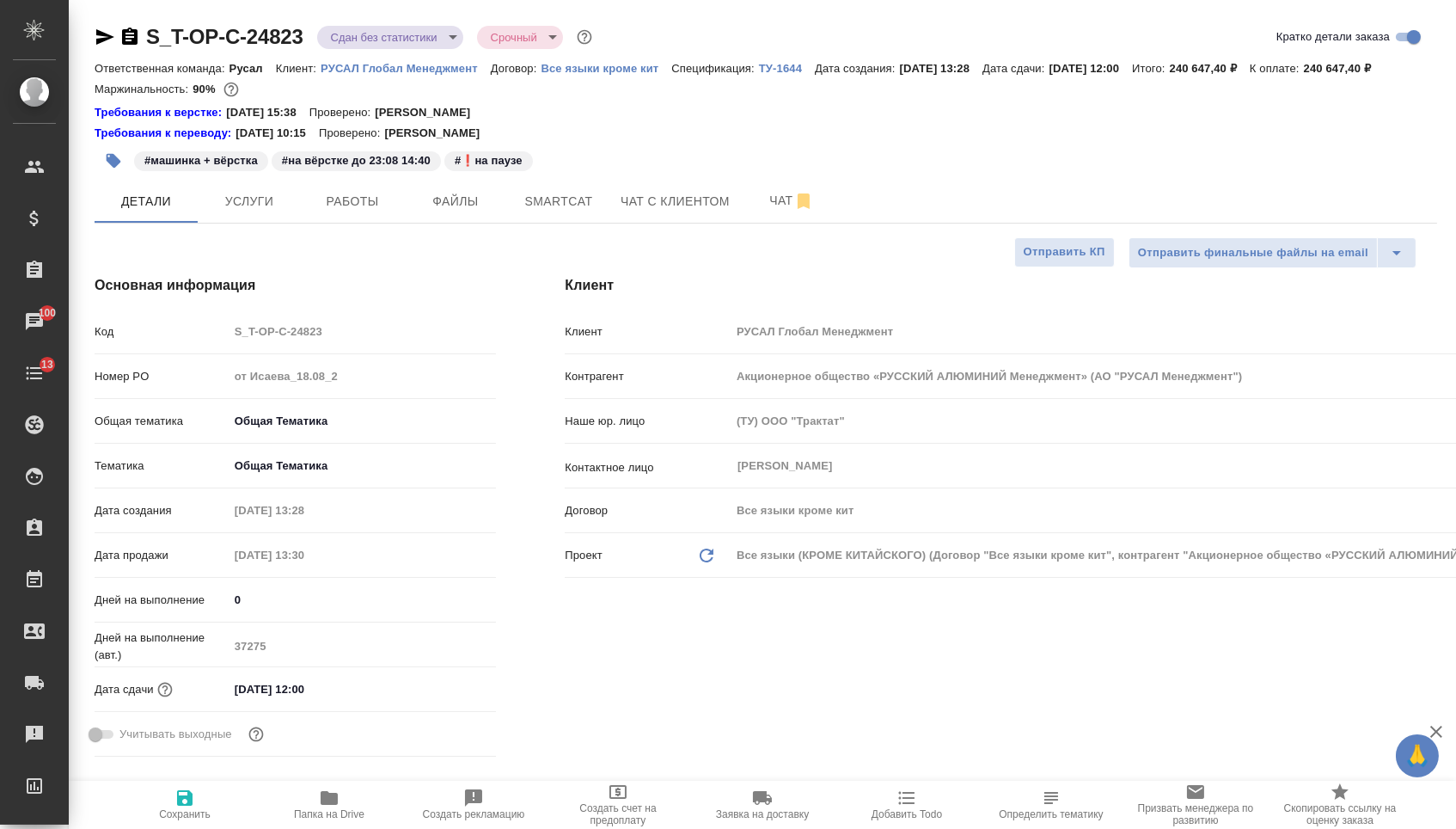
type textarea "x"
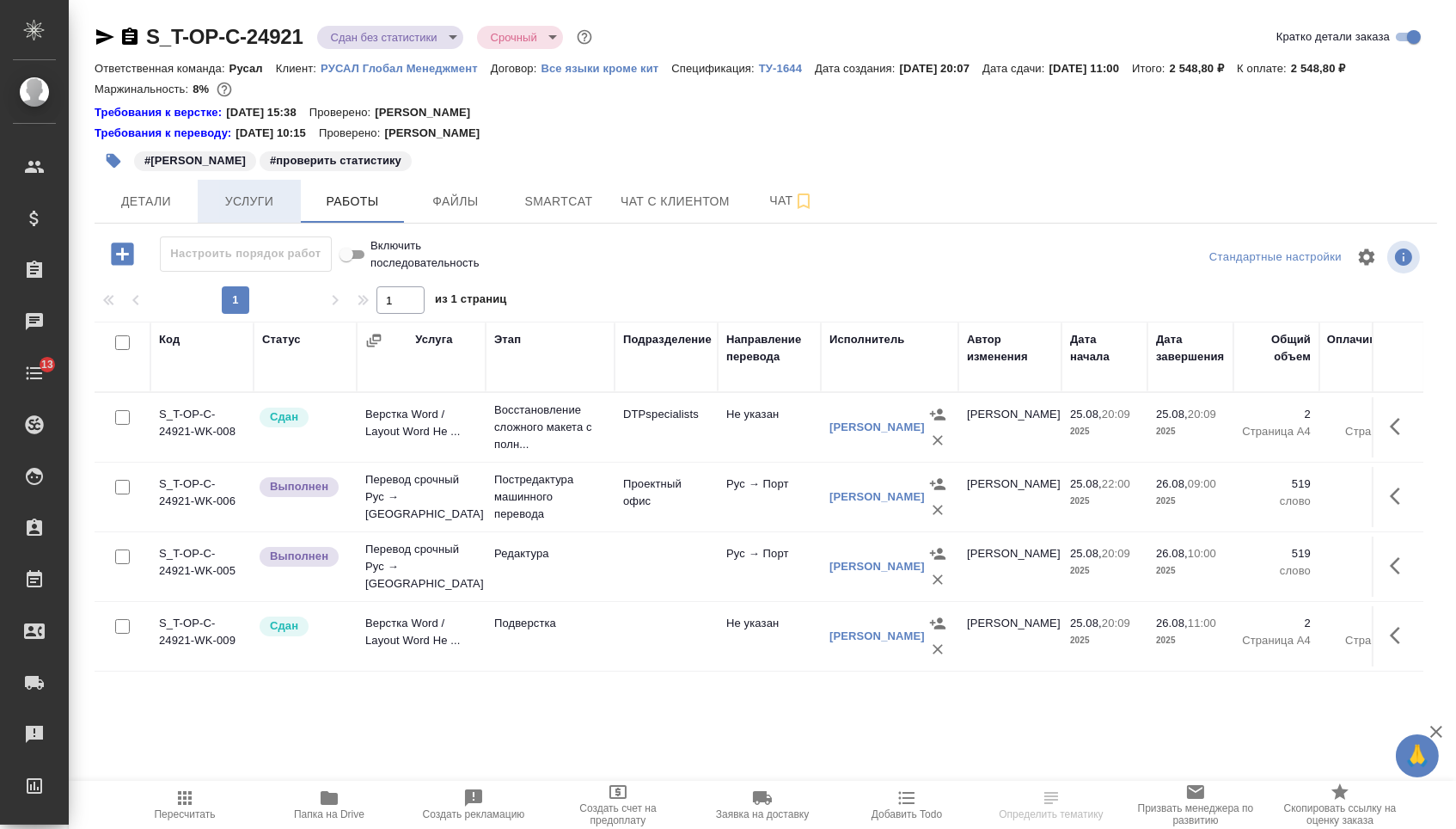
click at [237, 212] on span "Услуги" at bounding box center [249, 201] width 83 height 22
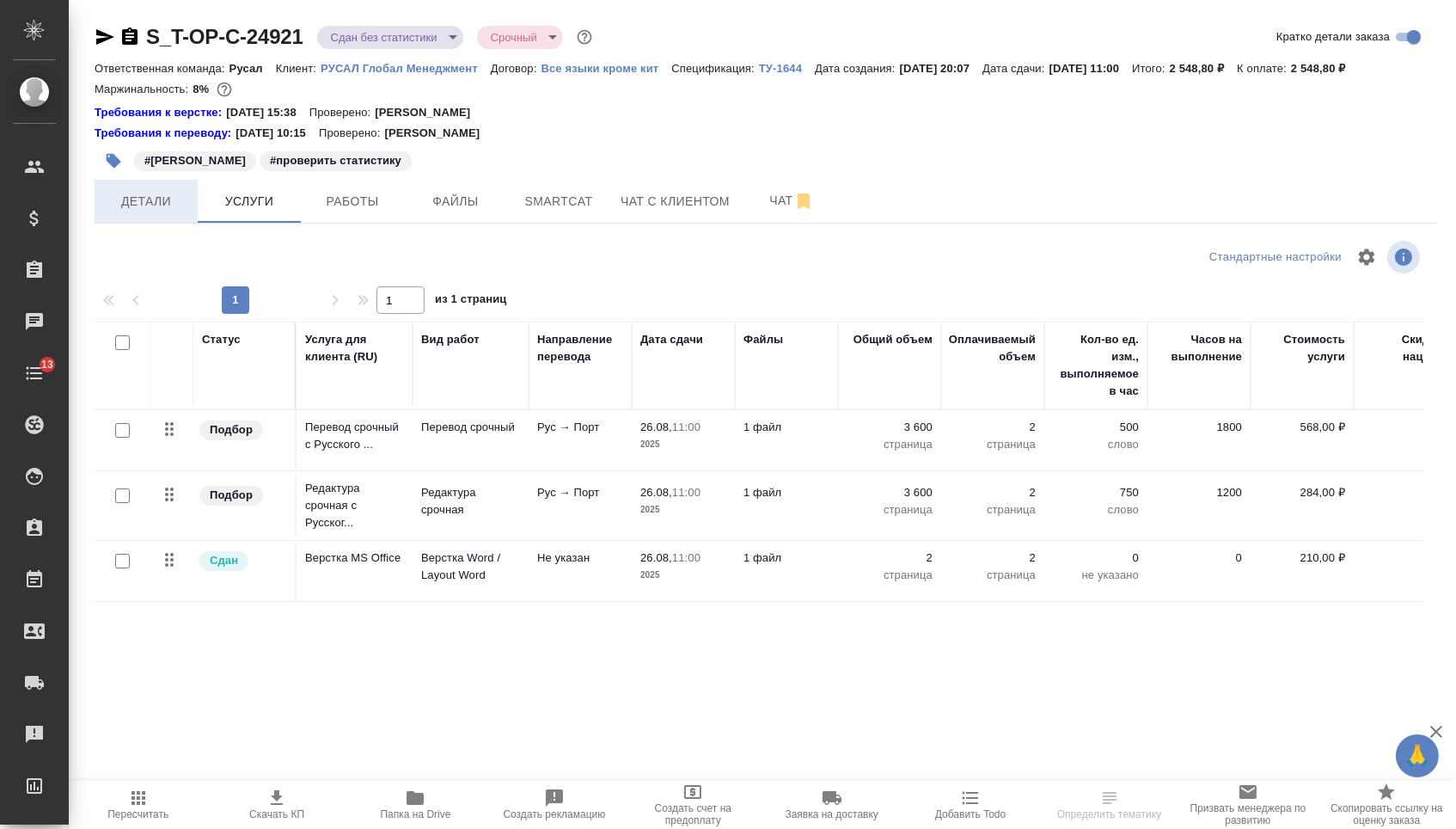
click at [177, 207] on span "Детали" at bounding box center [146, 201] width 83 height 22
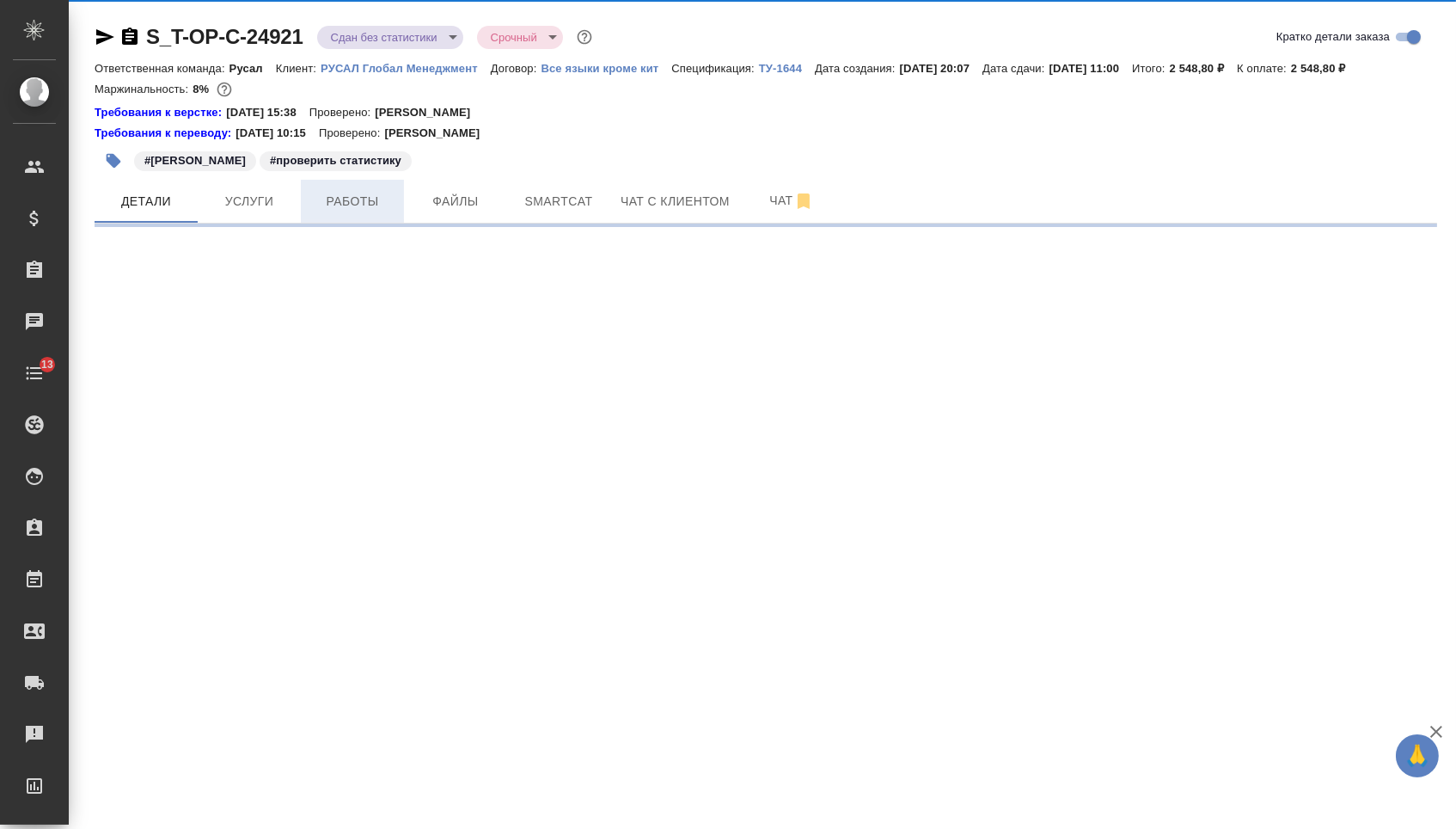
select select "RU"
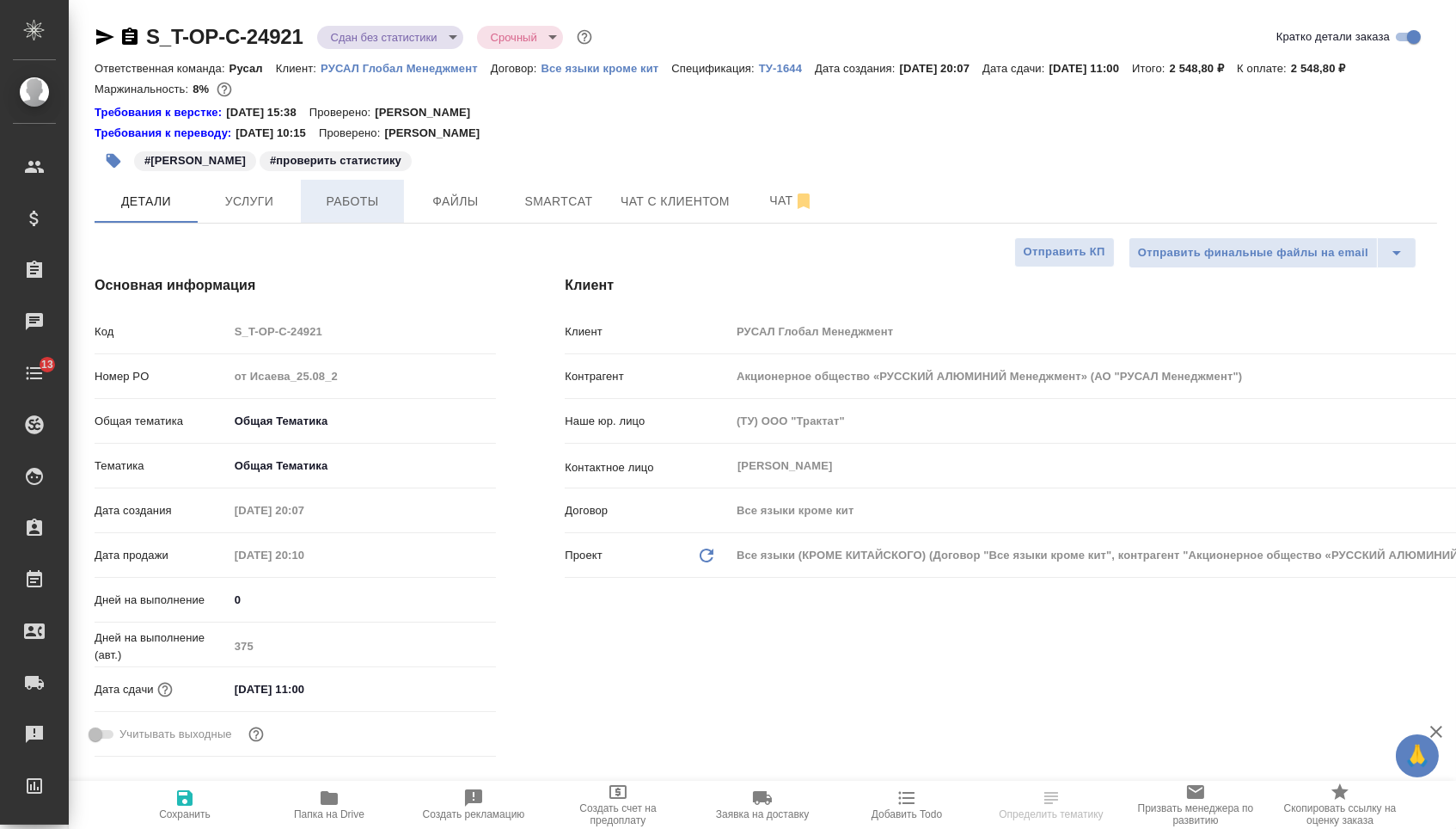
type textarea "x"
click at [399, 193] on button "Работы" at bounding box center [352, 201] width 104 height 43
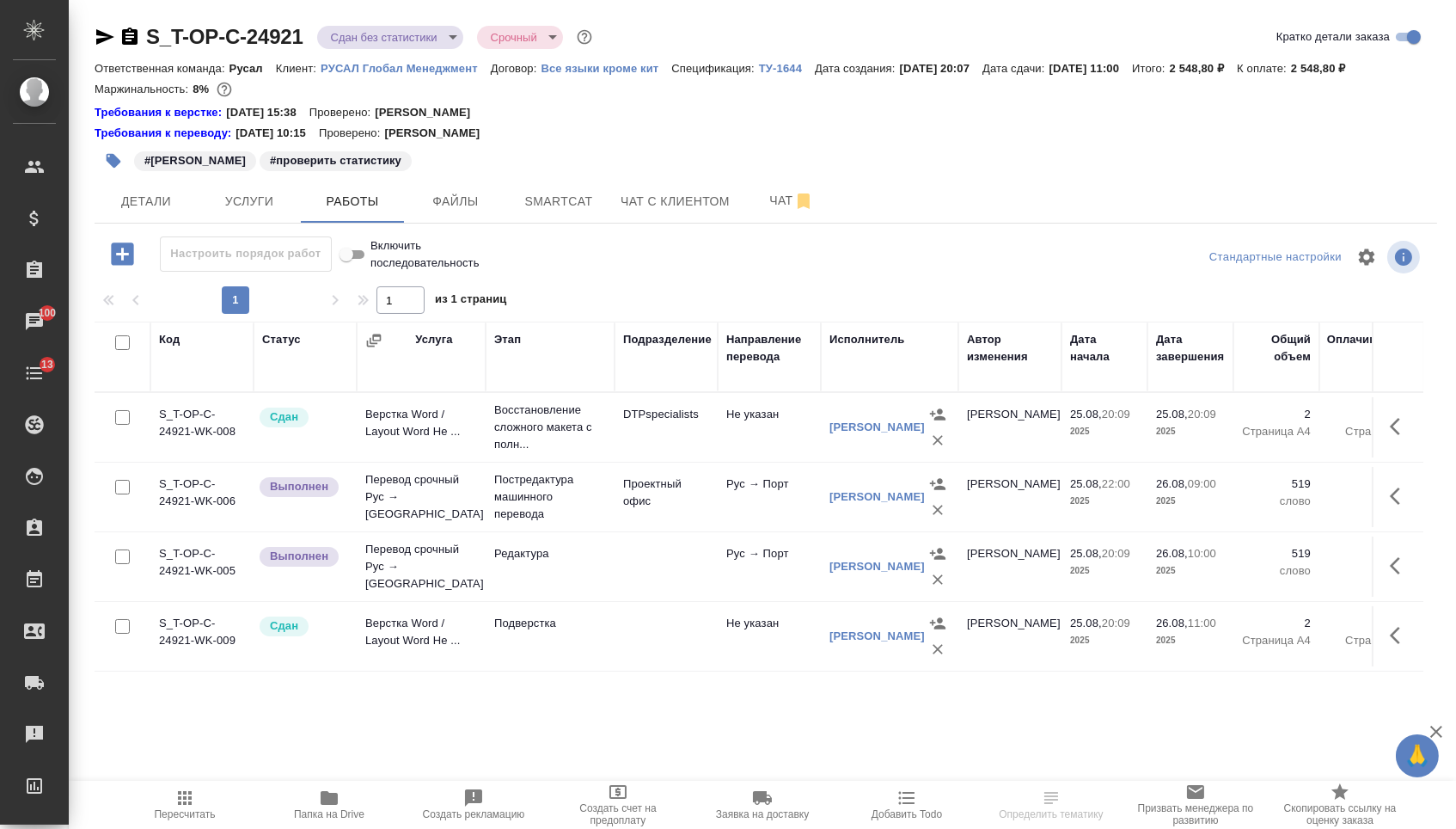
click at [466, 177] on div "#Исай #проверить статистику" at bounding box center [542, 160] width 895 height 37
click at [474, 197] on span "Файлы" at bounding box center [455, 201] width 83 height 22
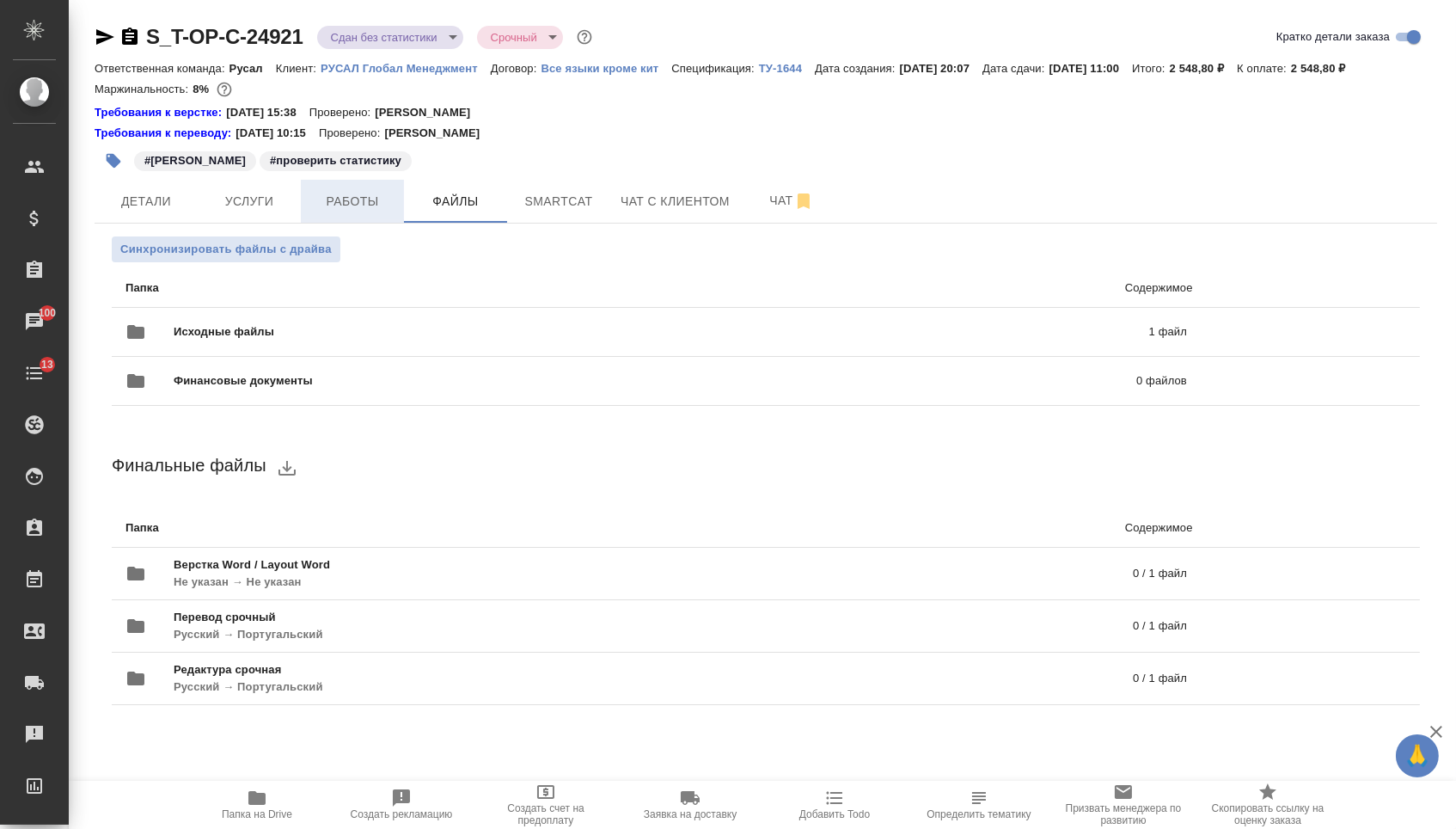
click at [364, 204] on span "Работы" at bounding box center [352, 201] width 83 height 22
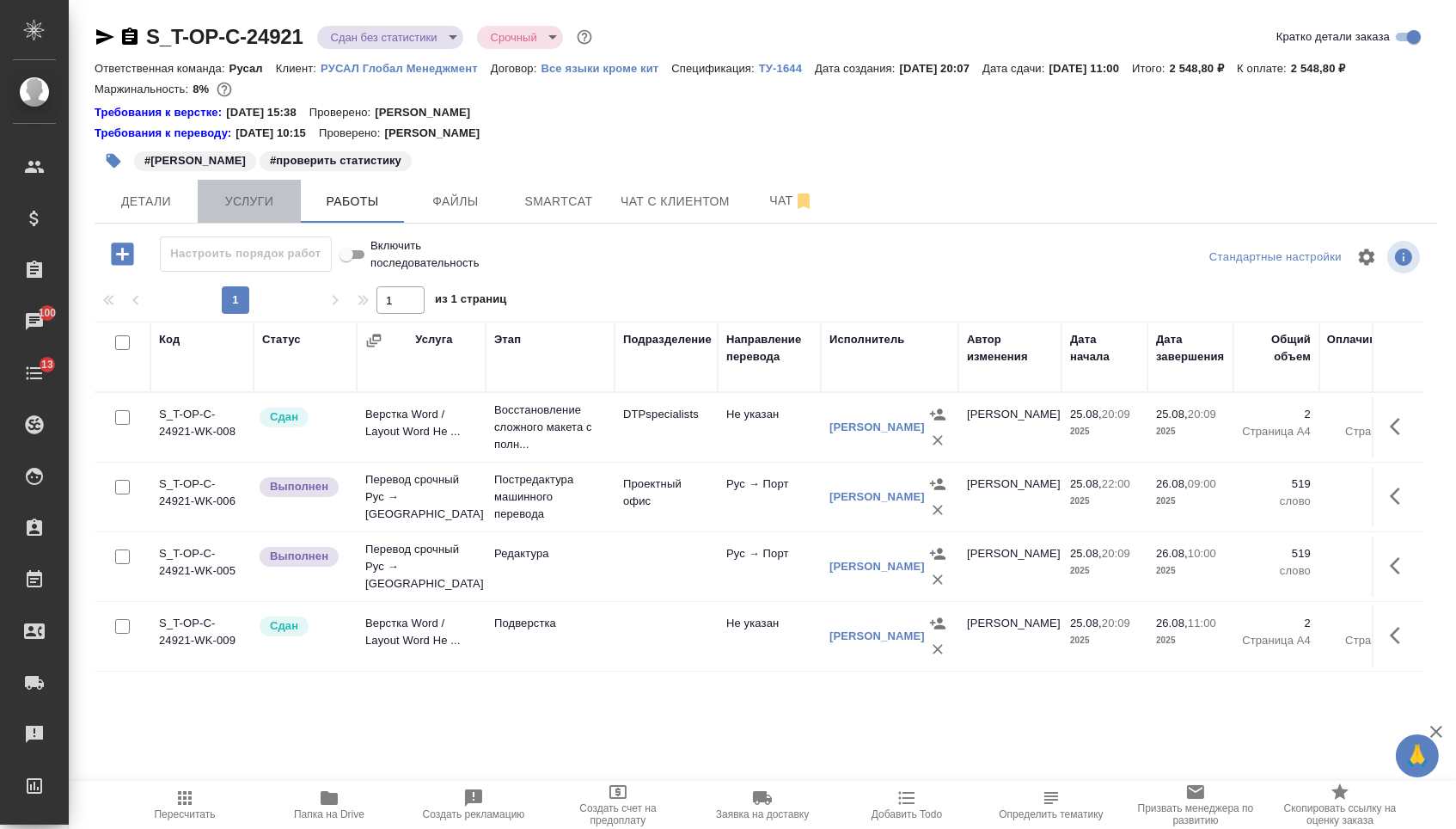
click at [253, 199] on span "Услуги" at bounding box center [249, 201] width 83 height 22
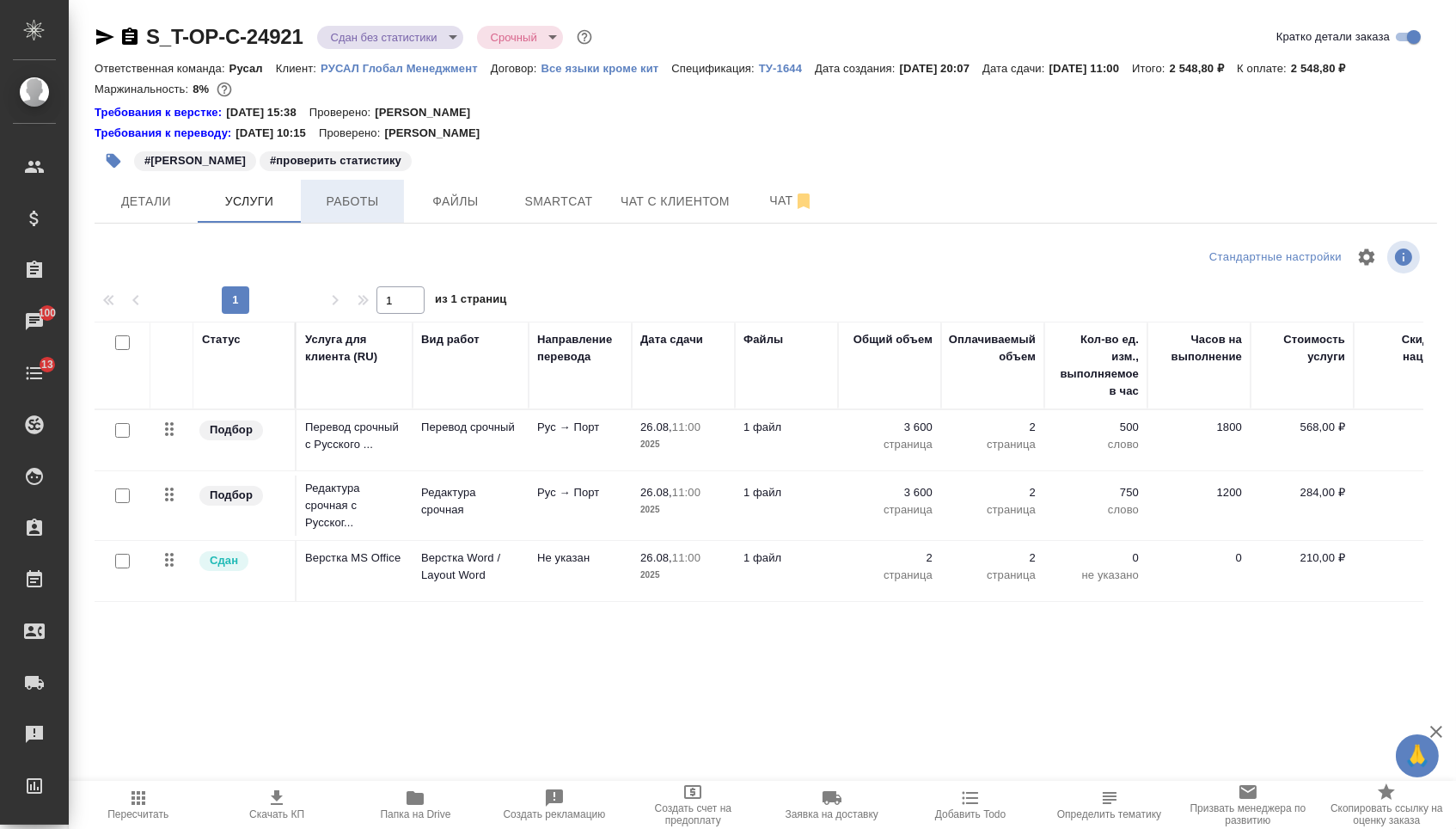
click at [329, 201] on span "Работы" at bounding box center [352, 201] width 83 height 22
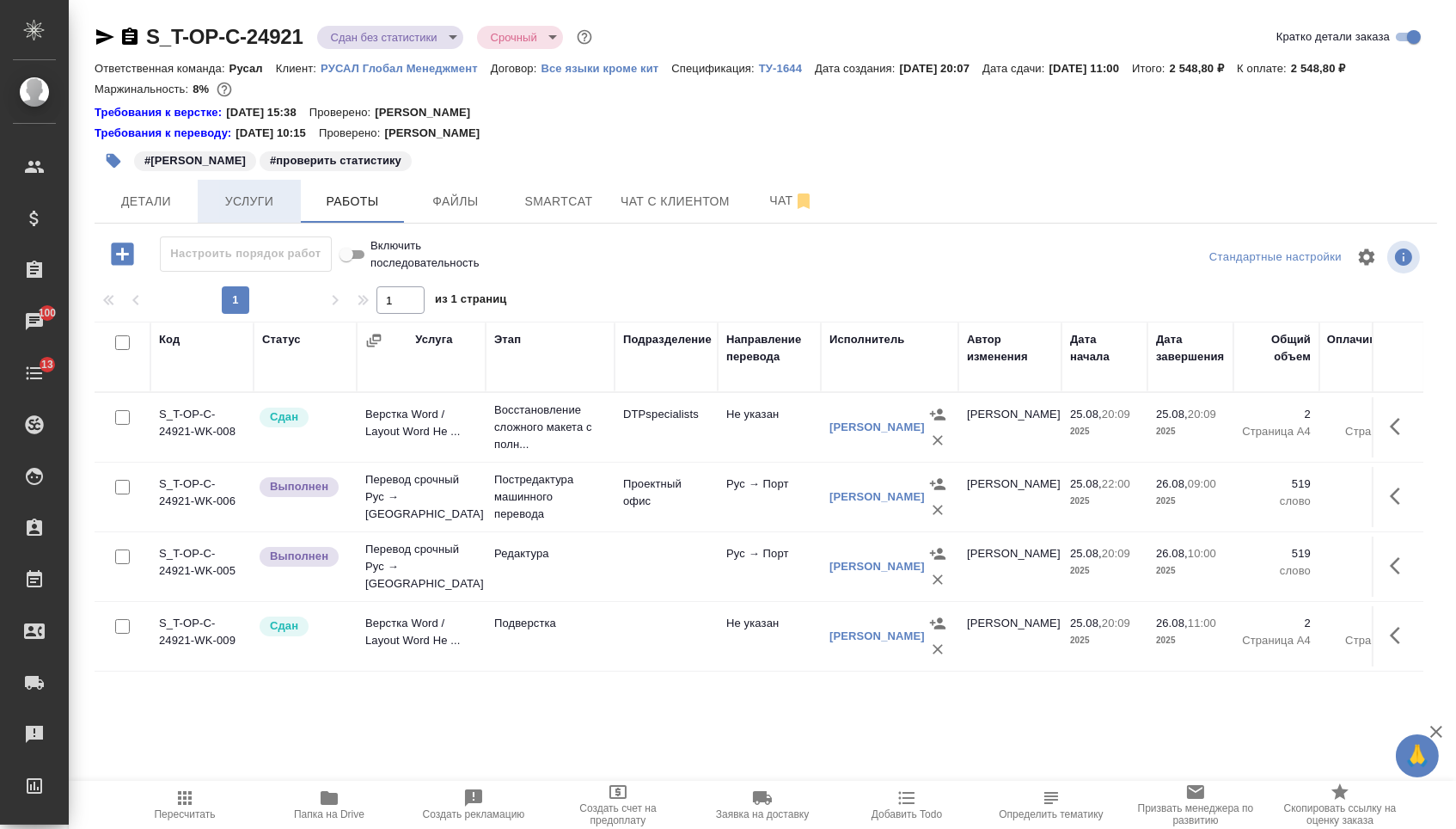
click at [259, 208] on span "Услуги" at bounding box center [249, 201] width 83 height 22
